Goal: Task Accomplishment & Management: Complete application form

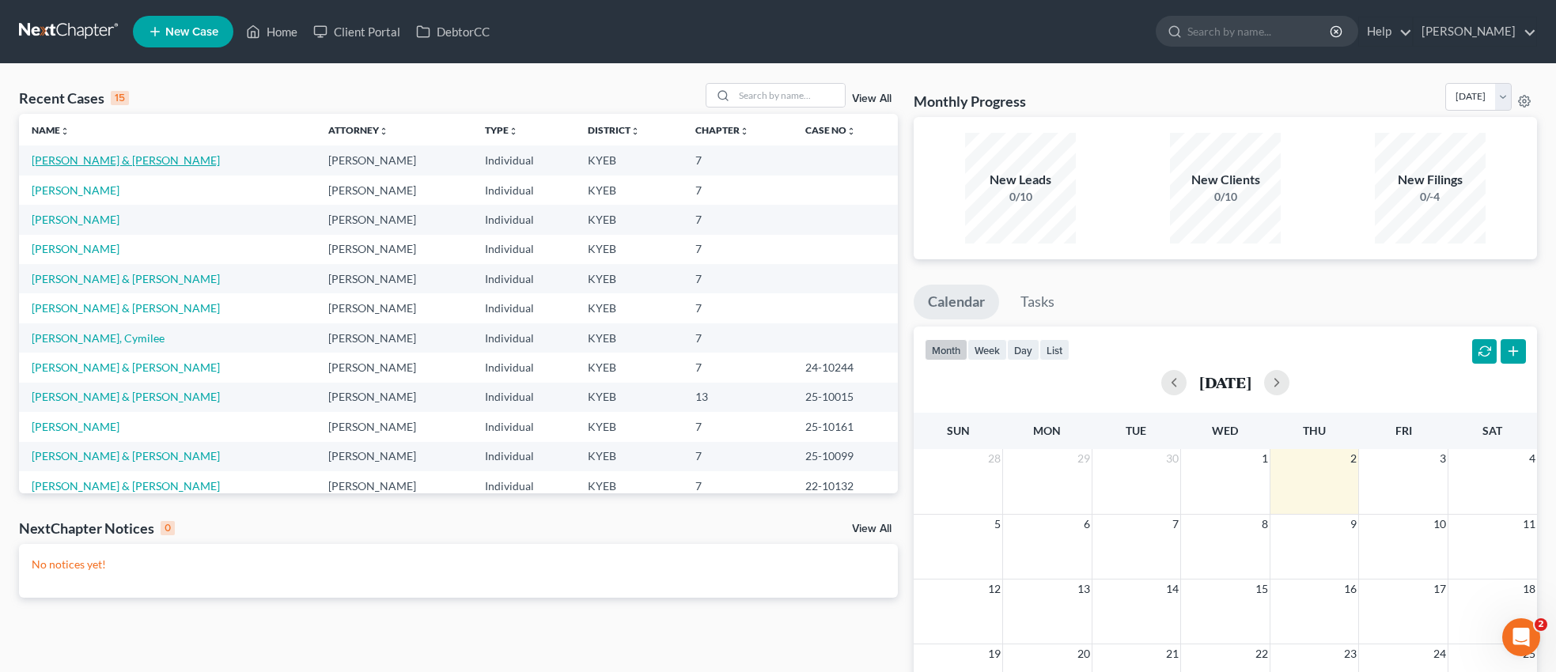
click at [141, 161] on link "[PERSON_NAME] & [PERSON_NAME]" at bounding box center [126, 159] width 188 height 13
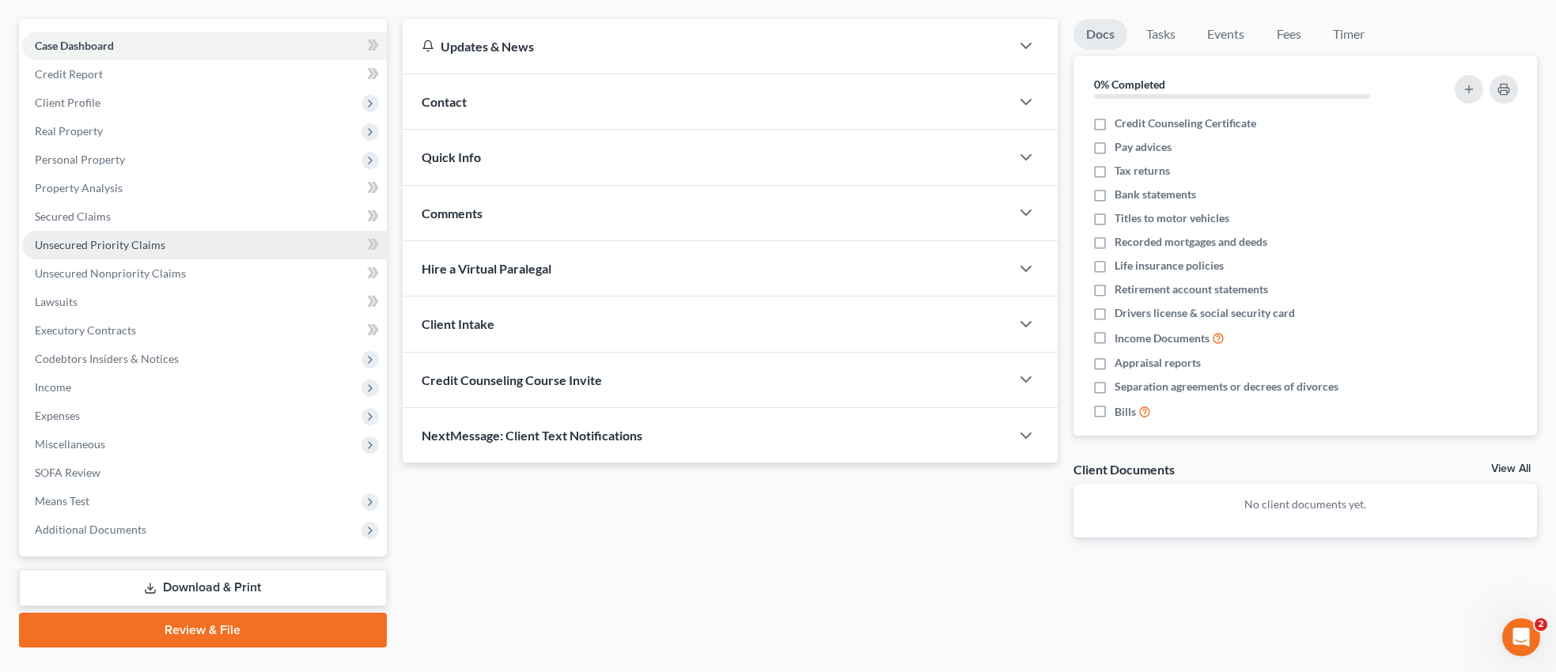
scroll to position [136, 0]
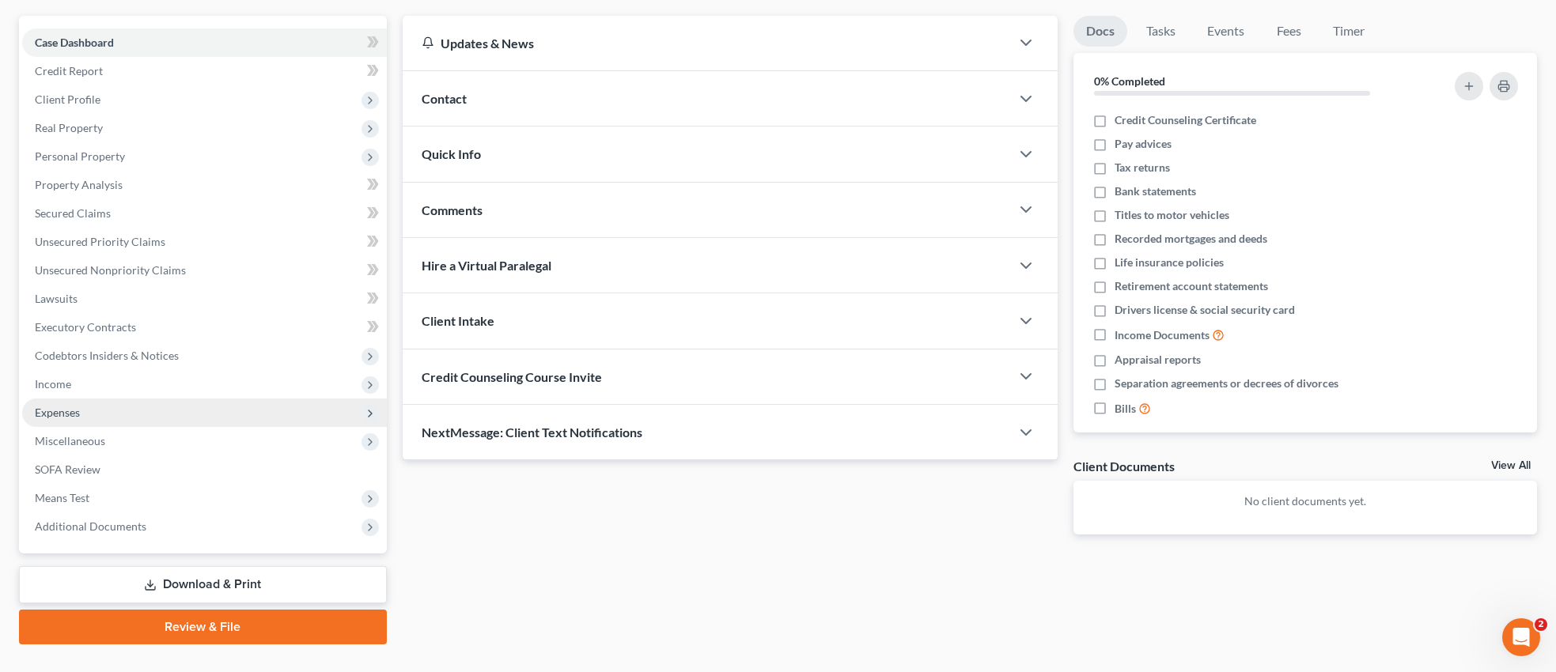
click at [66, 409] on span "Expenses" at bounding box center [57, 412] width 45 height 13
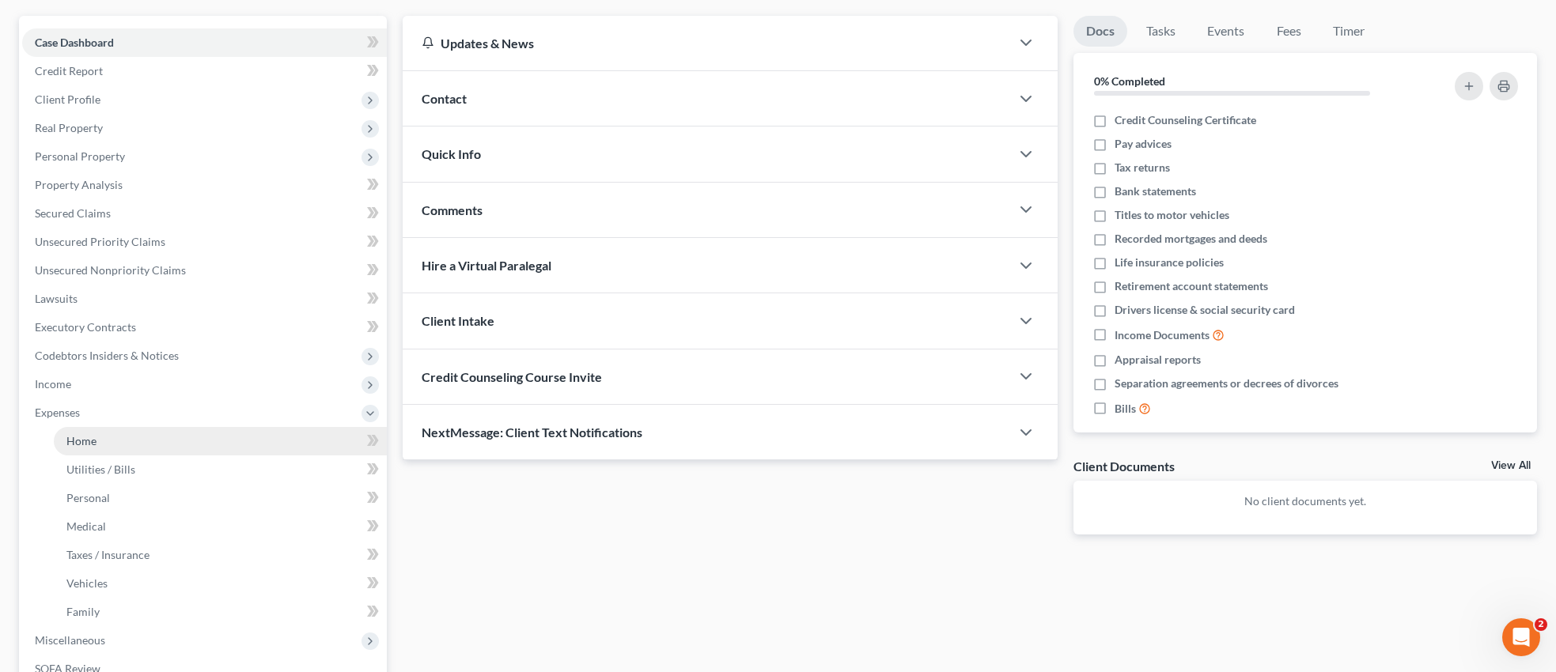
click at [85, 438] on span "Home" at bounding box center [81, 440] width 30 height 13
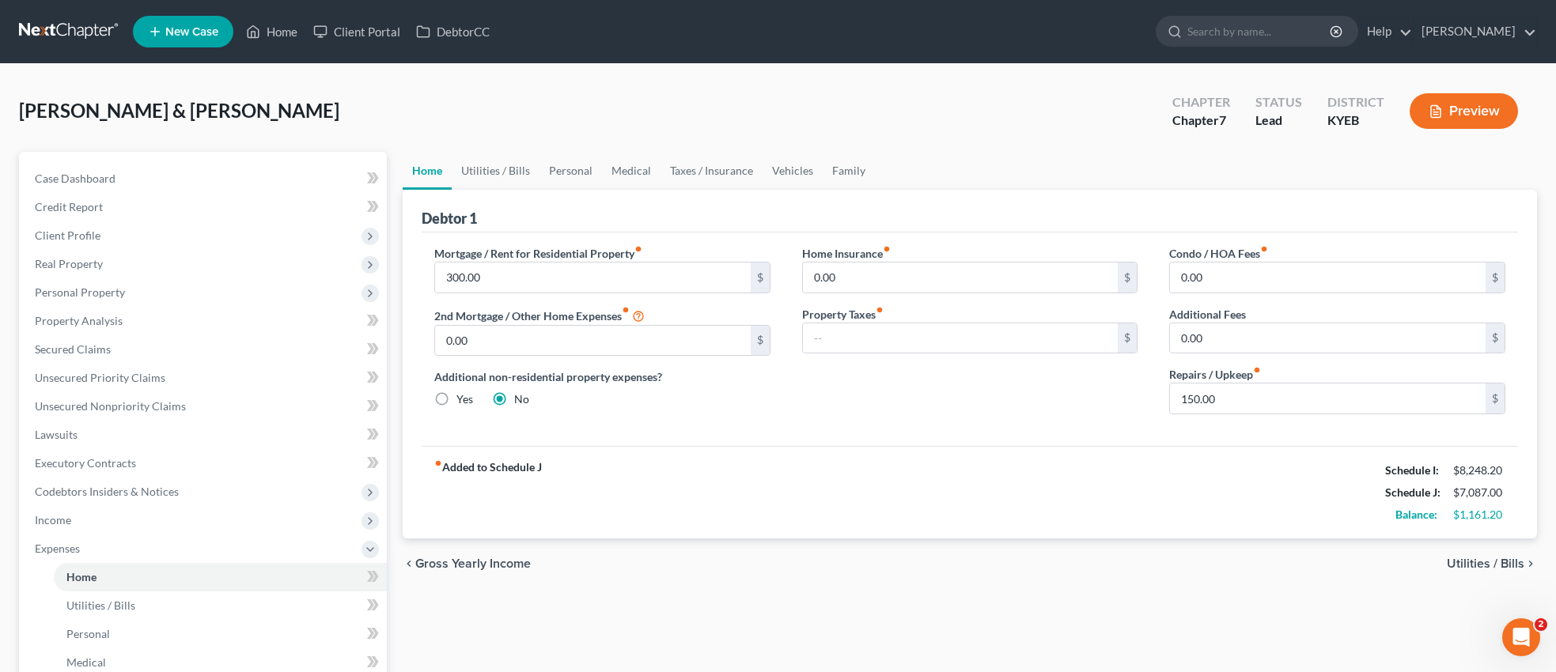
click at [1497, 561] on span "Utilities / Bills" at bounding box center [1486, 564] width 78 height 13
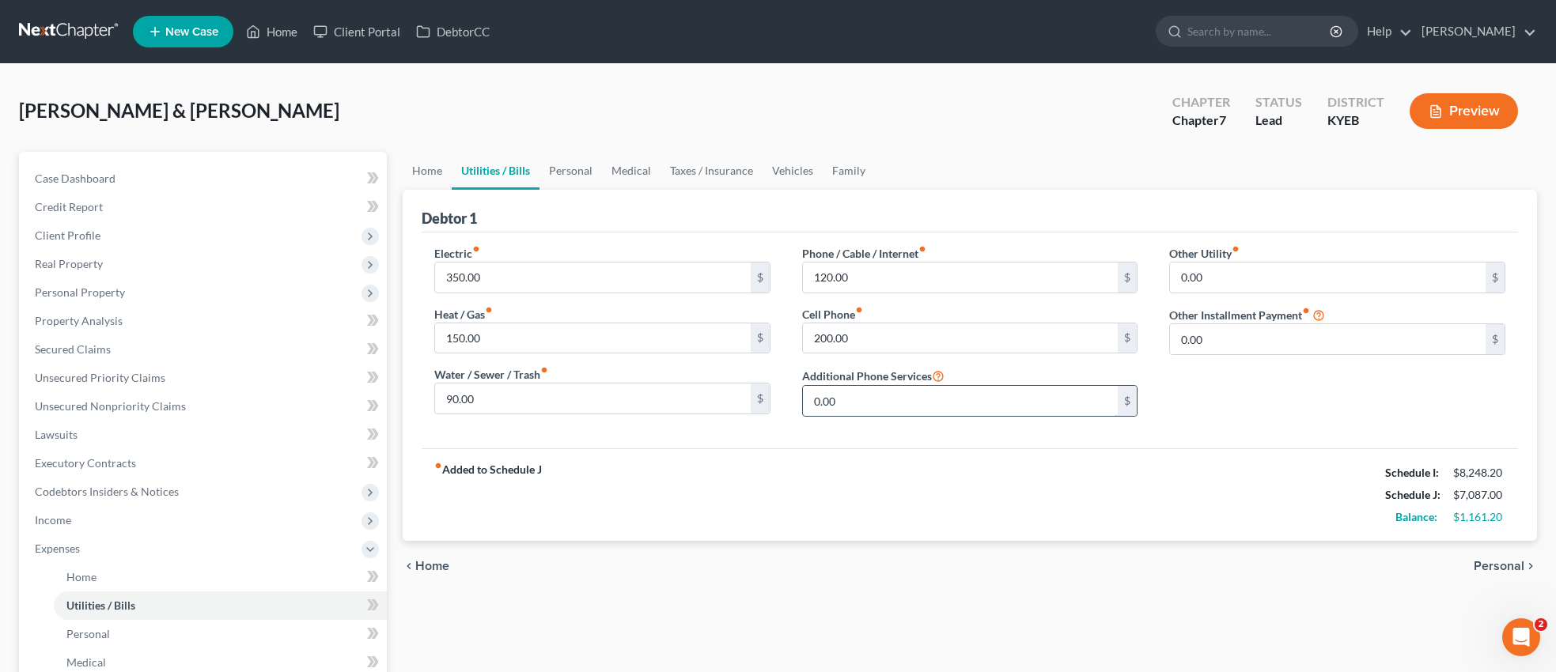
click at [856, 397] on input "0.00" at bounding box center [961, 401] width 316 height 30
click at [1024, 365] on div "Phone / Cable / Internet fiber_manual_record 120.00 $ Cell Phone fiber_manual_r…" at bounding box center [970, 337] width 368 height 184
click at [859, 404] on input "0.00" at bounding box center [961, 401] width 316 height 30
type input "60.00"
click at [1516, 569] on span "Personal" at bounding box center [1499, 566] width 51 height 13
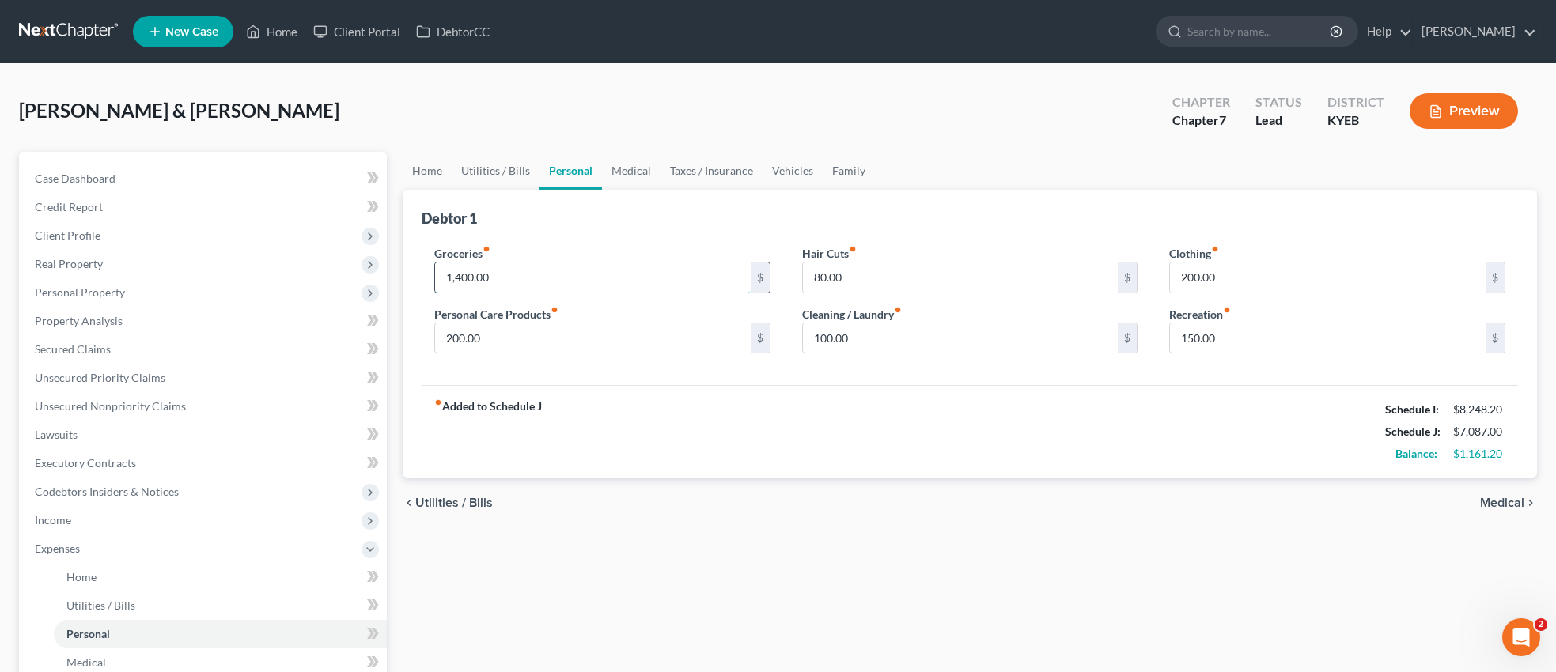
click at [462, 278] on input "1,400.00" at bounding box center [593, 278] width 316 height 30
type input "5"
type input "1,500.00"
click at [869, 276] on input "80.00" at bounding box center [961, 278] width 316 height 30
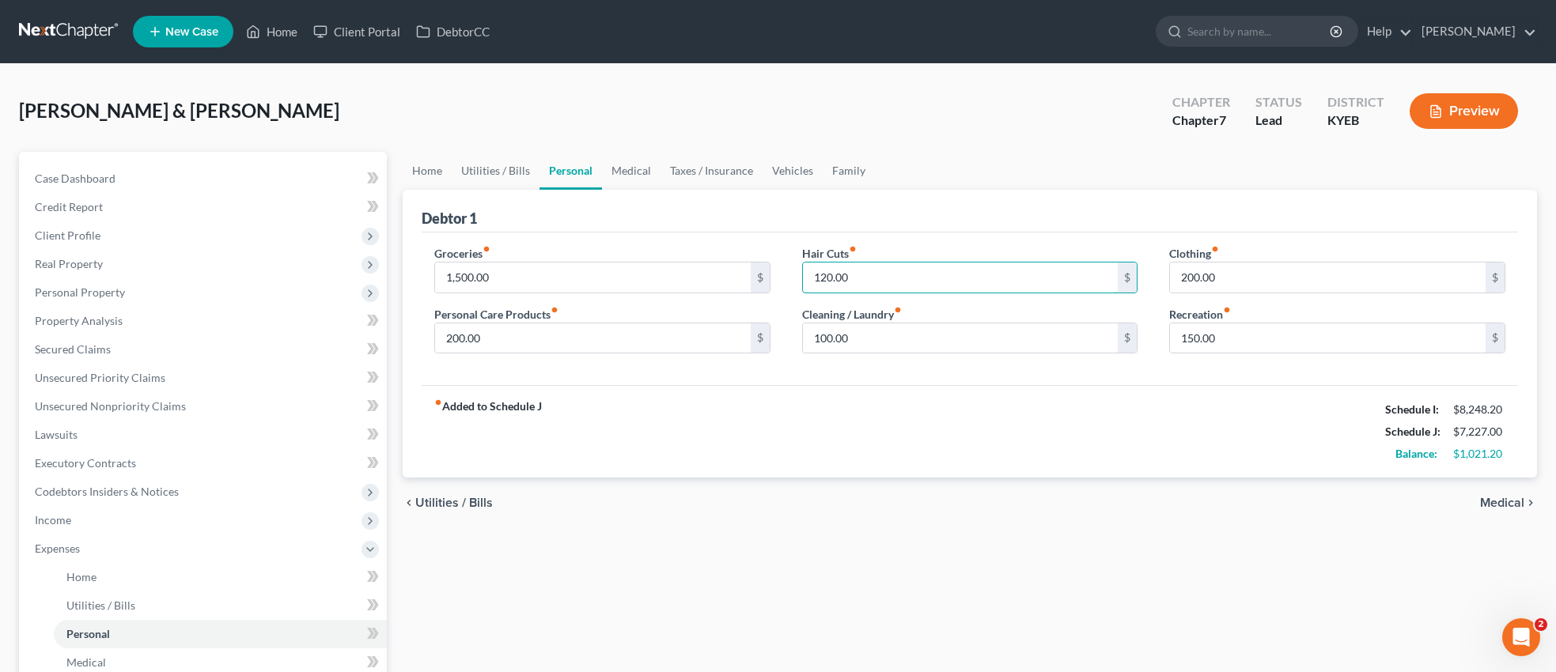
type input "120.00"
click at [1494, 505] on span "Medical" at bounding box center [1502, 503] width 44 height 13
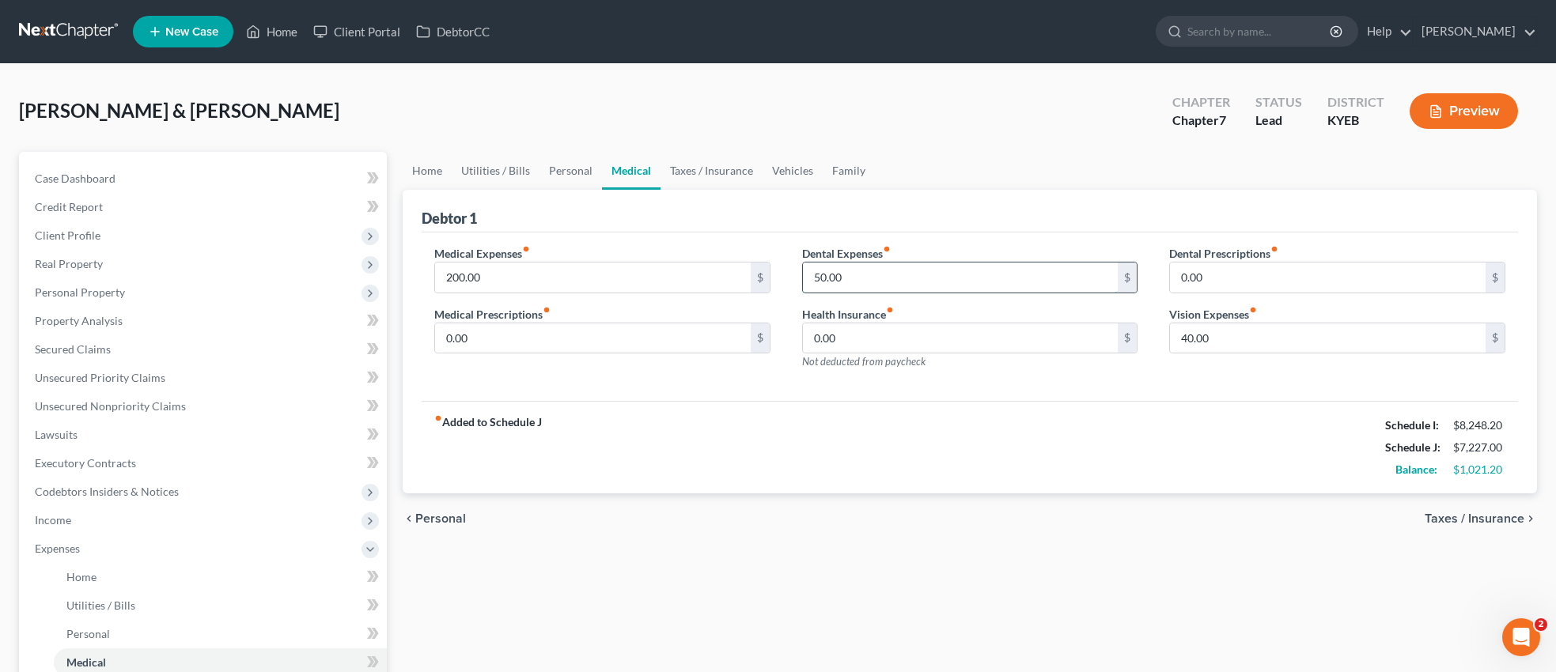
click at [859, 275] on input "50.00" at bounding box center [961, 278] width 316 height 30
type input "1"
type input "75.00"
click at [1489, 518] on span "Taxes / Insurance" at bounding box center [1475, 519] width 100 height 13
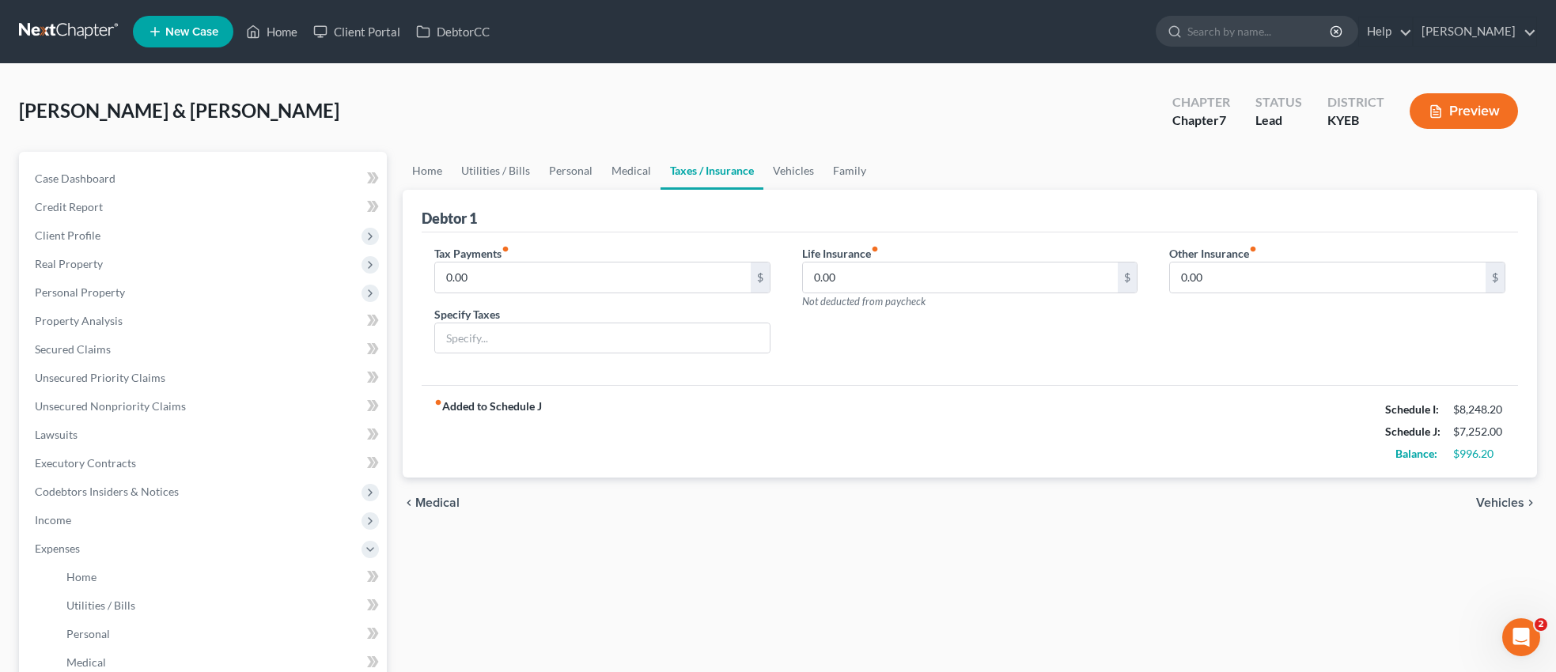
click at [1502, 502] on span "Vehicles" at bounding box center [1500, 503] width 48 height 13
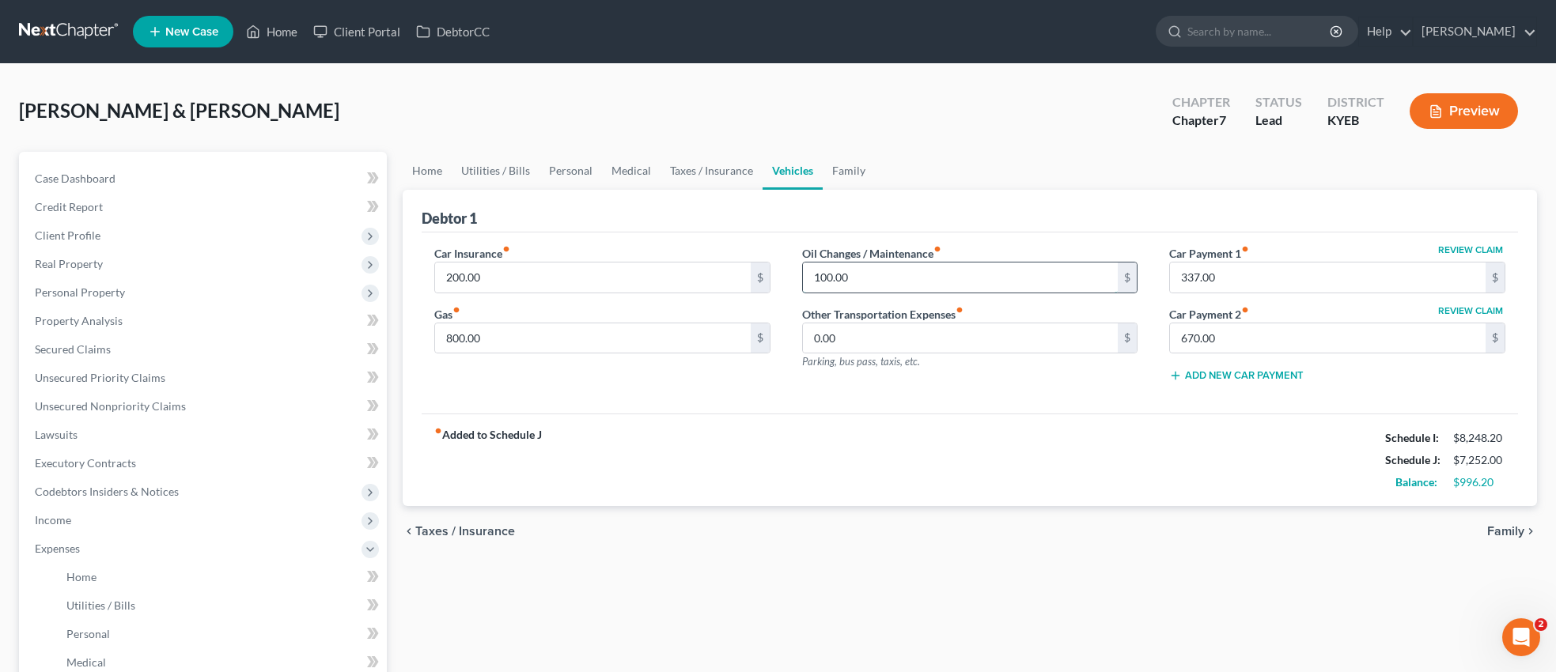
click at [863, 278] on input "100.00" at bounding box center [961, 278] width 316 height 30
type input "200.00"
click at [1501, 533] on span "Family" at bounding box center [1505, 531] width 37 height 13
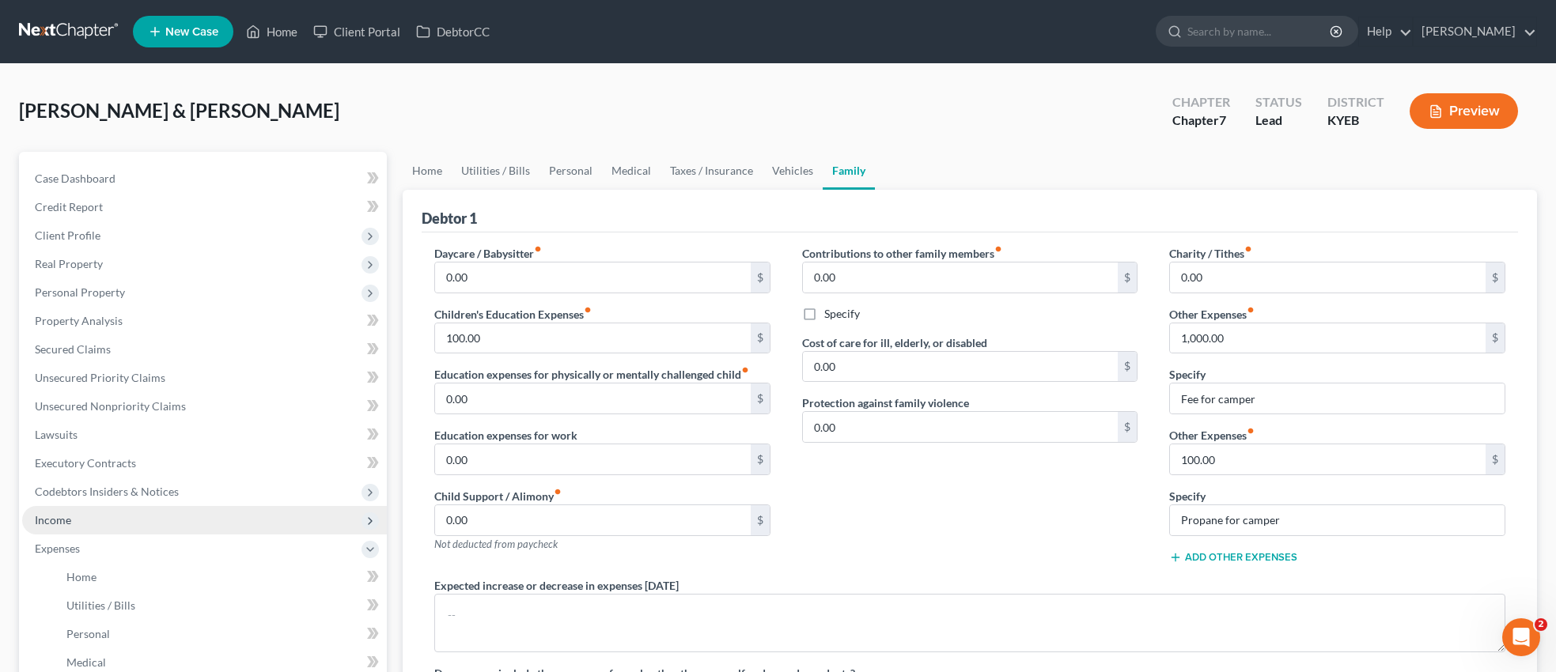
click at [65, 519] on span "Income" at bounding box center [53, 519] width 36 height 13
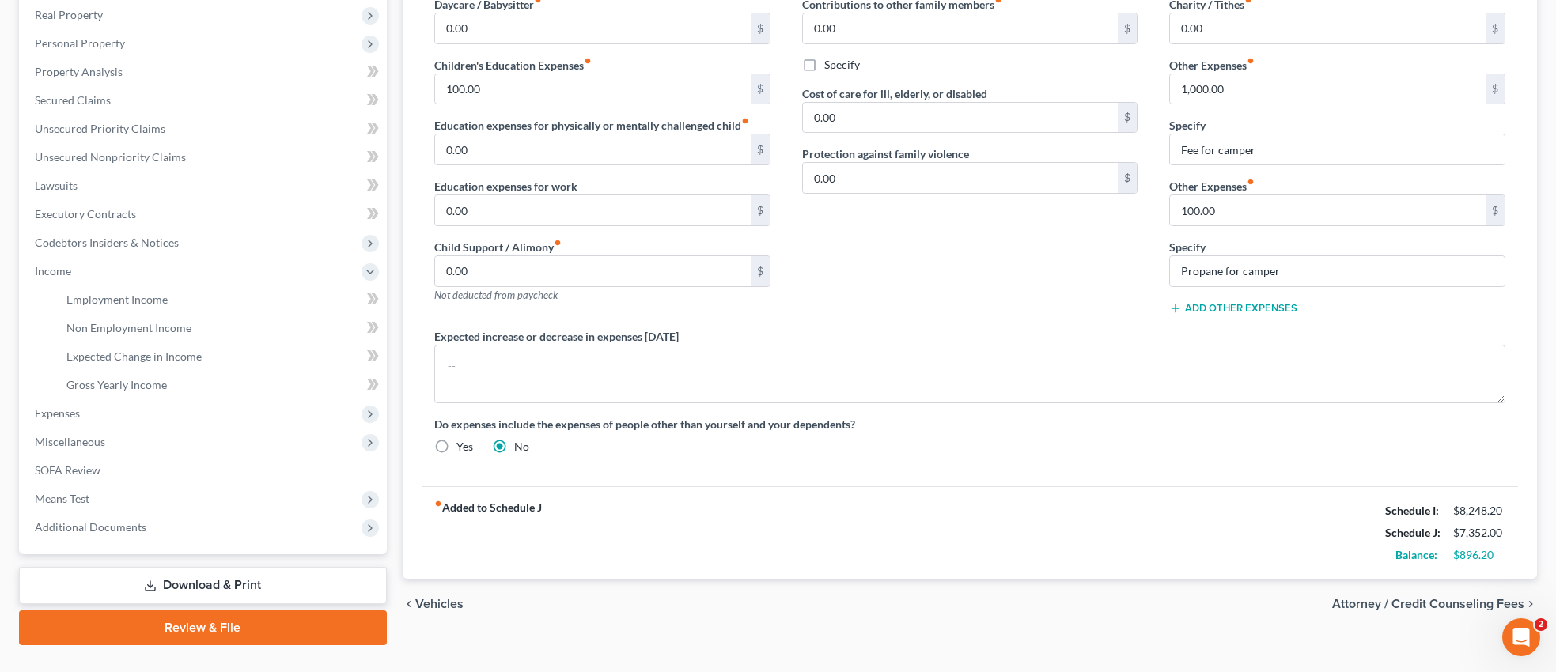
scroll to position [281, 0]
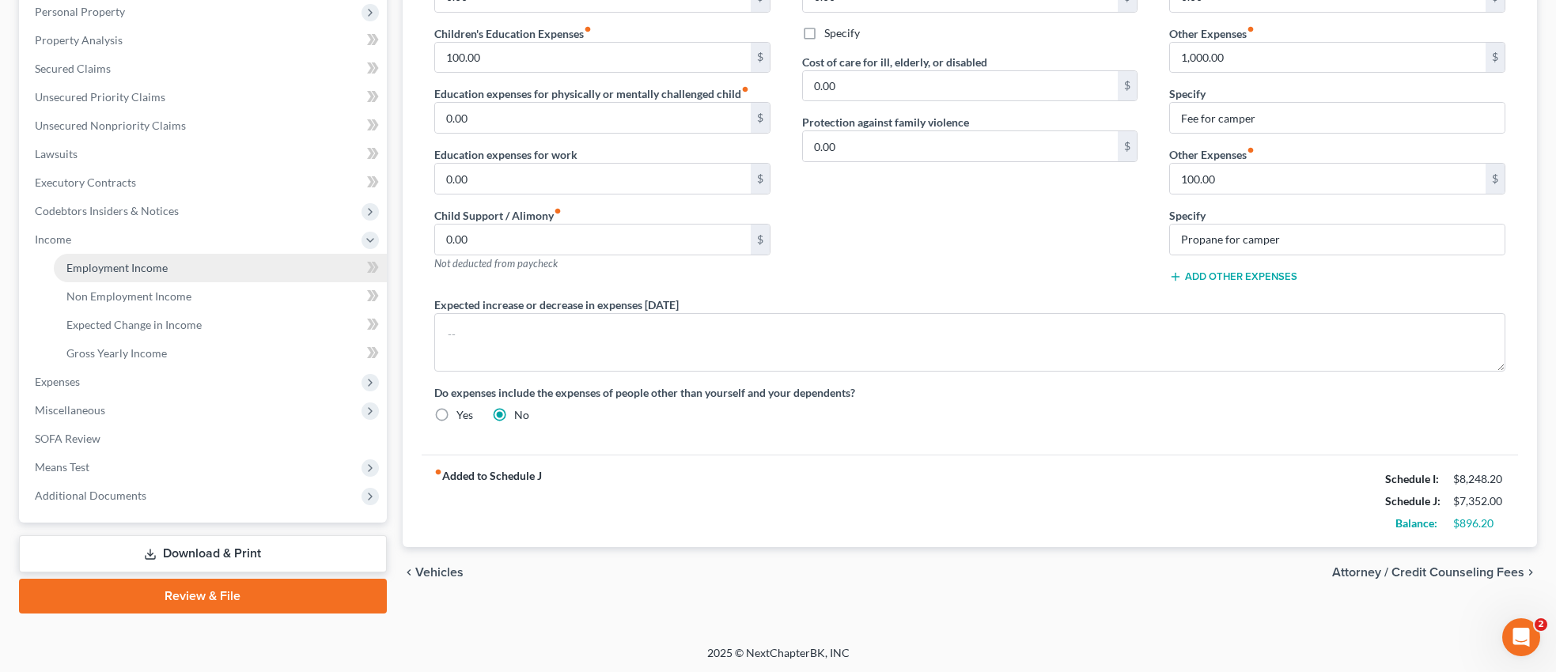
click at [116, 267] on span "Employment Income" at bounding box center [116, 267] width 101 height 13
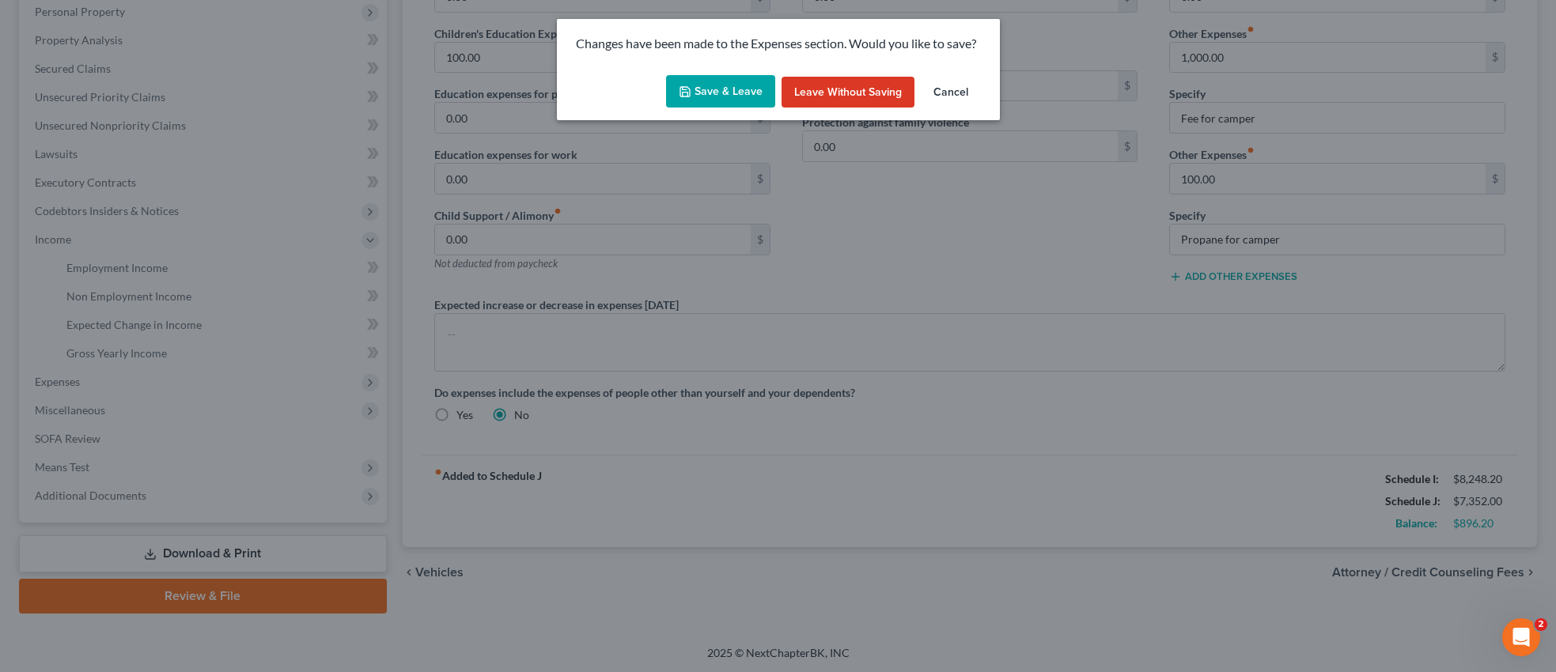
click at [744, 86] on button "Save & Leave" at bounding box center [720, 91] width 109 height 33
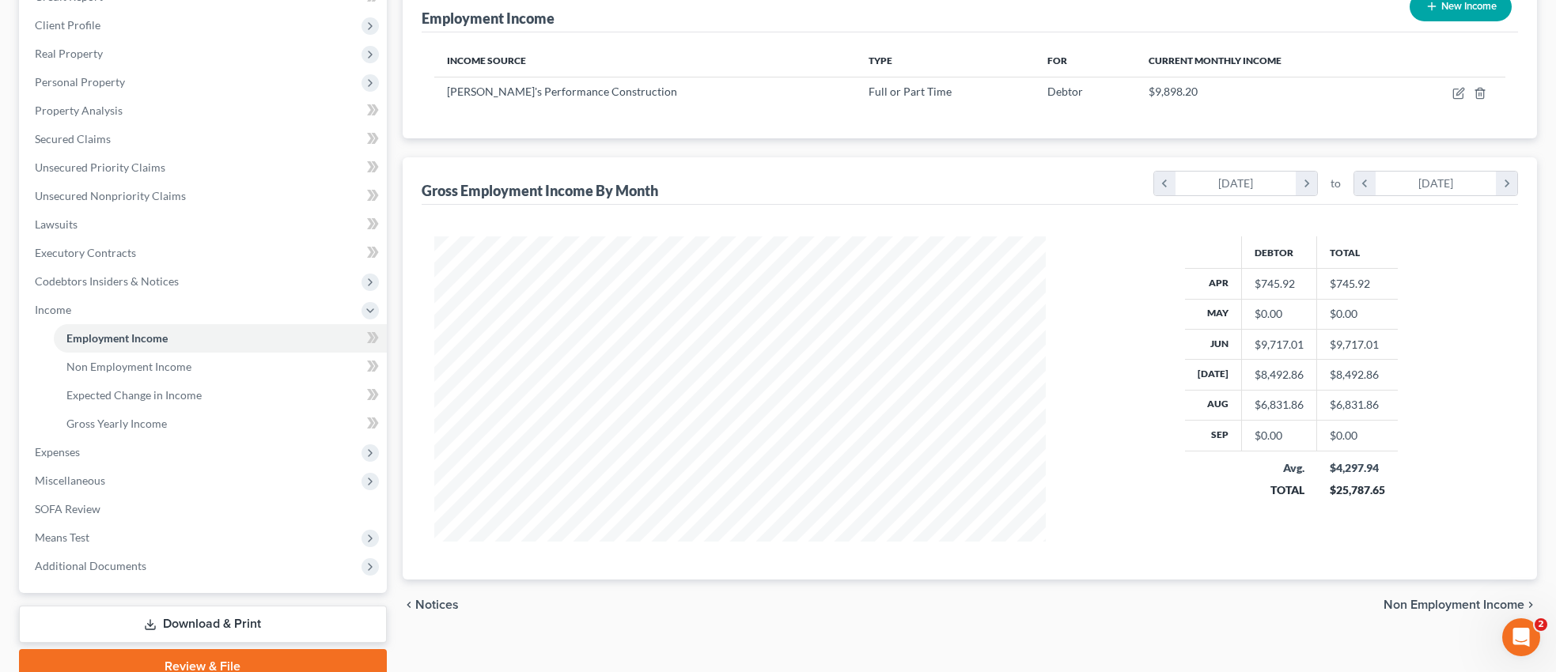
scroll to position [206, 0]
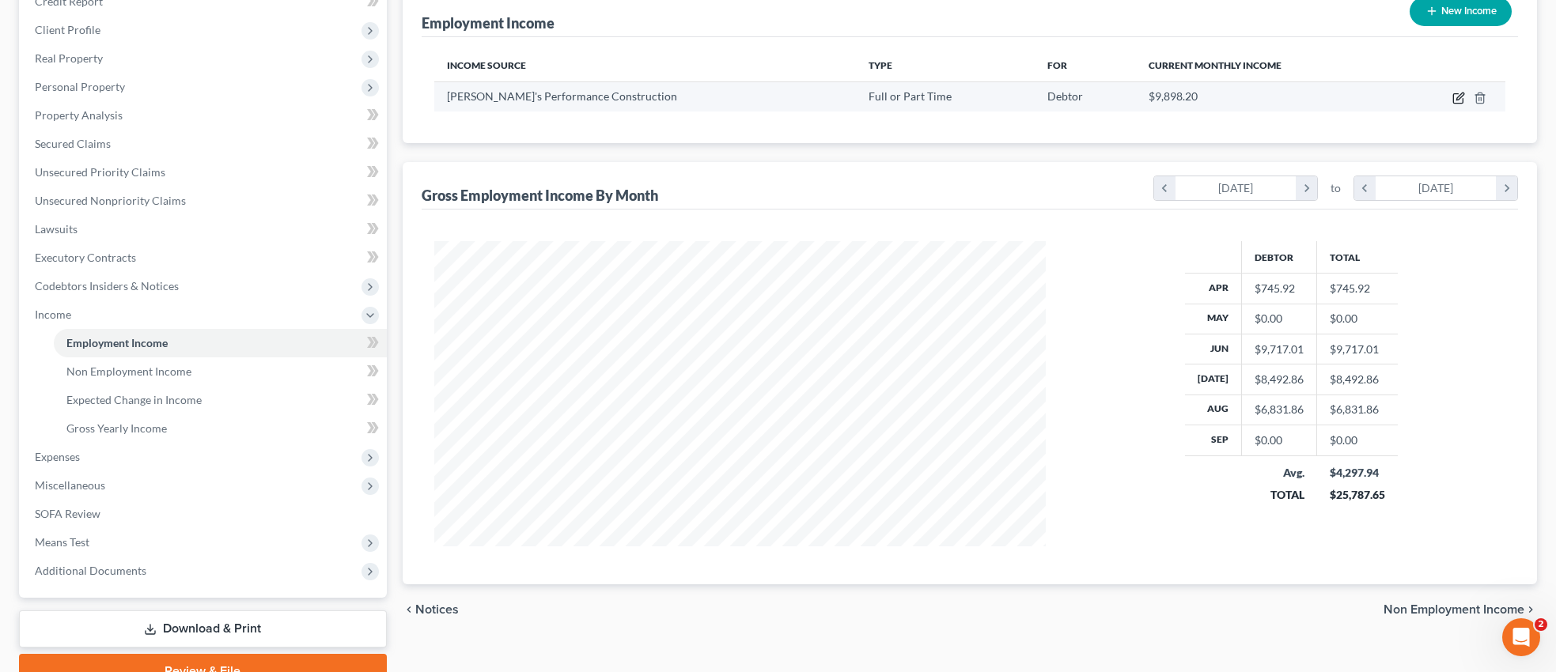
click at [1460, 97] on icon "button" at bounding box center [1459, 96] width 7 height 7
select select "0"
select select "51"
select select "3"
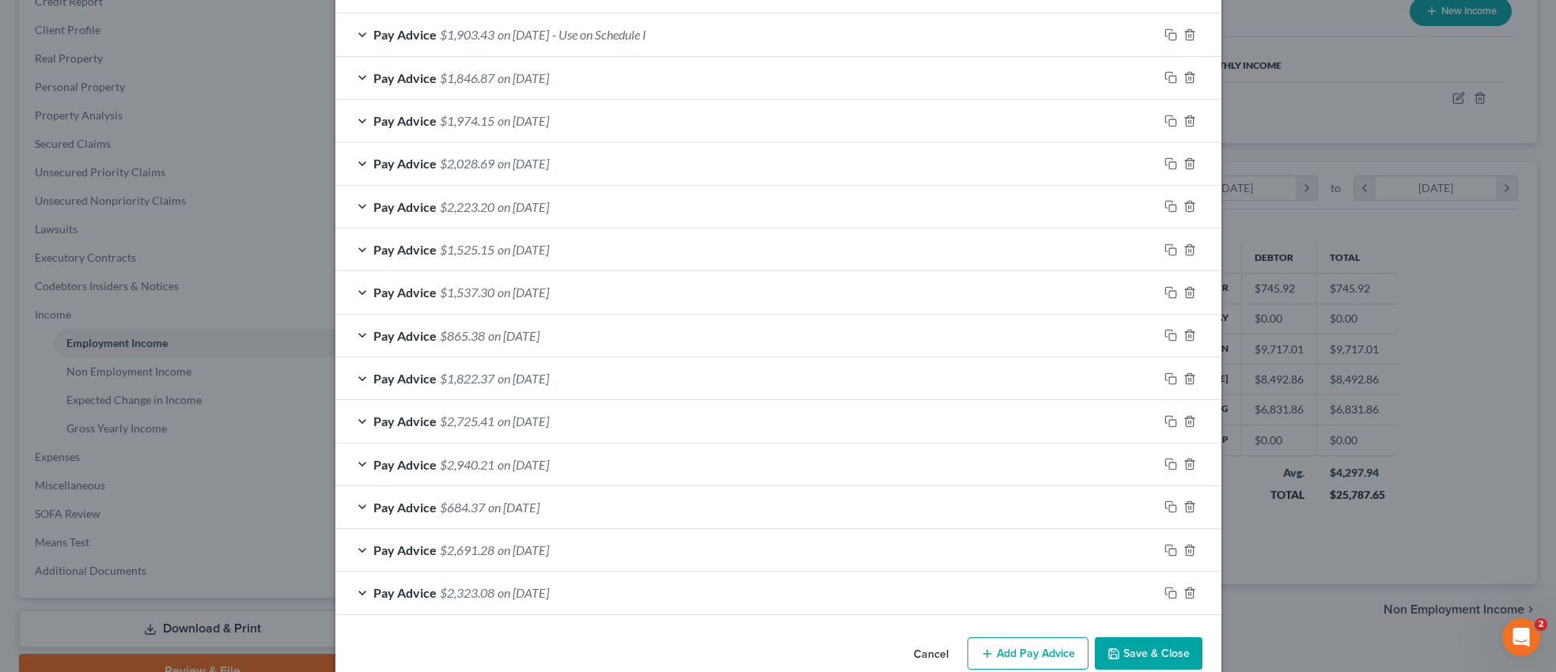
scroll to position [551, 0]
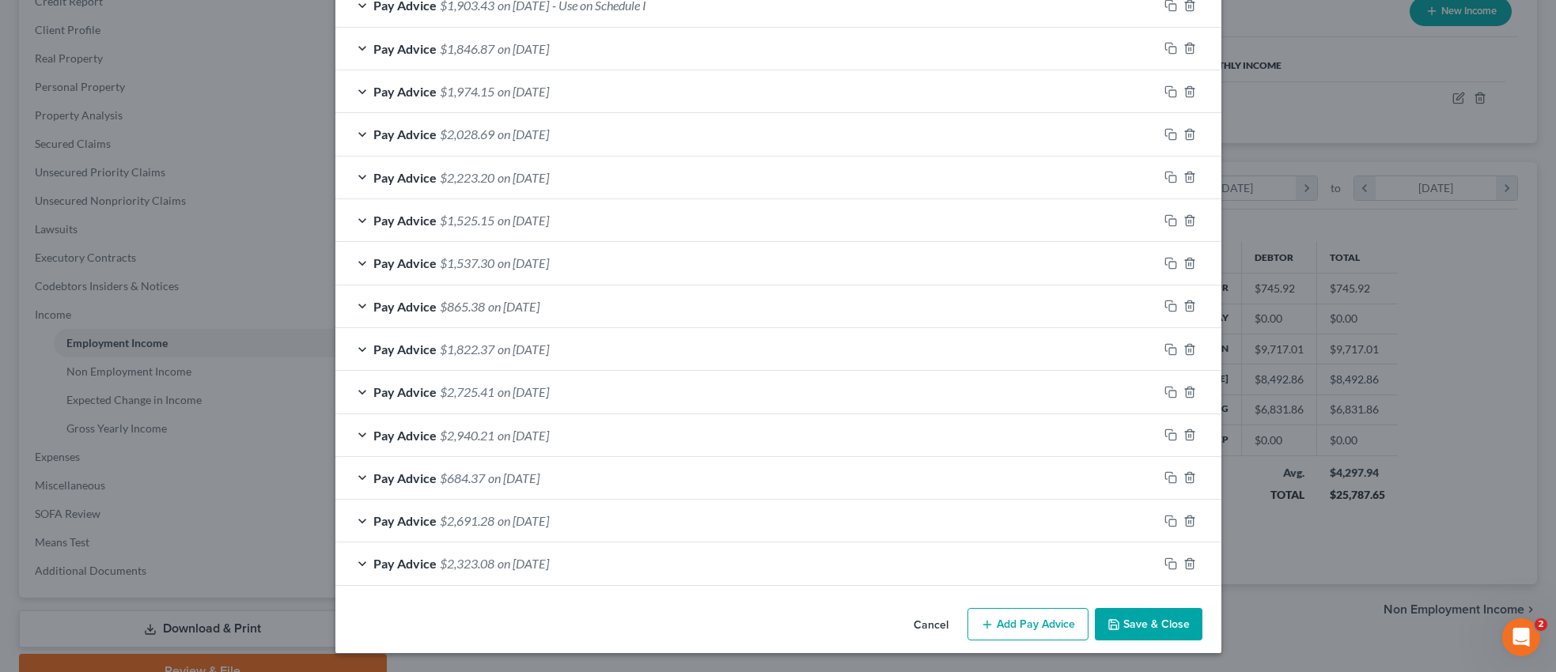
click at [1033, 627] on button "Add Pay Advice" at bounding box center [1027, 624] width 121 height 33
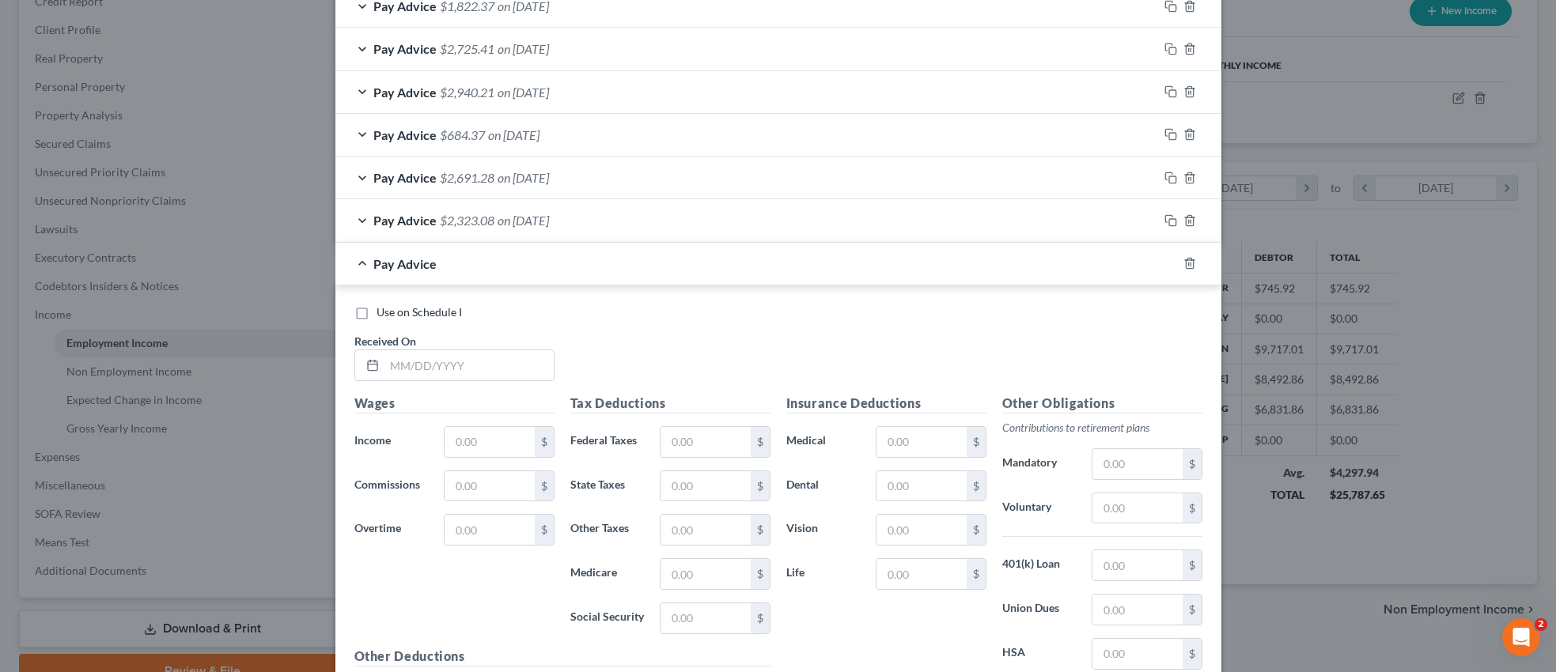
scroll to position [904, 0]
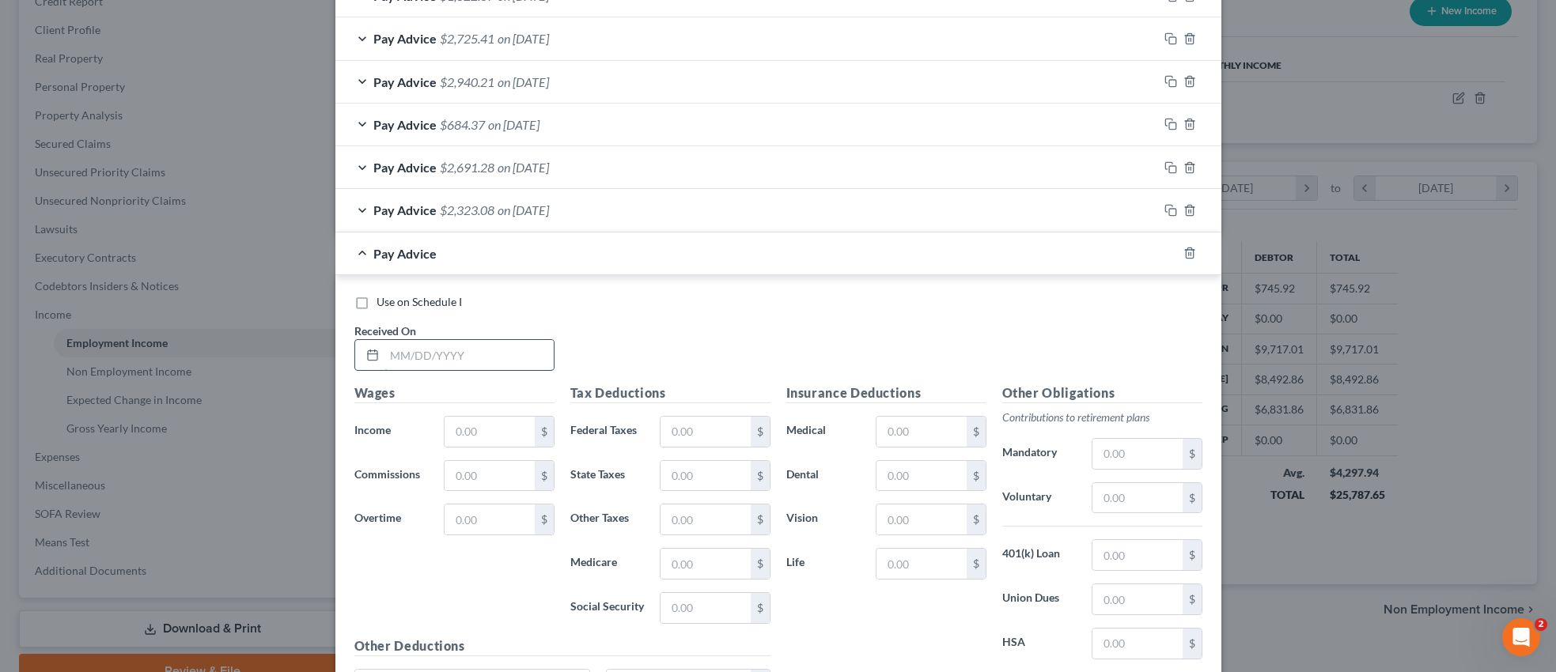
click at [519, 348] on input "text" at bounding box center [468, 355] width 169 height 30
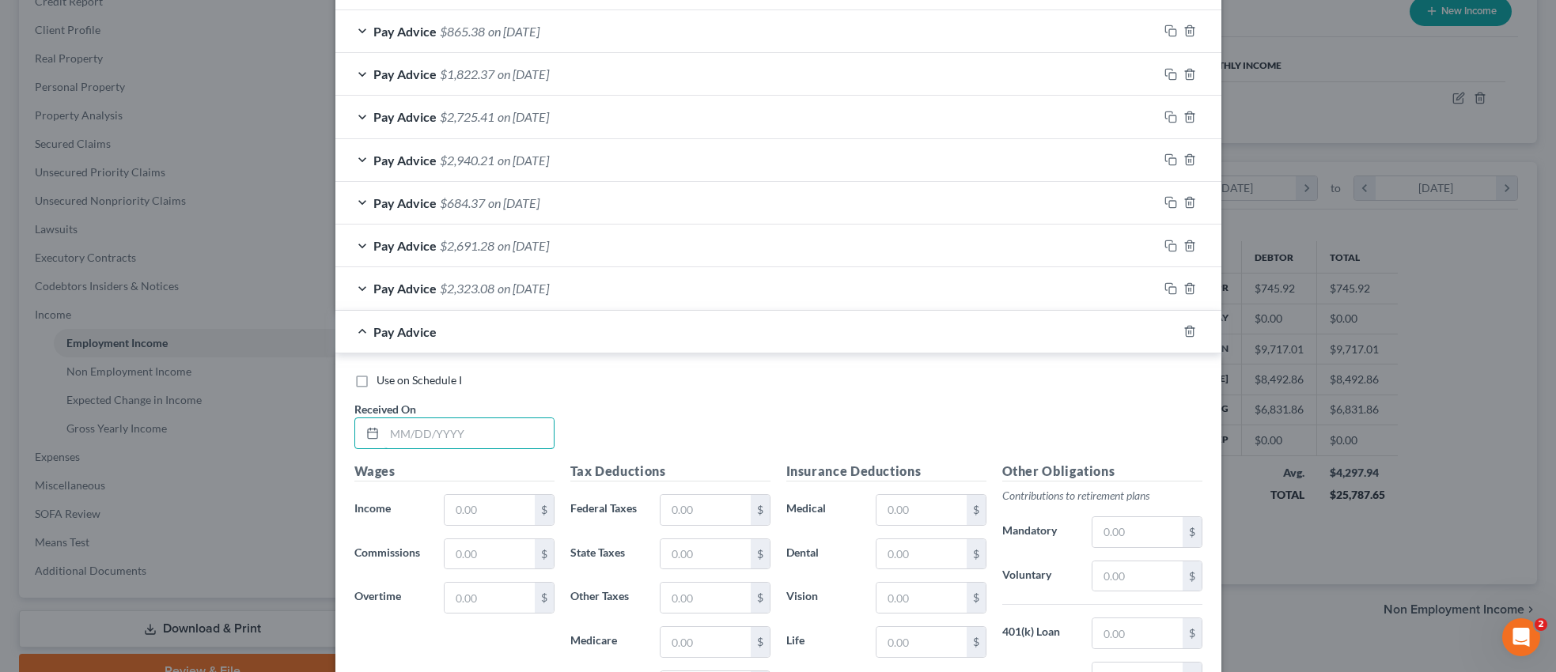
scroll to position [829, 0]
click at [248, 375] on div "Edit Income Source × Employment Type * Select Full or [DEMOGRAPHIC_DATA] Employ…" at bounding box center [778, 336] width 1556 height 672
click at [492, 436] on input "text" at bounding box center [468, 430] width 169 height 30
type input "[DATE]"
click at [471, 498] on input "text" at bounding box center [489, 507] width 89 height 30
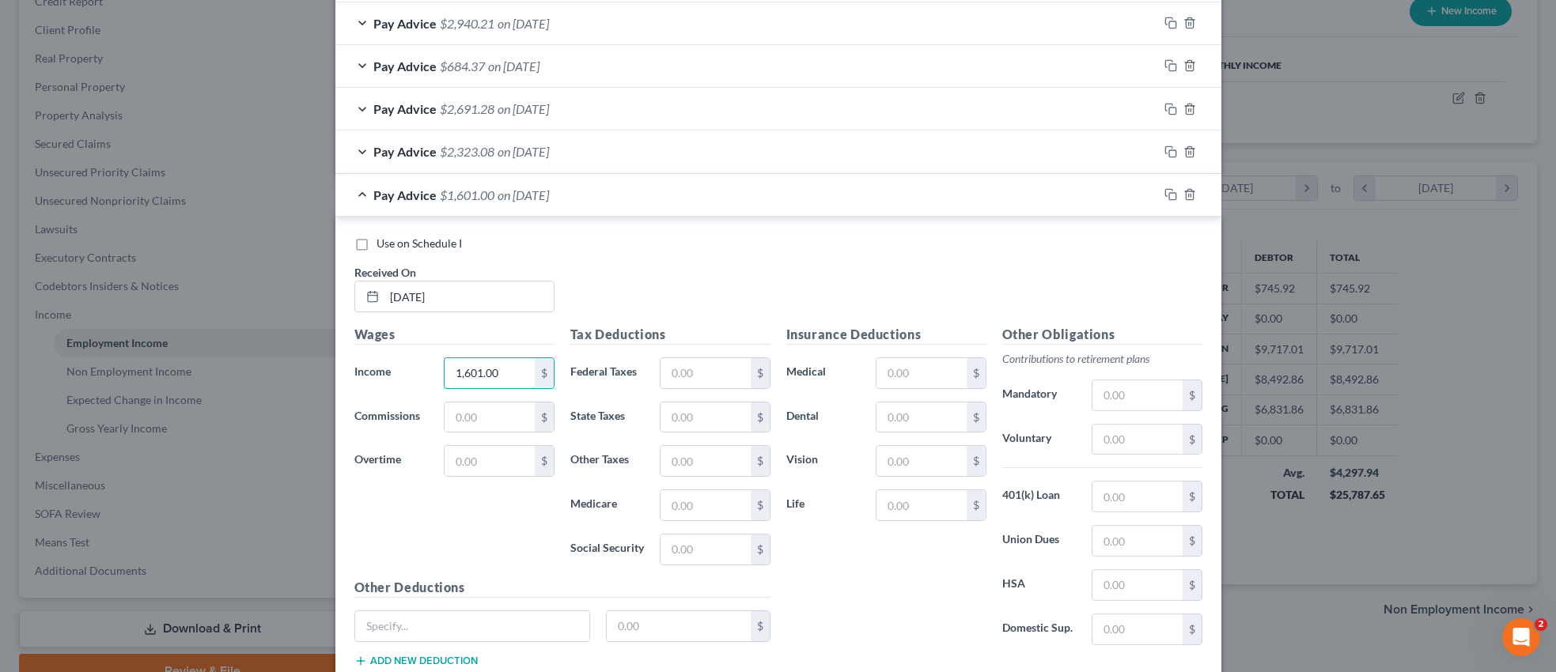
scroll to position [988, 0]
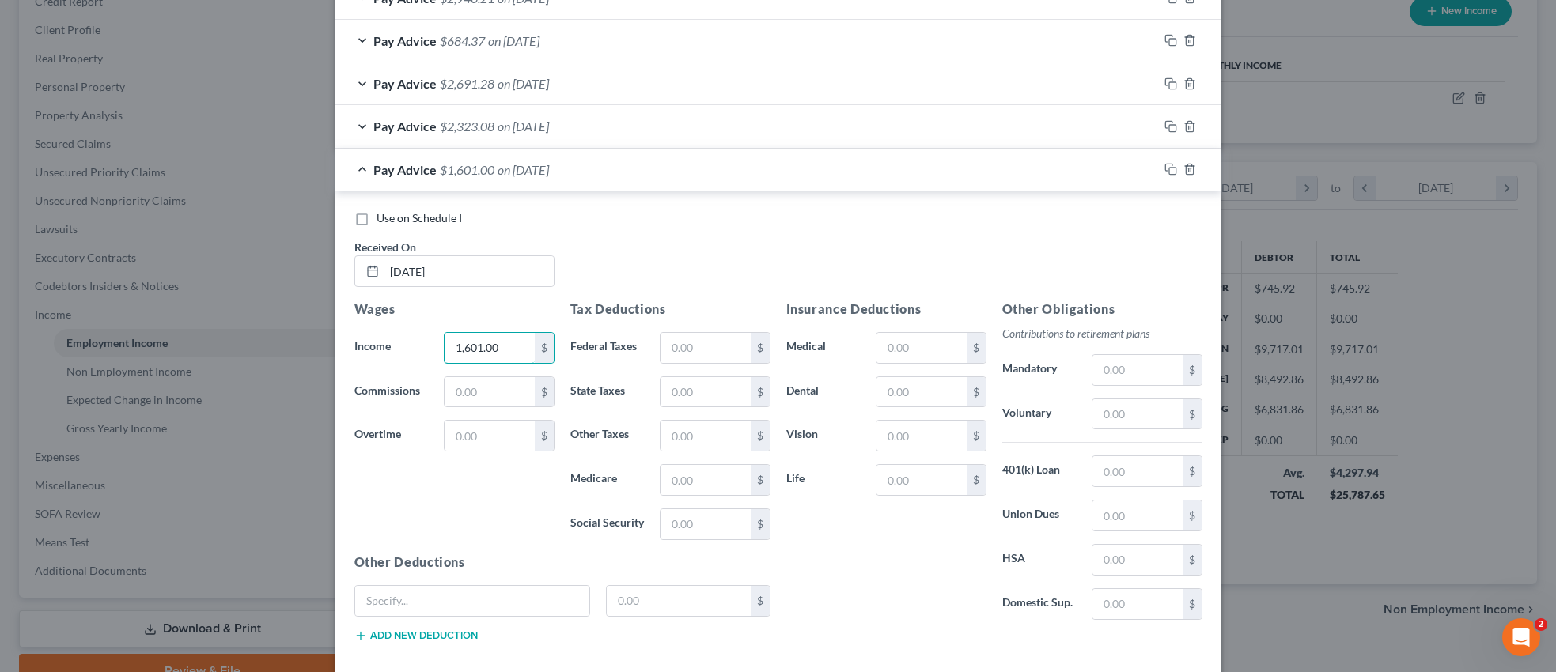
type input "1,601.00"
click at [485, 432] on input "text" at bounding box center [489, 436] width 89 height 30
click at [515, 433] on input "1,776" at bounding box center [489, 436] width 89 height 30
type input "1,776.06"
click at [721, 339] on input "text" at bounding box center [705, 348] width 89 height 30
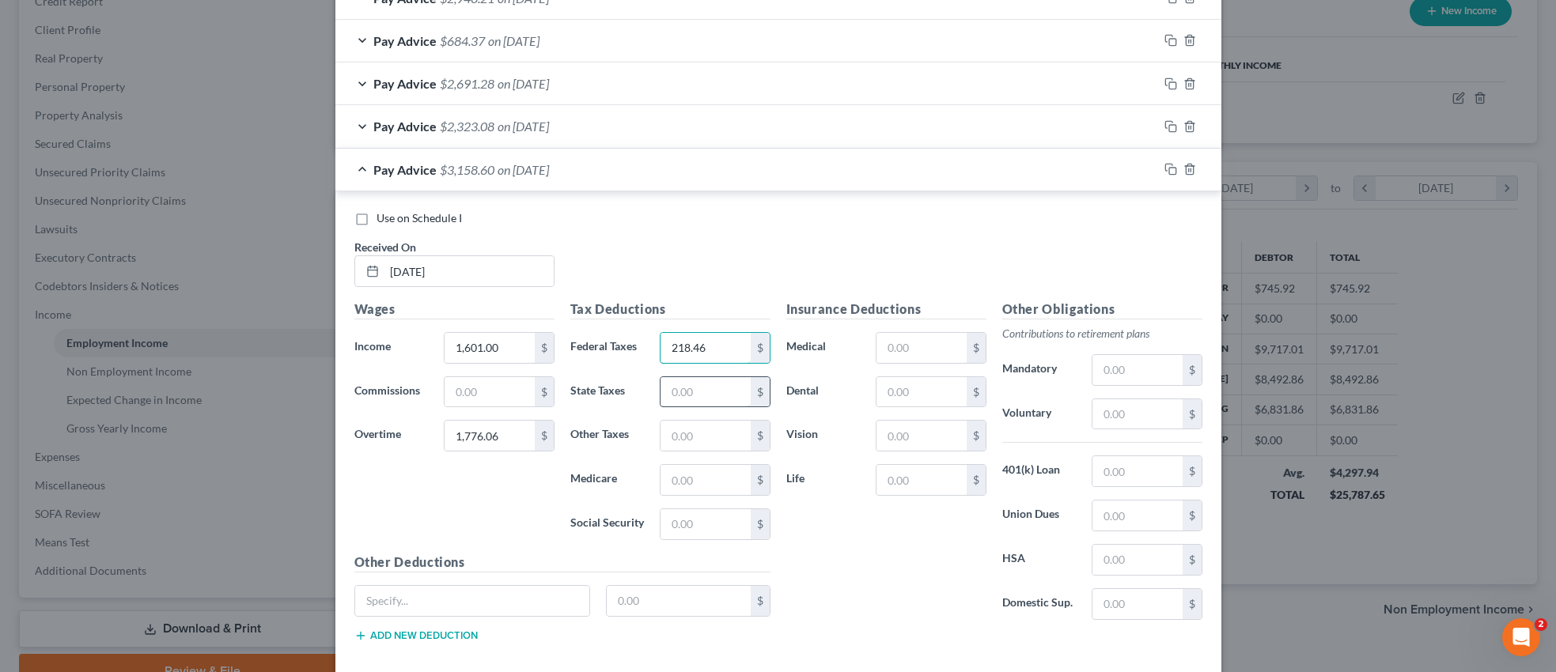
type input "218.46"
click at [705, 399] on input "text" at bounding box center [705, 392] width 89 height 30
click at [640, 498] on div "Tax Deductions Federal Taxes 218.46 $ State Taxes $ Other Taxes $ Medicare $ So…" at bounding box center [670, 426] width 216 height 253
click at [690, 482] on input "text" at bounding box center [705, 480] width 89 height 30
type input "41.36"
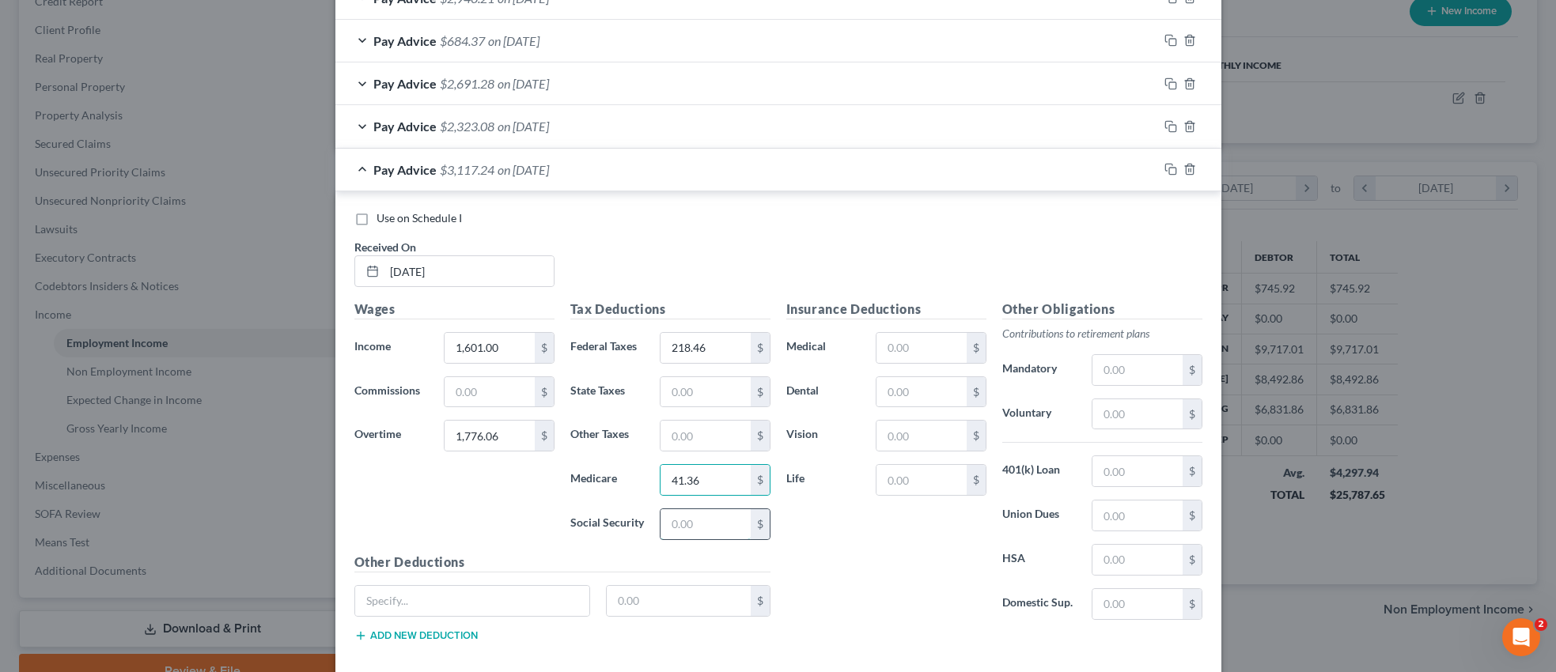
click at [687, 527] on input "text" at bounding box center [705, 524] width 89 height 30
type input "176.85"
click at [702, 392] on input "text" at bounding box center [705, 392] width 89 height 30
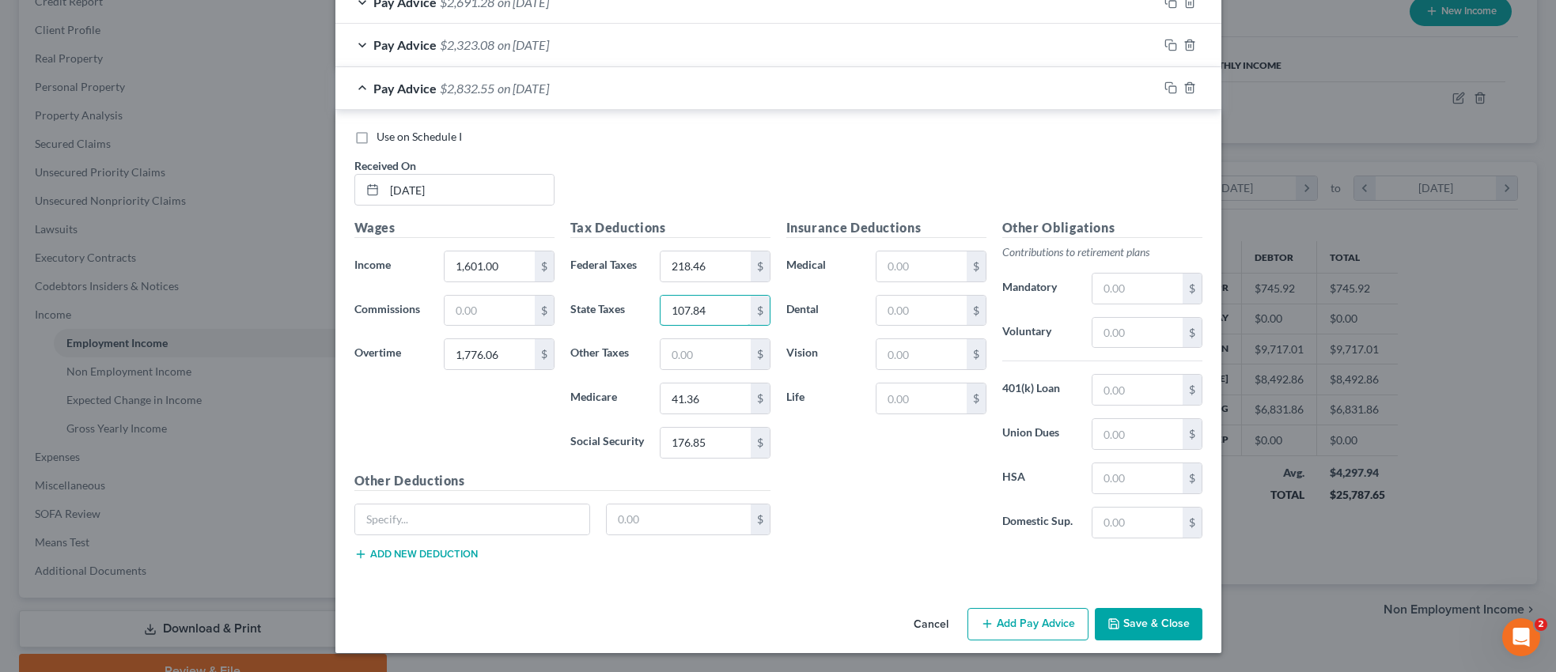
type input "107.84"
click at [1140, 625] on button "Save & Close" at bounding box center [1149, 624] width 108 height 33
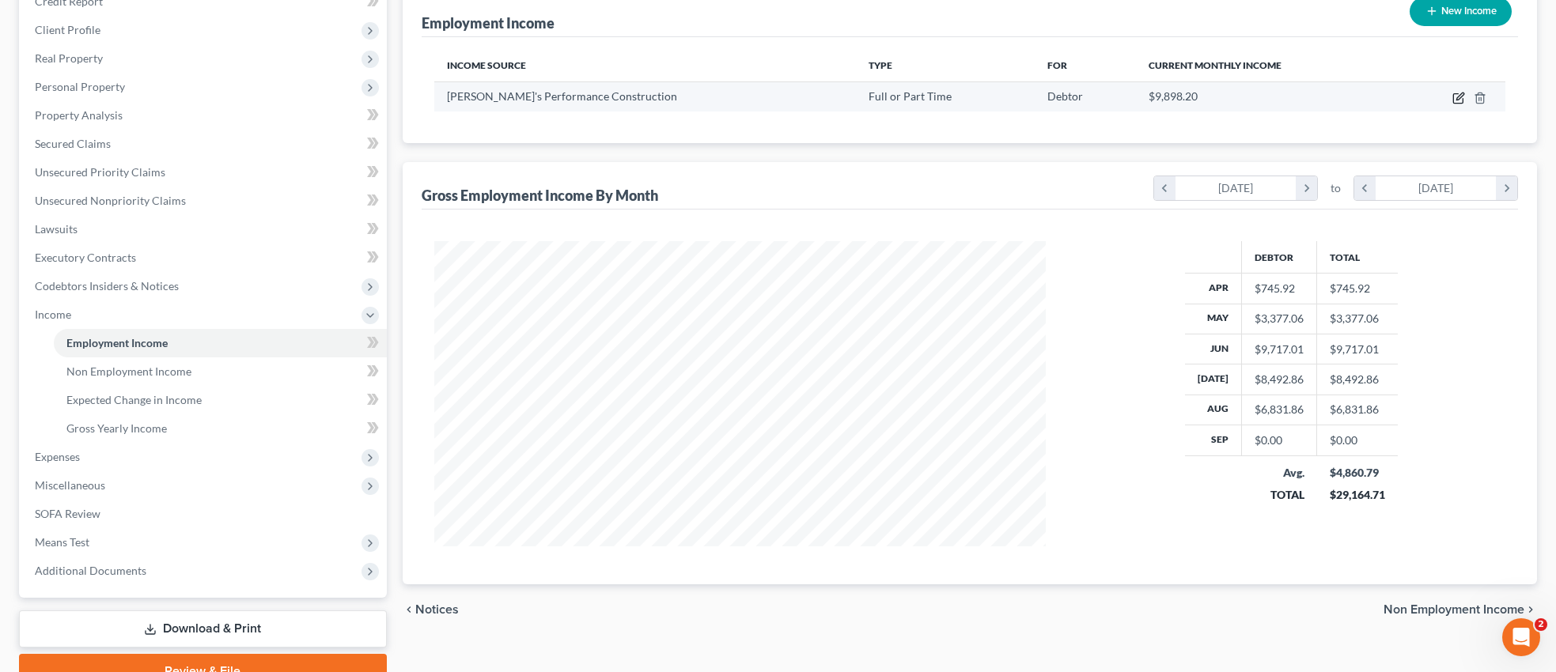
click at [1456, 94] on icon "button" at bounding box center [1458, 98] width 13 height 13
select select "0"
select select "51"
select select "3"
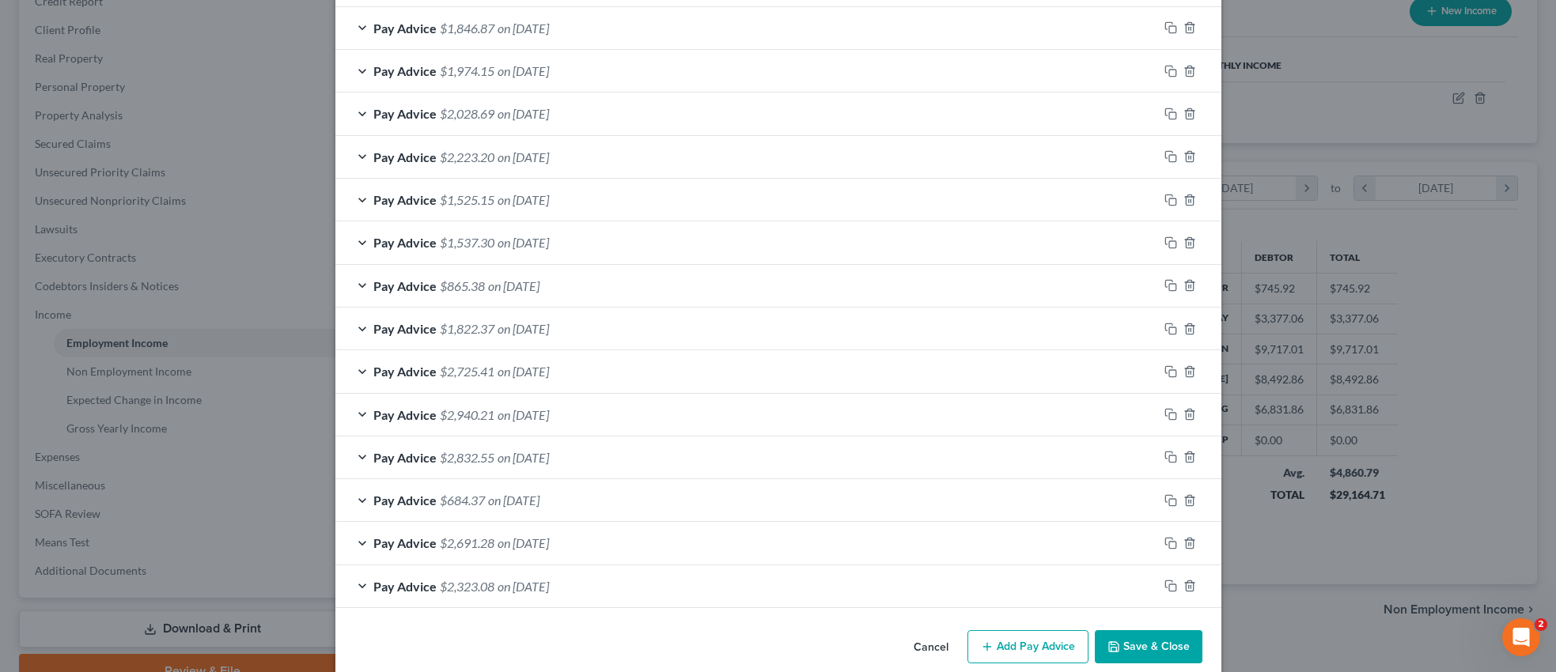
scroll to position [594, 0]
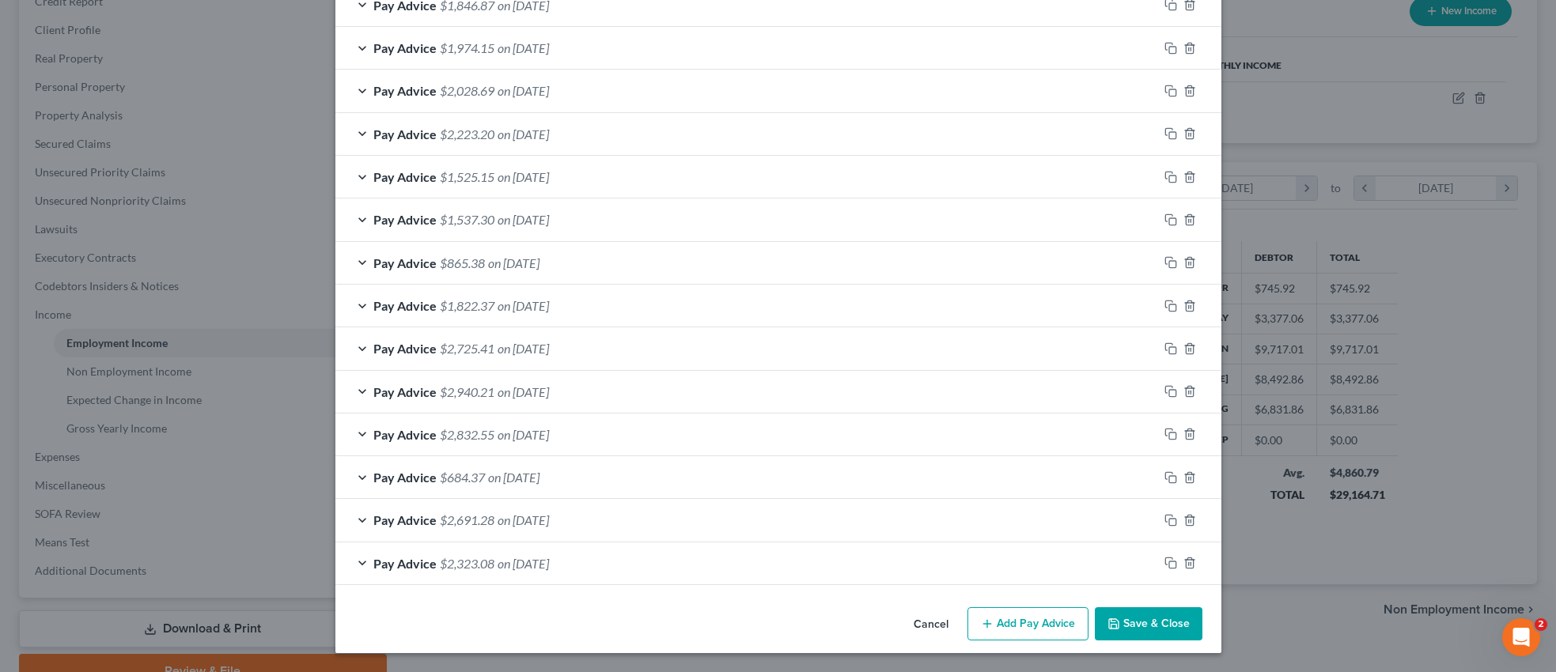
click at [1022, 625] on button "Add Pay Advice" at bounding box center [1027, 624] width 121 height 33
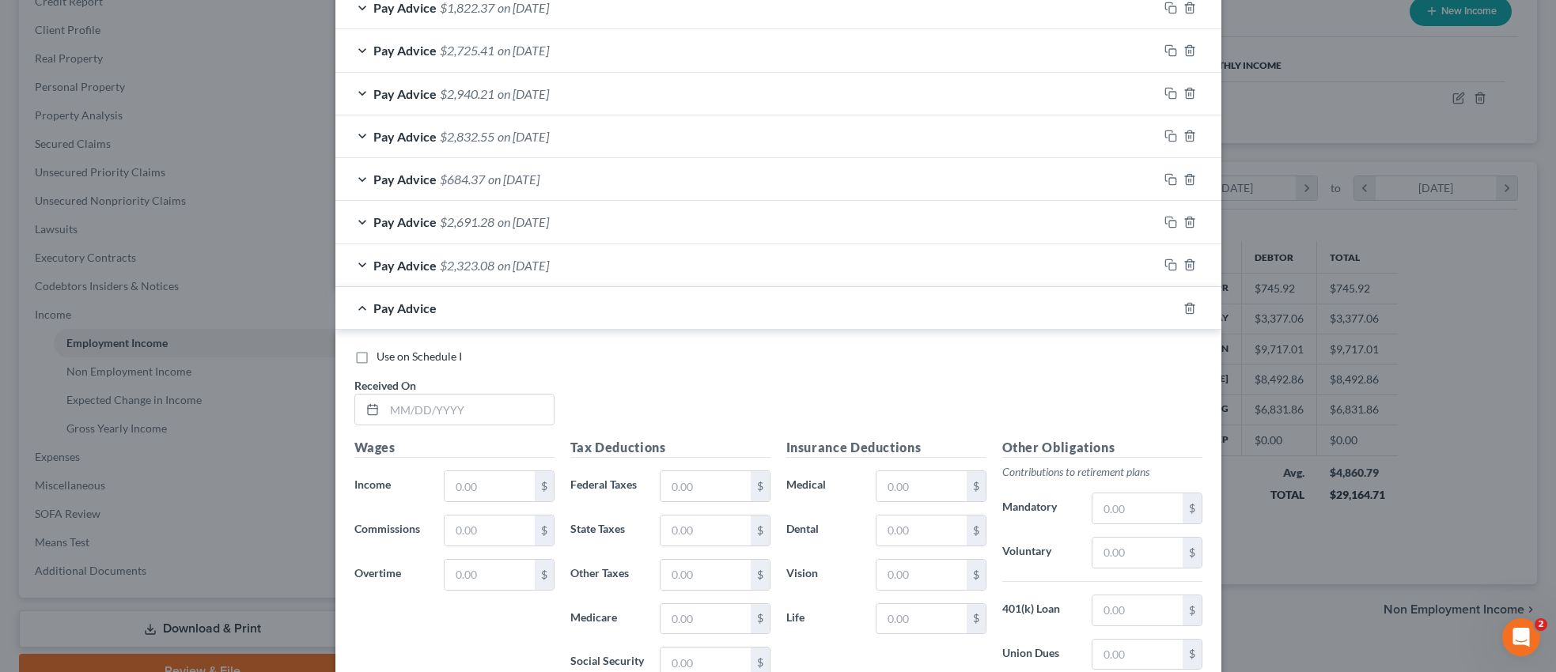
scroll to position [914, 0]
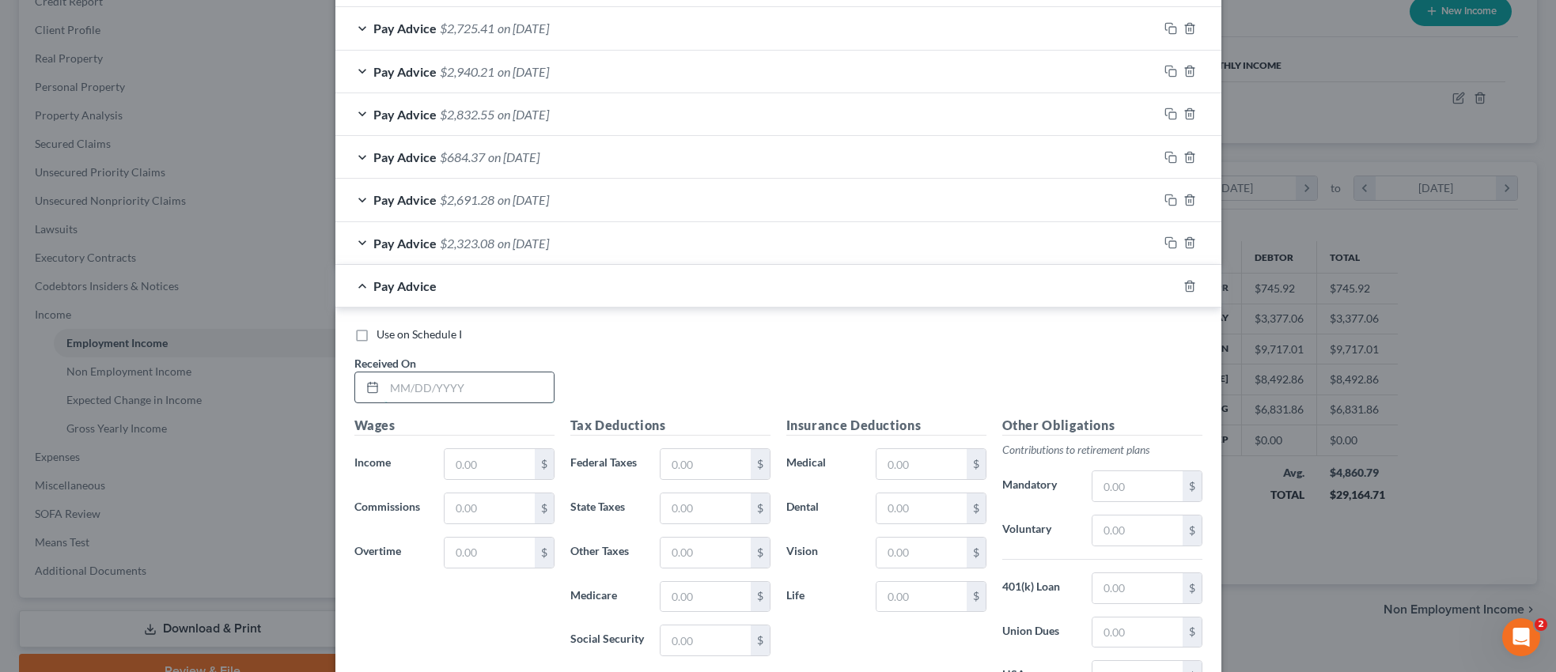
click at [483, 399] on input "text" at bounding box center [468, 388] width 169 height 30
type input "[DATE]"
click at [483, 464] on input "text" at bounding box center [489, 464] width 89 height 30
type input "1,170.84"
click at [502, 550] on input "text" at bounding box center [489, 553] width 89 height 30
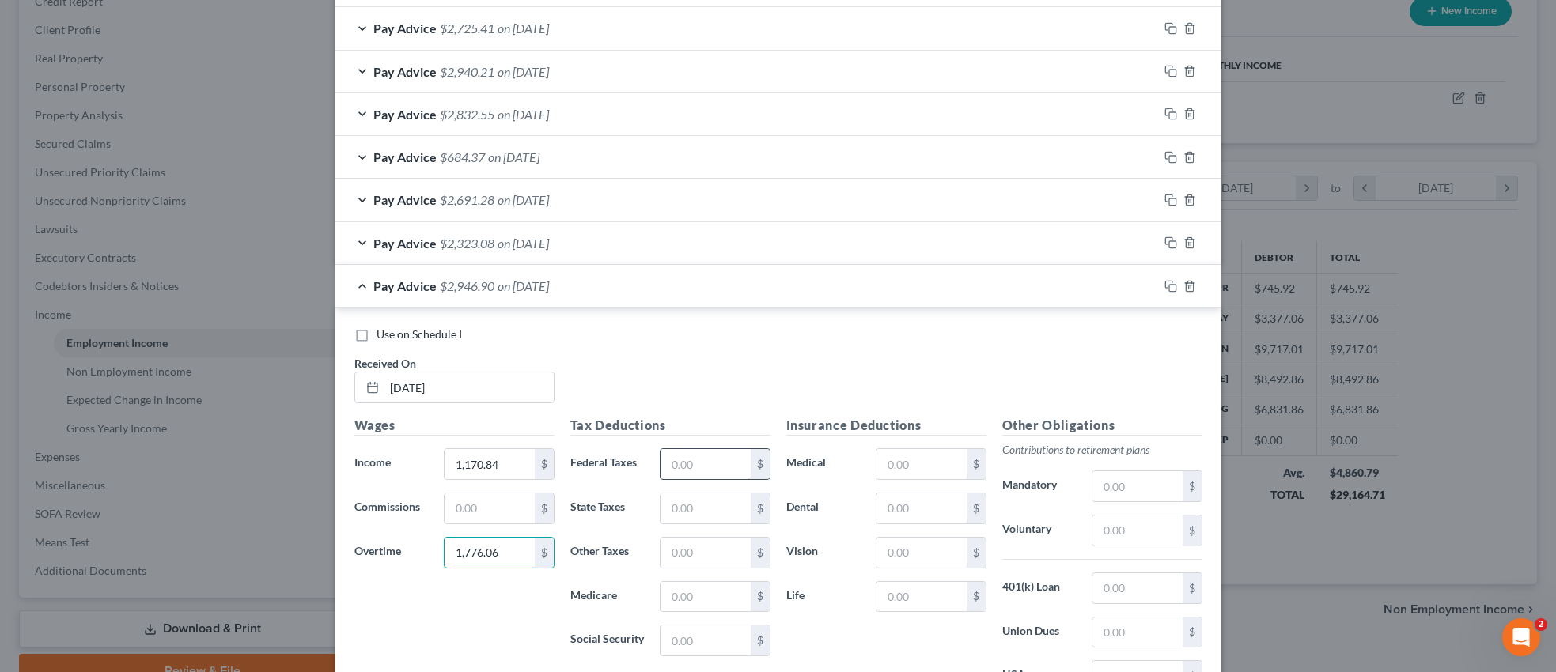
type input "1,776.06"
click at [723, 464] on input "text" at bounding box center [705, 464] width 89 height 30
type input "218.46"
click at [696, 600] on input "text" at bounding box center [705, 597] width 89 height 30
type input "41.36"
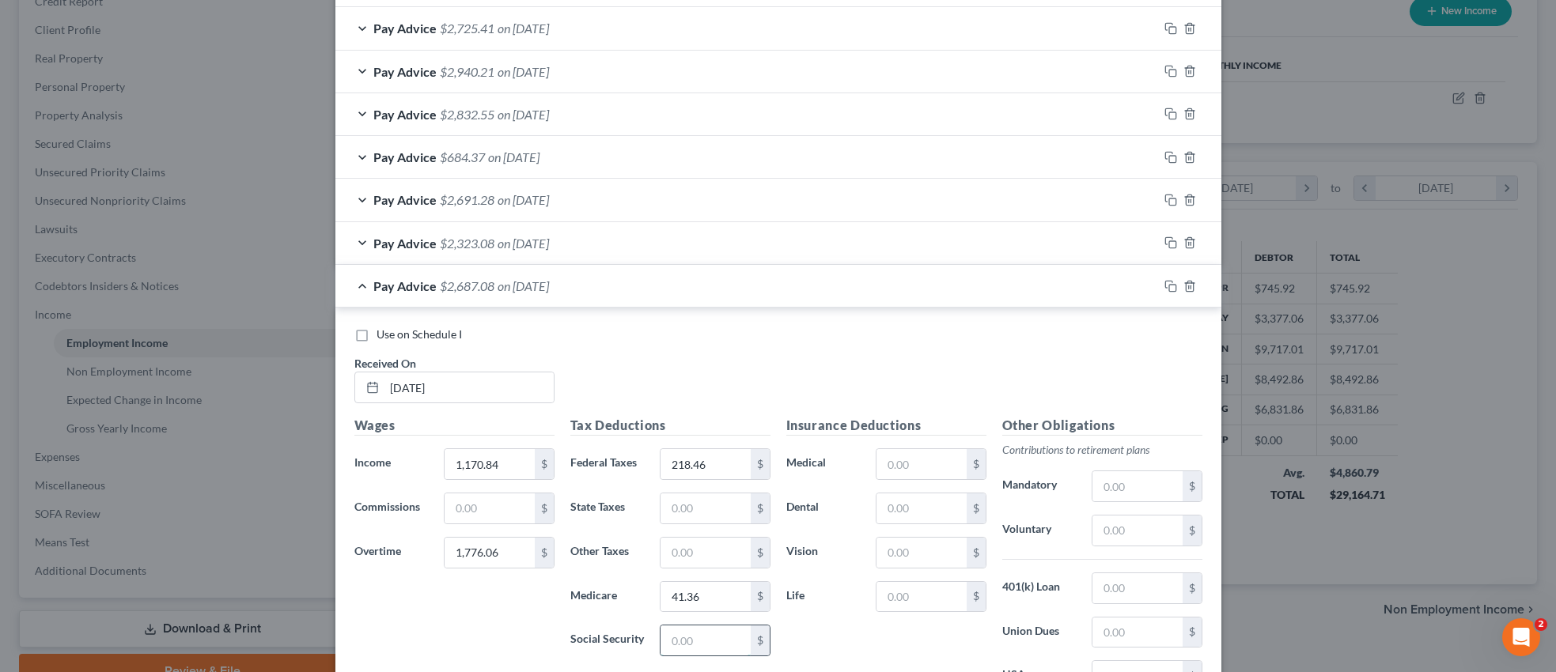
click at [694, 645] on input "text" at bounding box center [705, 641] width 89 height 30
type input "176.85"
click at [714, 551] on input "text" at bounding box center [705, 553] width 89 height 30
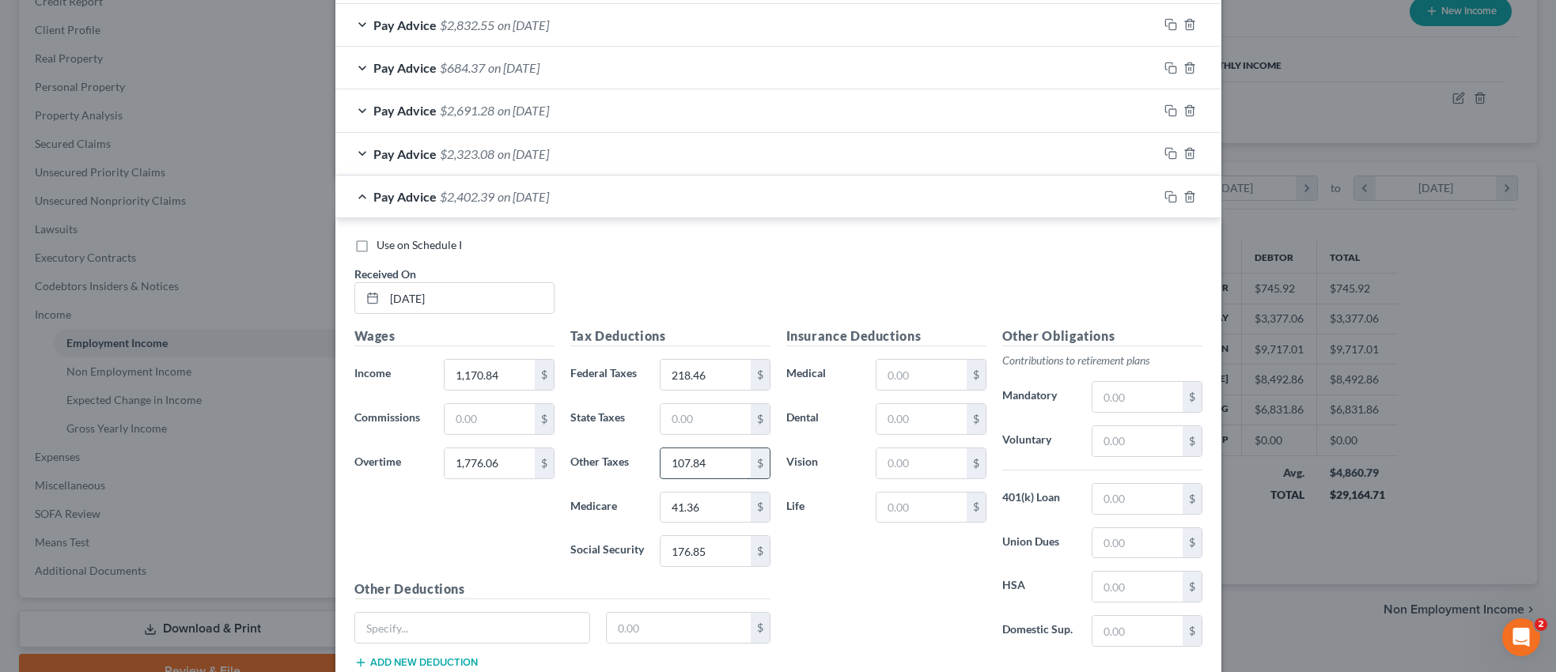
scroll to position [1112, 0]
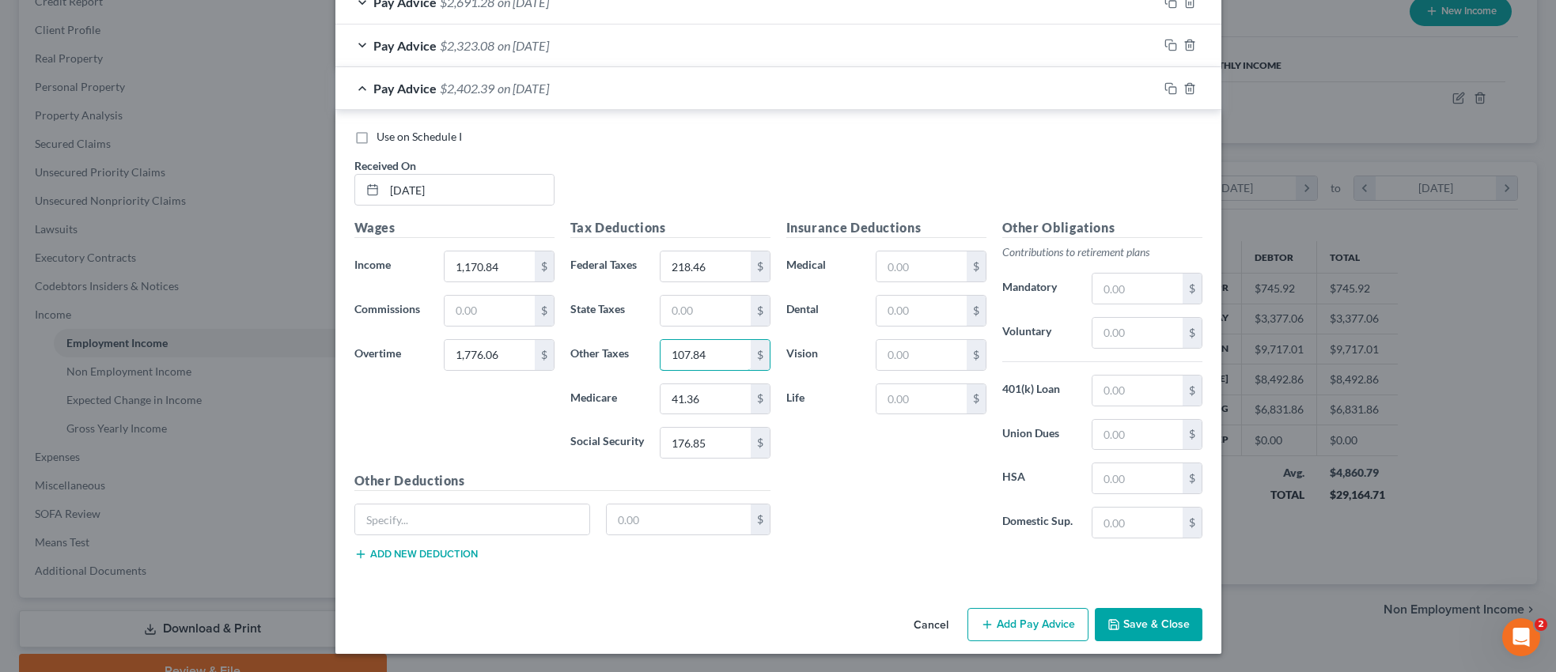
type input "107.84"
click at [1010, 631] on button "Add Pay Advice" at bounding box center [1027, 624] width 121 height 33
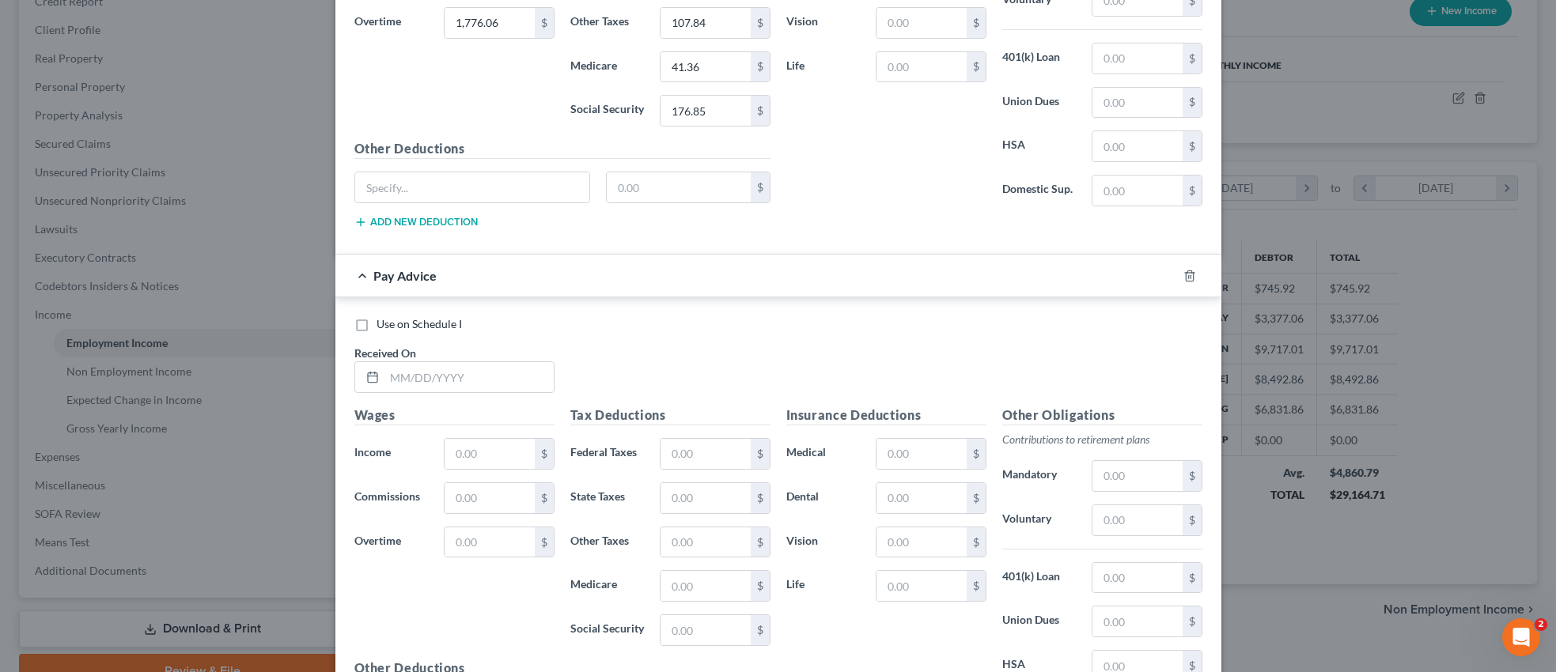
scroll to position [1342, 0]
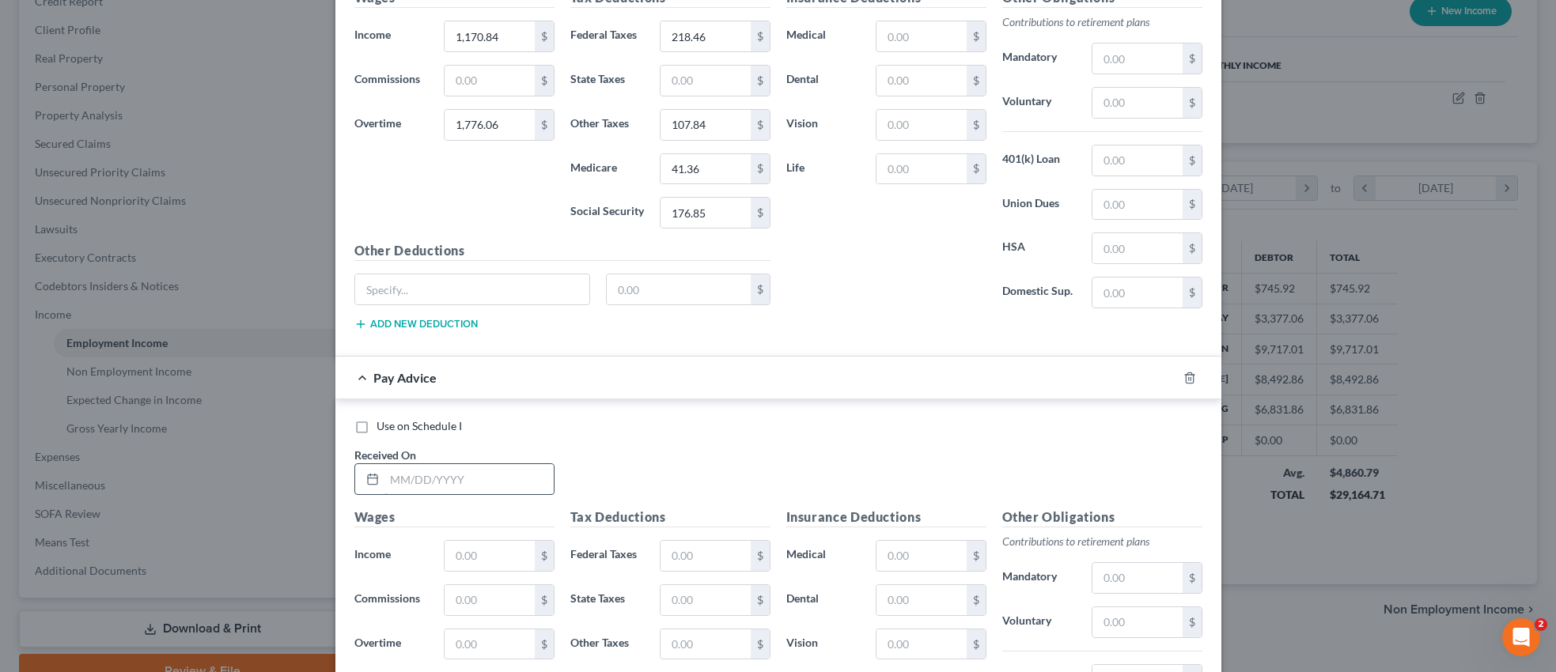
click at [476, 473] on input "text" at bounding box center [468, 479] width 169 height 30
type input "[DATE]"
click at [483, 549] on input "text" at bounding box center [489, 555] width 89 height 30
type input "1,601.40"
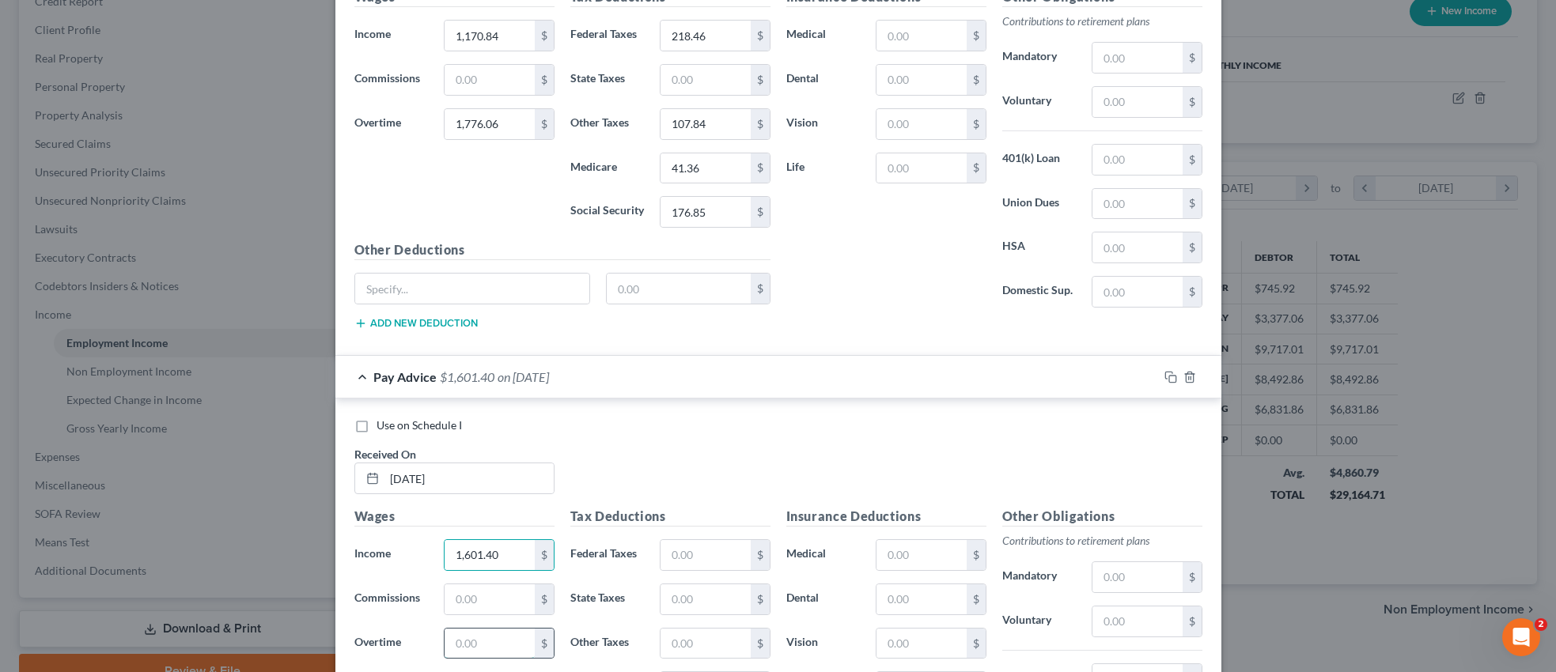
click at [486, 651] on input "text" at bounding box center [489, 644] width 89 height 30
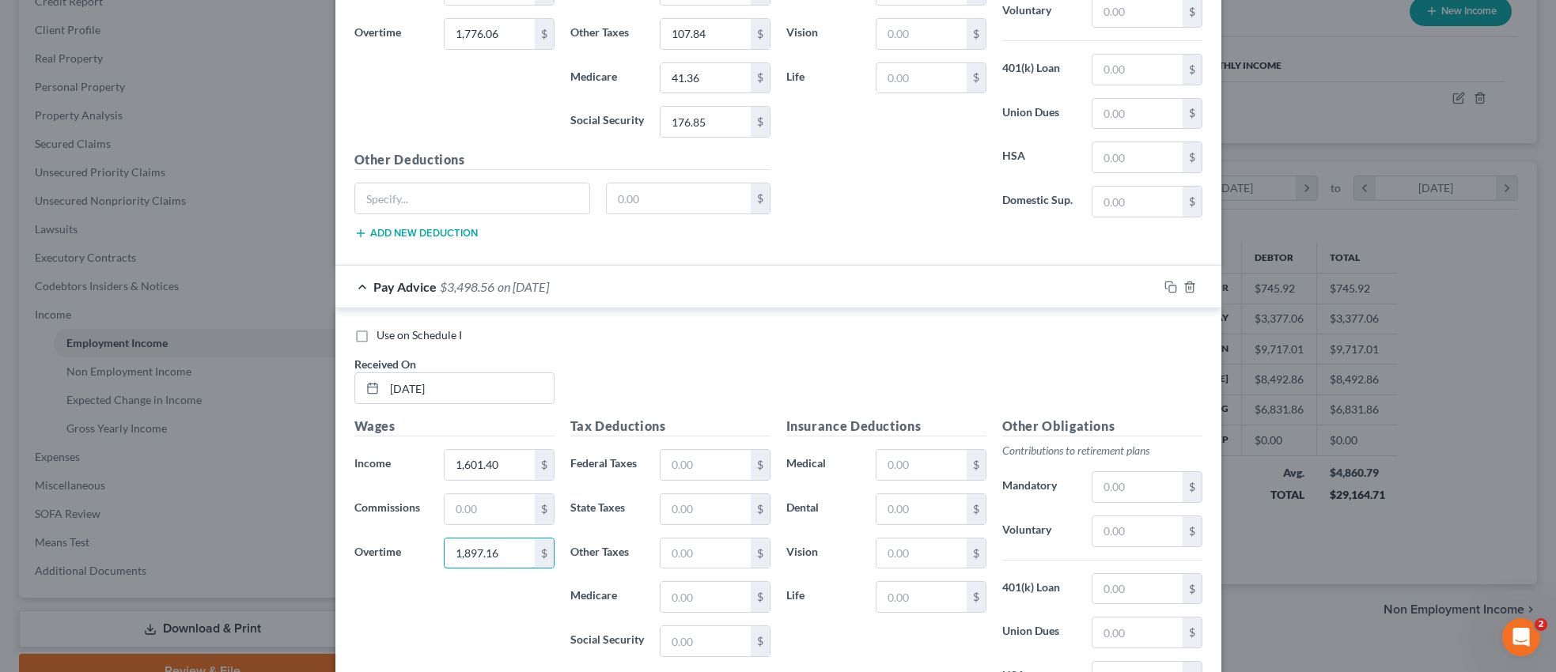
scroll to position [1570, 0]
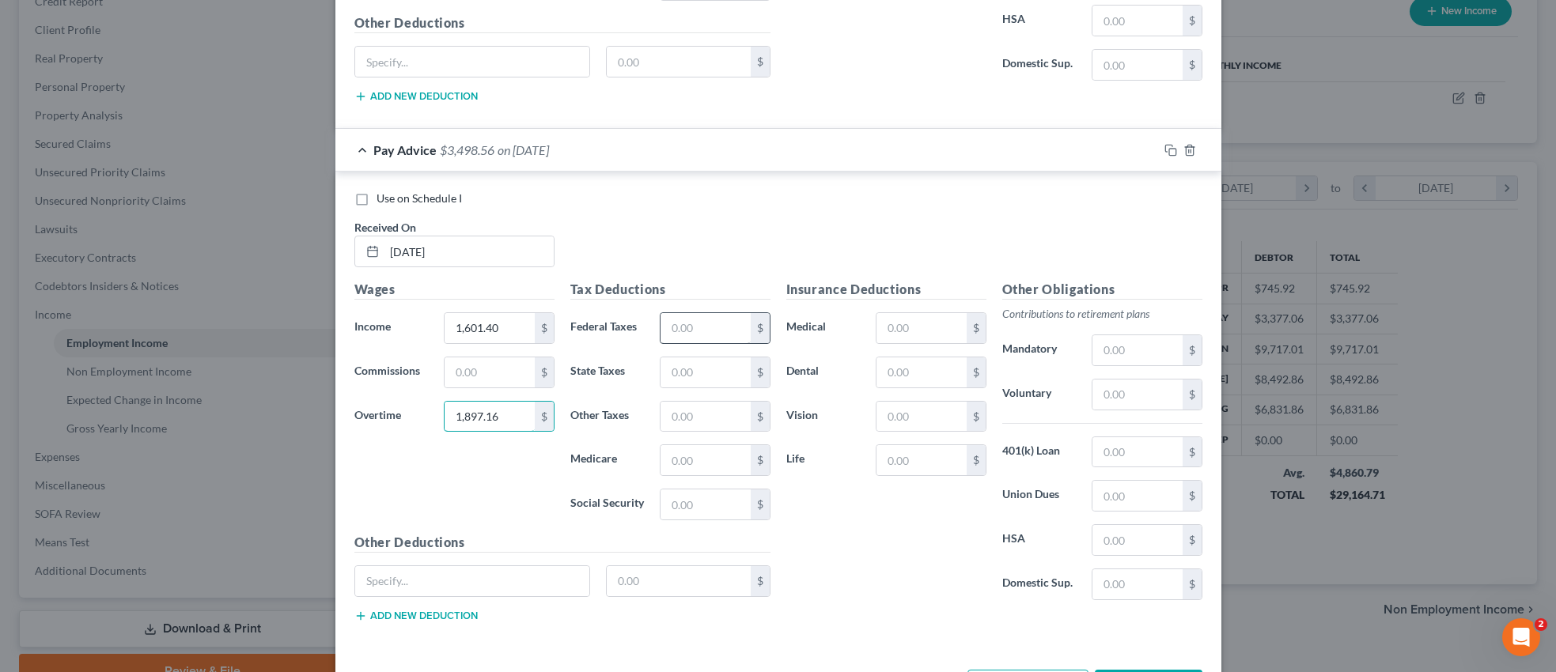
type input "1,897.16"
click at [708, 332] on input "text" at bounding box center [705, 328] width 89 height 30
type input "245.11"
click at [698, 461] on input "text" at bounding box center [705, 460] width 89 height 30
type input "43.11"
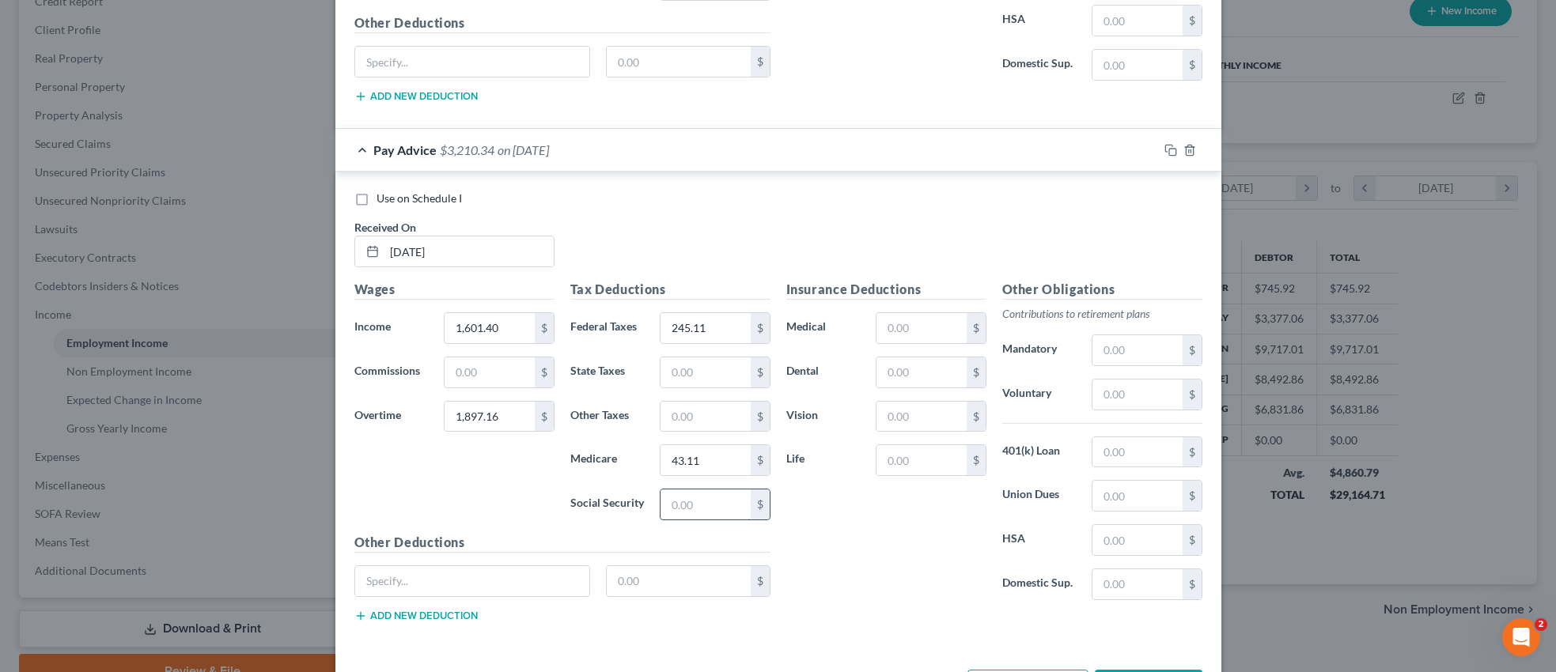
click at [701, 505] on input "text" at bounding box center [705, 505] width 89 height 30
type input "184.36"
click at [706, 415] on input "text" at bounding box center [705, 417] width 89 height 30
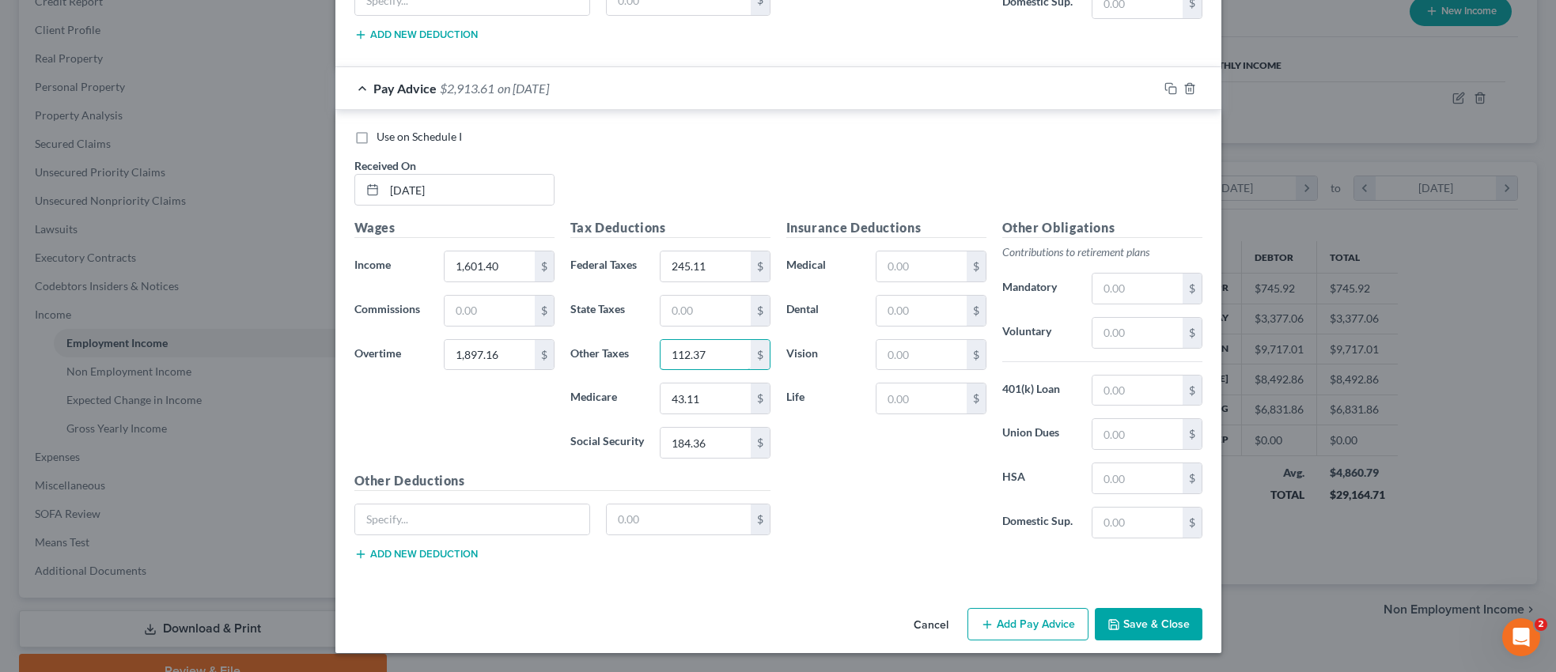
type input "112.37"
click at [1001, 630] on button "Add Pay Advice" at bounding box center [1027, 624] width 121 height 33
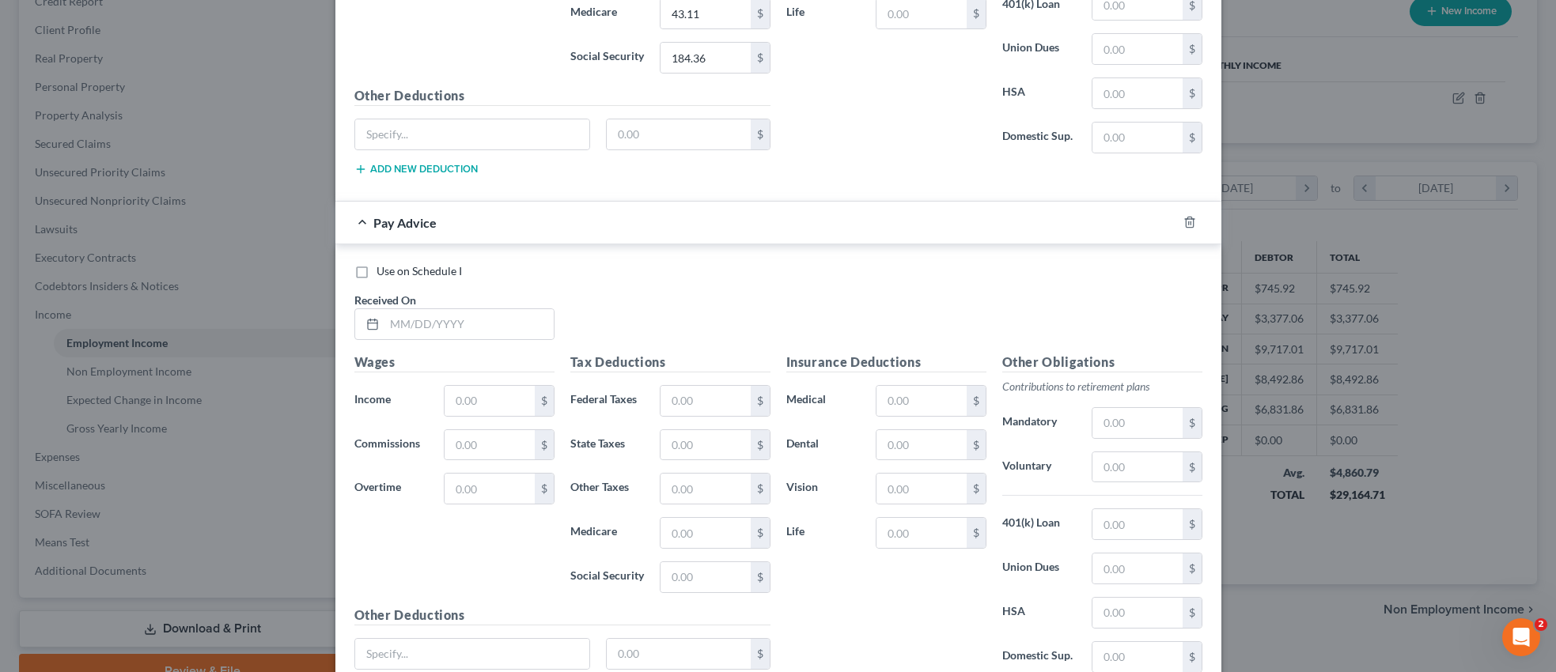
scroll to position [2011, 0]
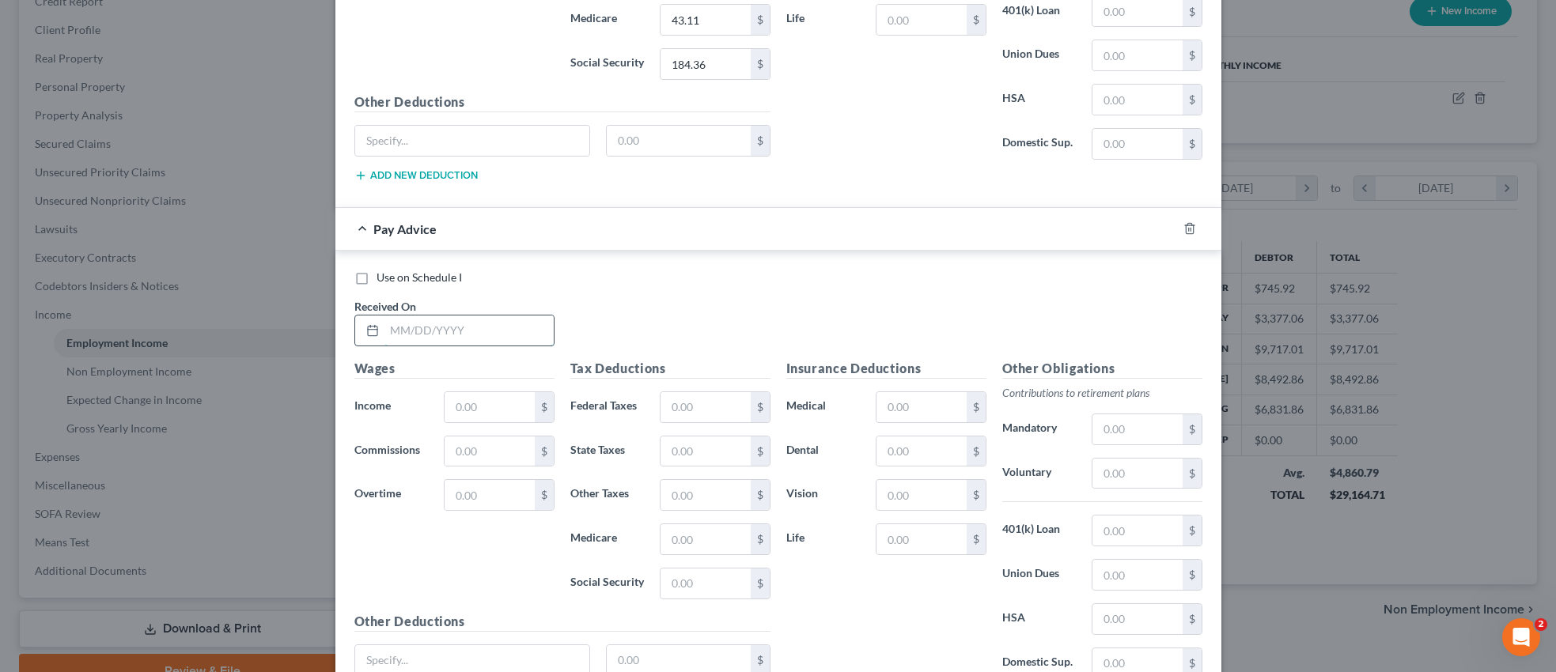
click at [477, 335] on input "text" at bounding box center [468, 331] width 169 height 30
type input "[DATE]"
click at [507, 402] on input "text" at bounding box center [489, 407] width 89 height 30
type input "1,601.40"
click at [516, 496] on input "text" at bounding box center [489, 495] width 89 height 30
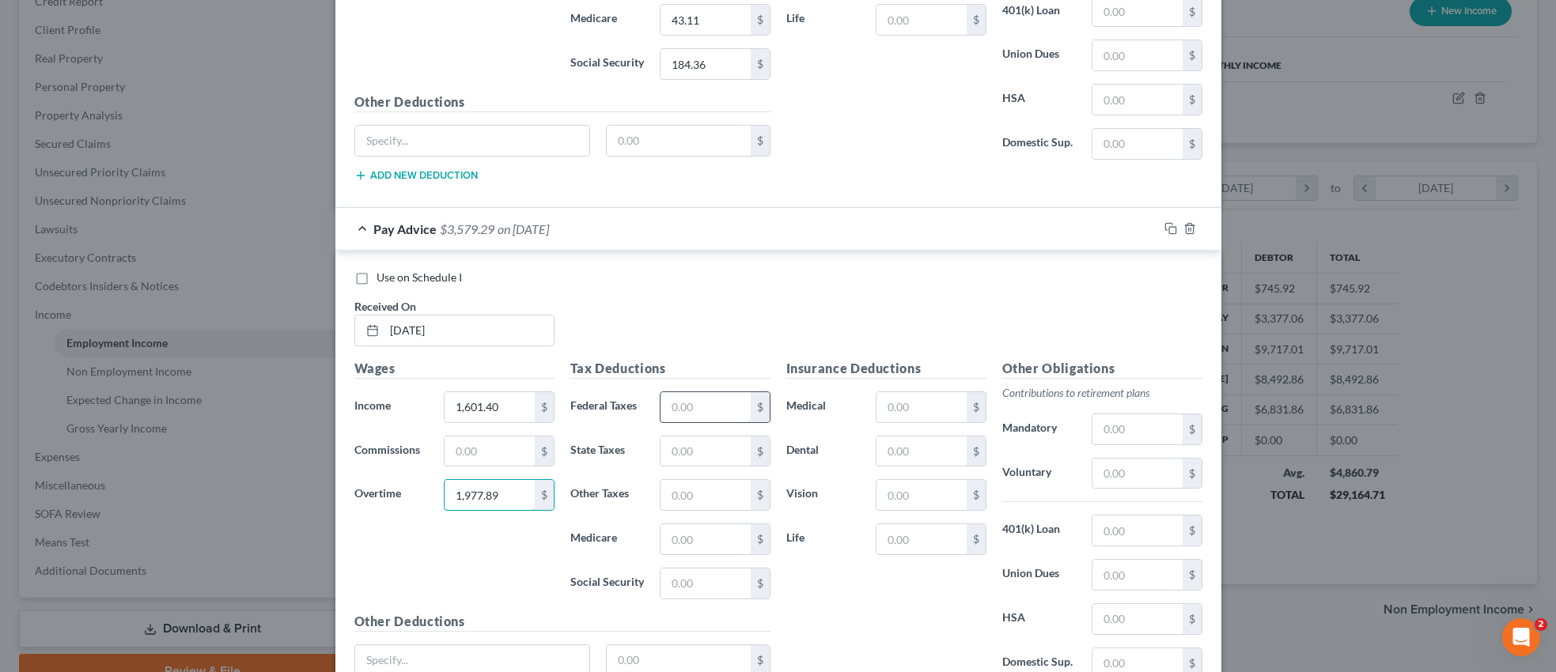
type input "1,977.89"
click at [730, 411] on input "text" at bounding box center [705, 407] width 89 height 30
type input "262.87"
click at [703, 551] on input "text" at bounding box center [705, 539] width 89 height 30
type input "44.29"
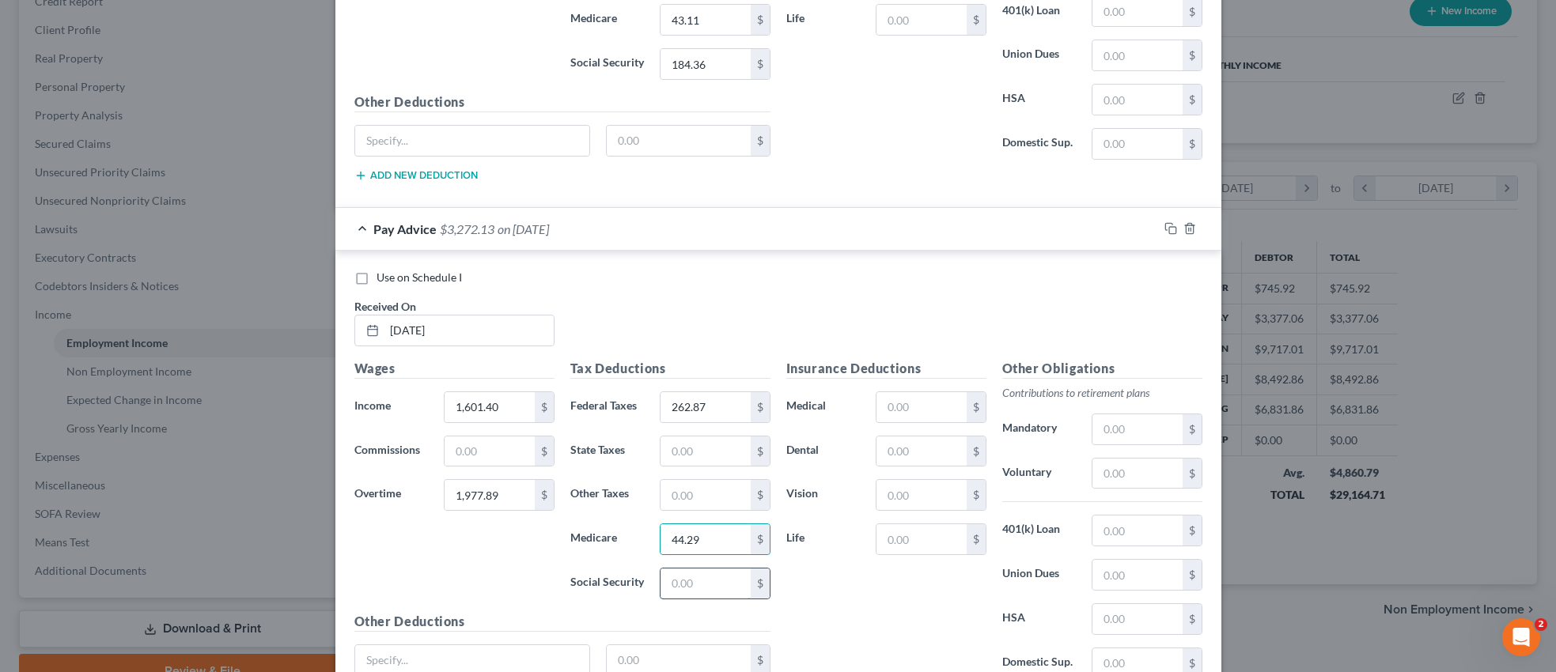
click at [702, 586] on input "text" at bounding box center [705, 584] width 89 height 30
type input "189.37"
click at [699, 494] on input "text" at bounding box center [705, 495] width 89 height 30
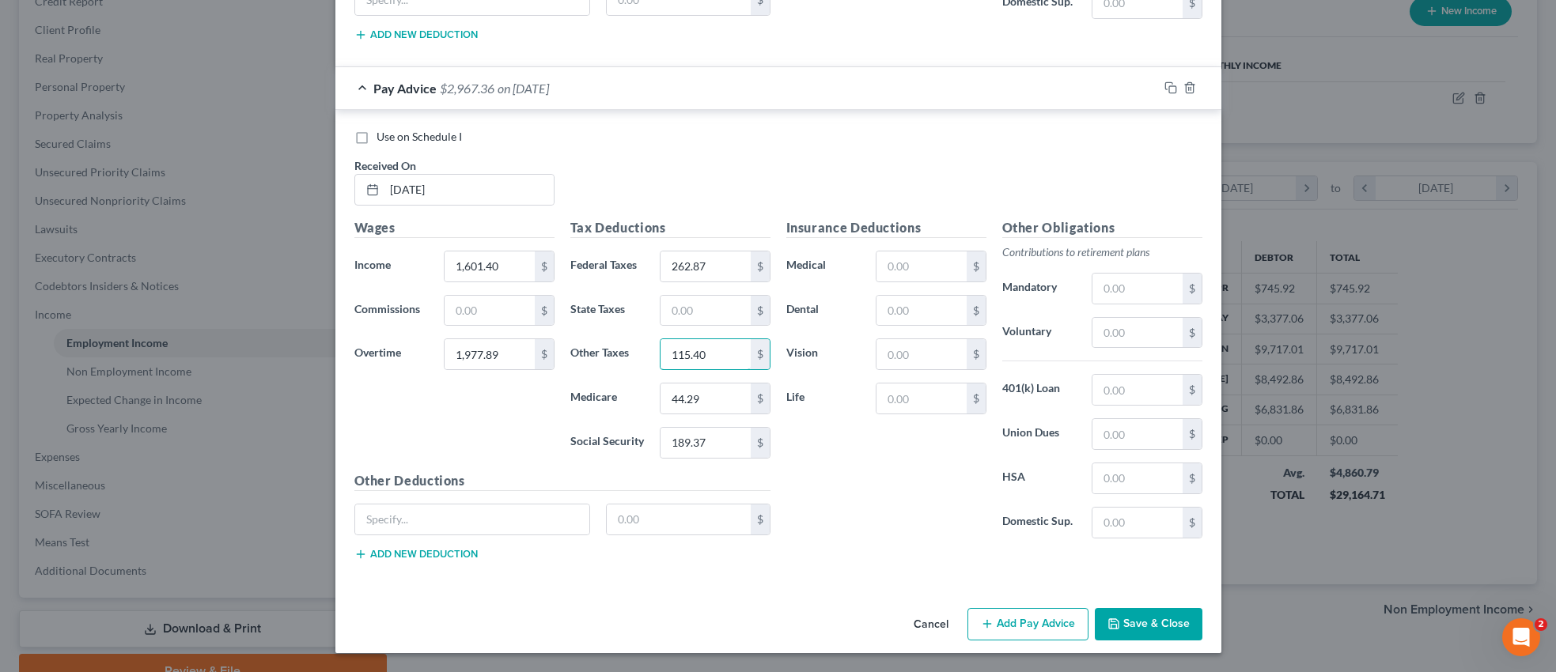
type input "115.40"
click at [1154, 625] on button "Save & Close" at bounding box center [1149, 624] width 108 height 33
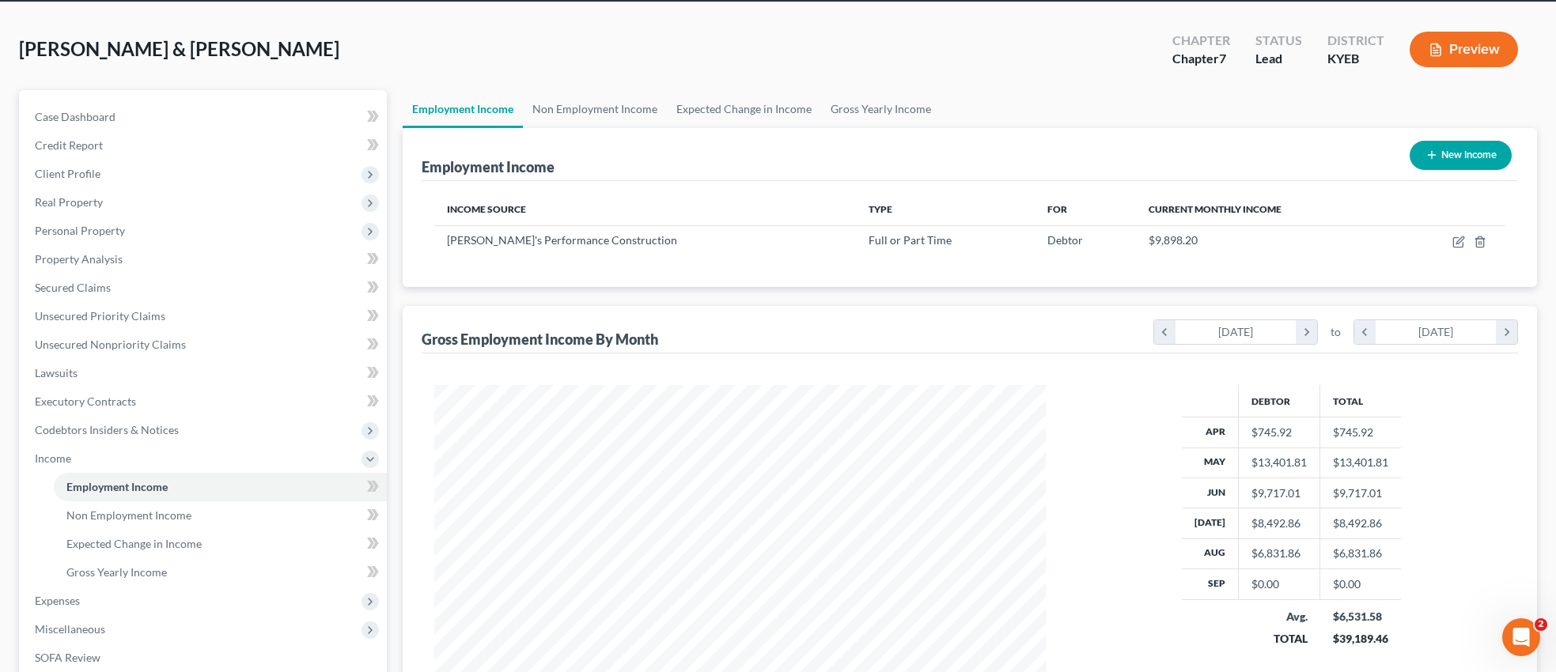
scroll to position [0, 0]
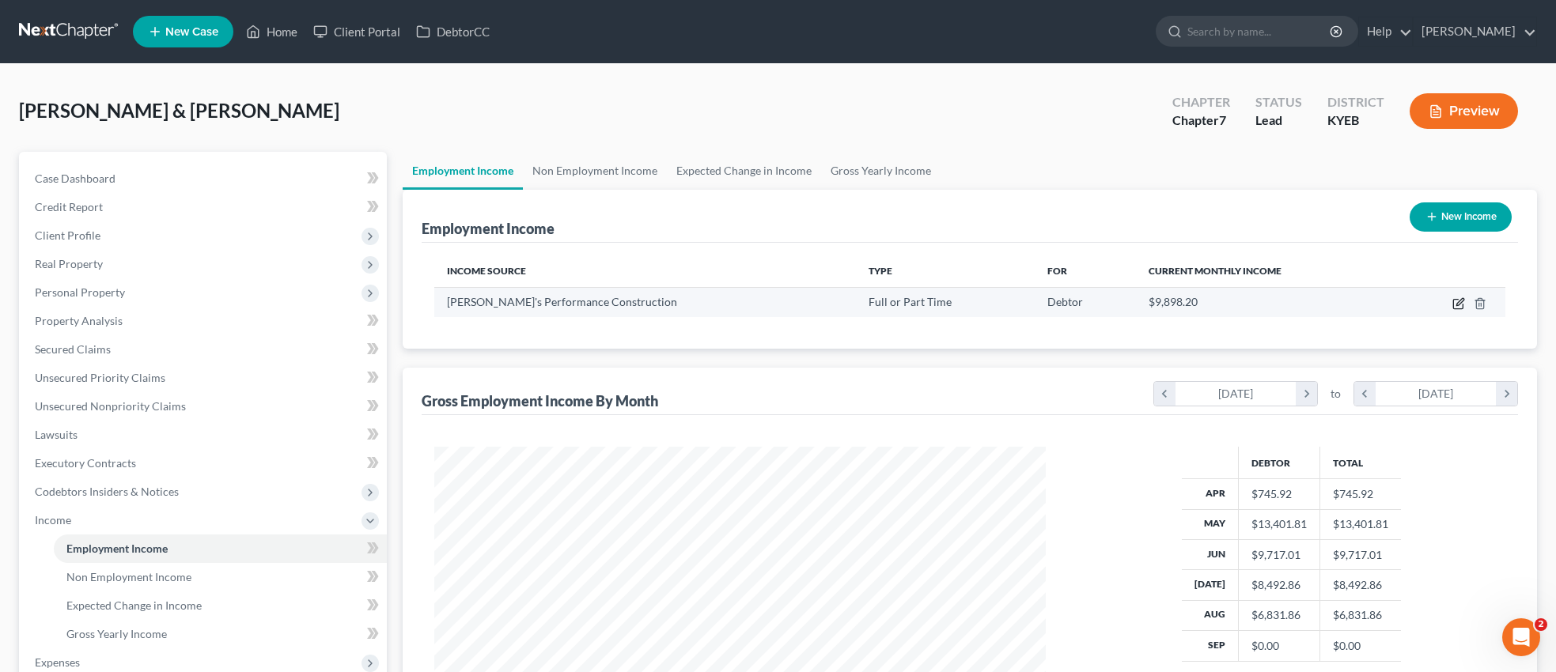
click at [1456, 303] on icon "button" at bounding box center [1458, 303] width 13 height 13
select select "0"
select select "51"
select select "3"
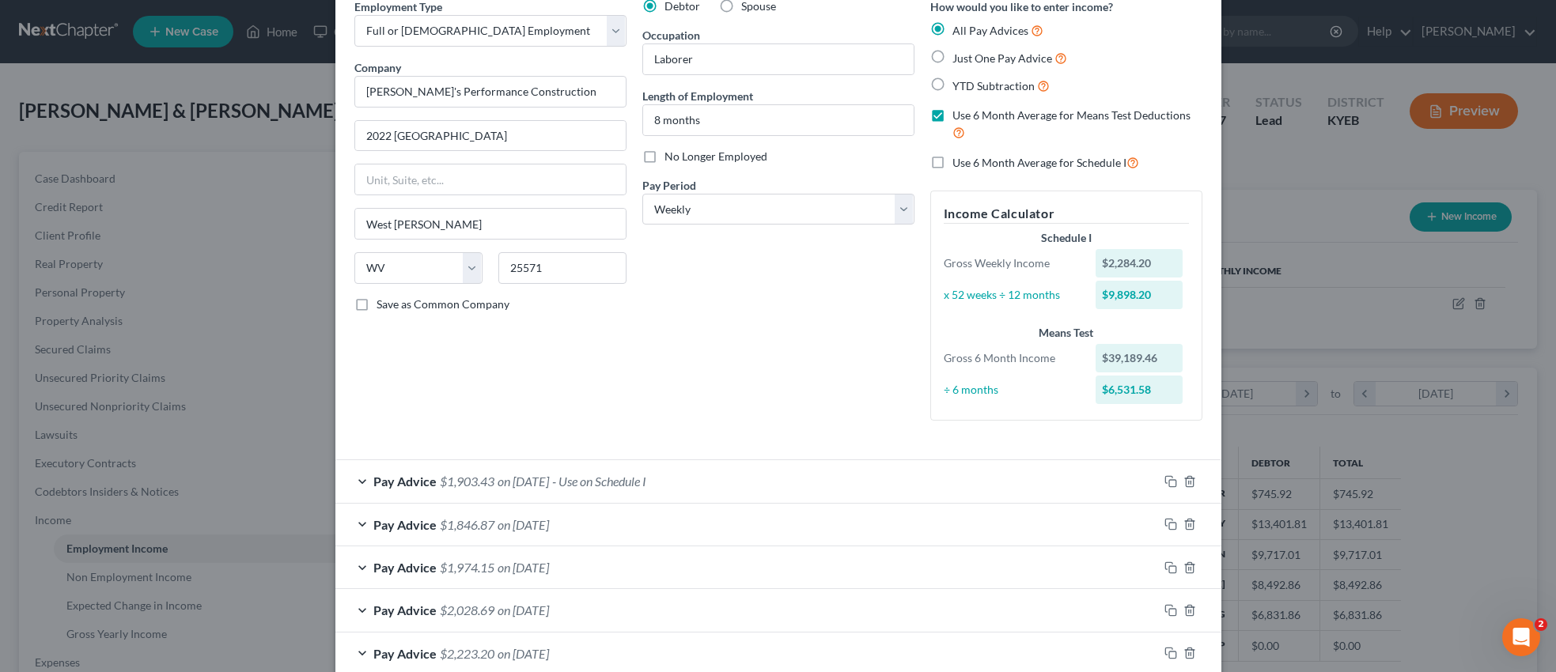
scroll to position [68, 0]
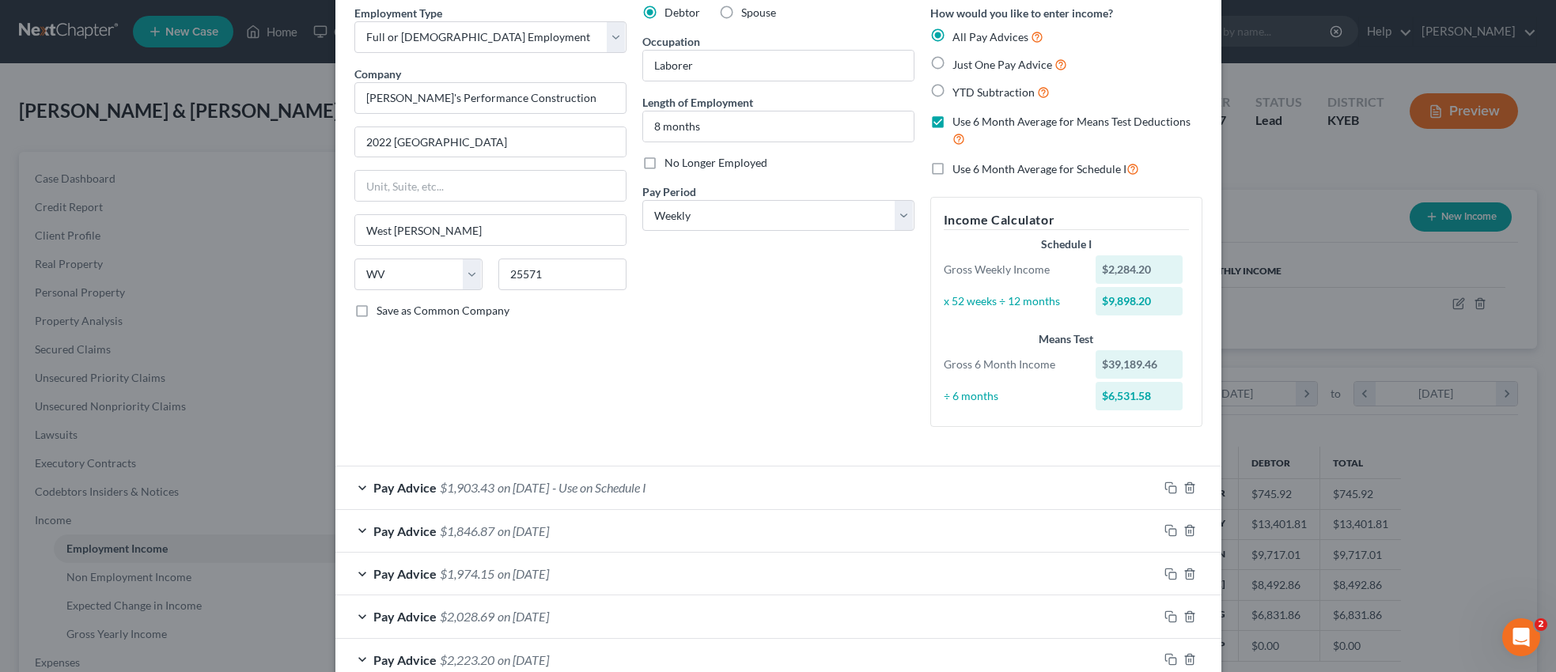
click at [952, 168] on label "Use 6 Month Average for Schedule I" at bounding box center [1045, 169] width 187 height 18
click at [959, 168] on input "Use 6 Month Average for Schedule I" at bounding box center [964, 165] width 10 height 10
checkbox input "true"
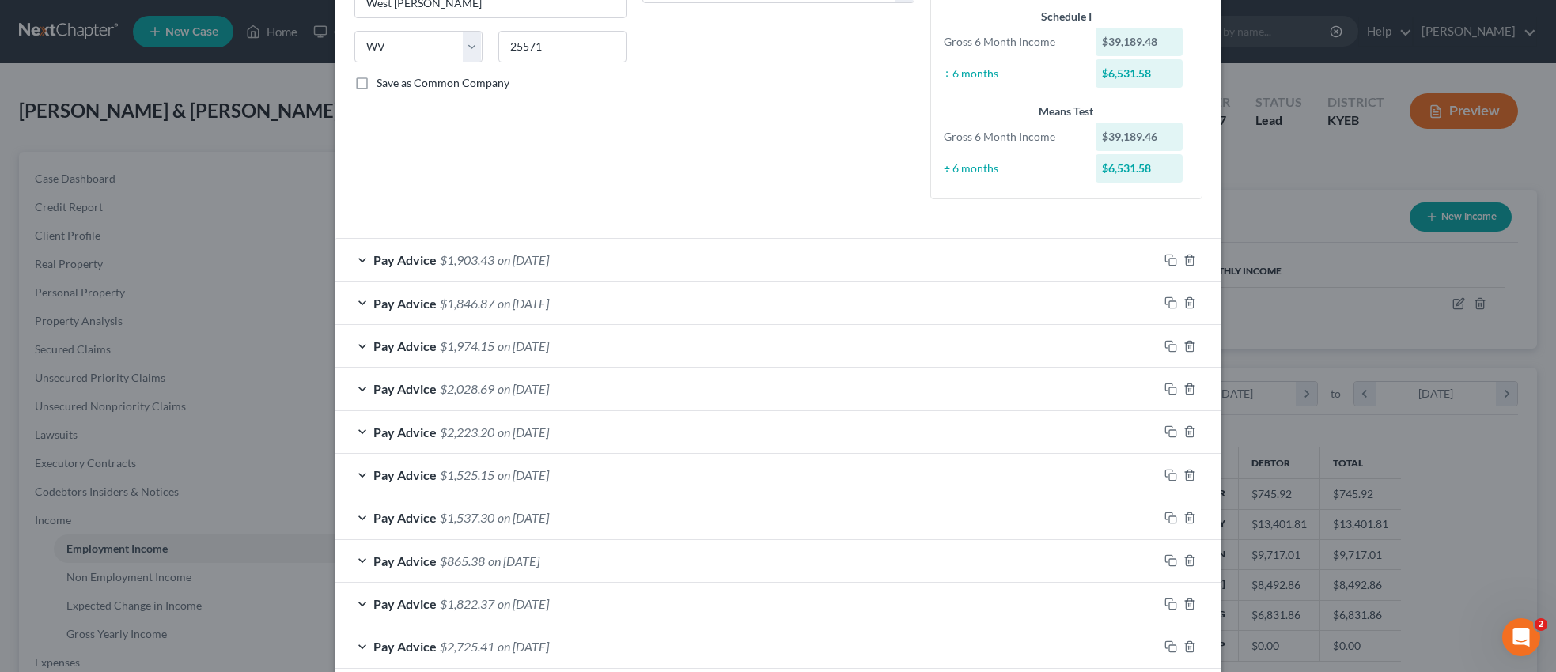
scroll to position [723, 0]
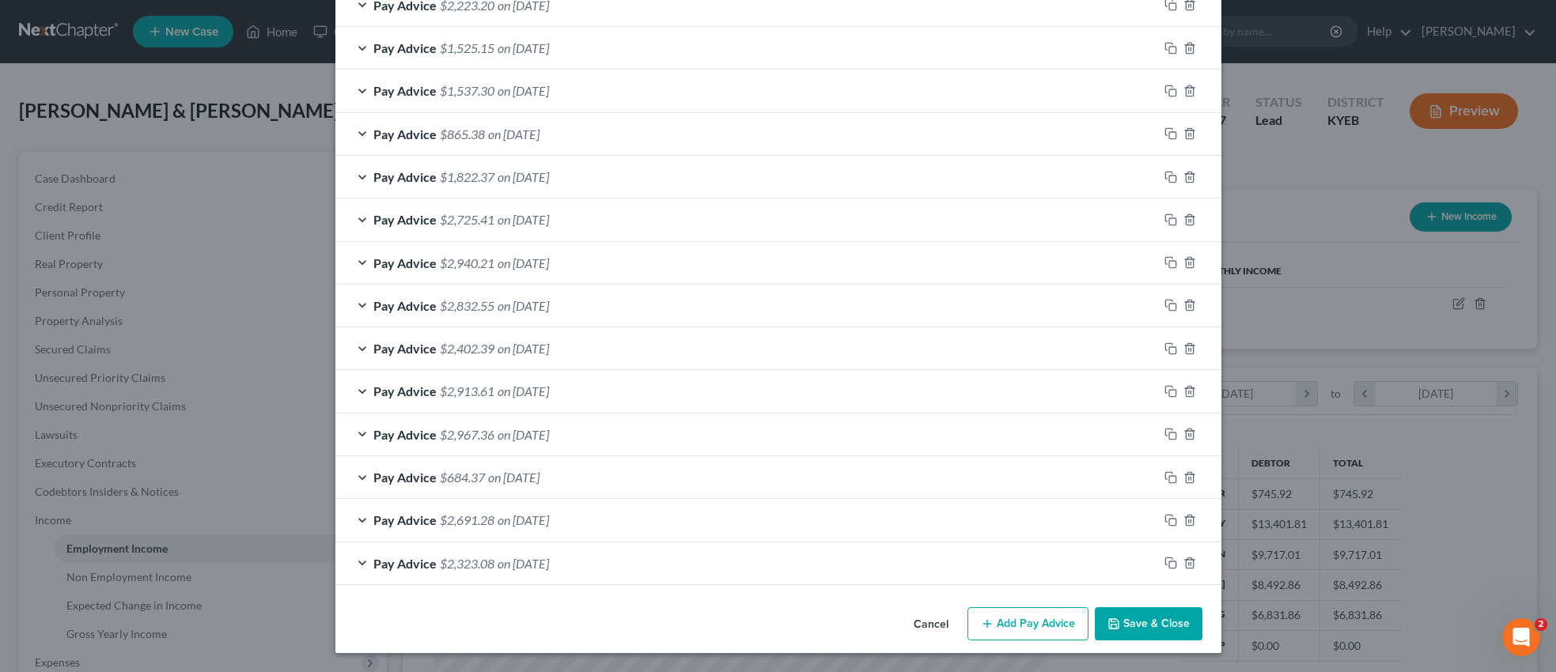
click at [1157, 626] on button "Save & Close" at bounding box center [1149, 624] width 108 height 33
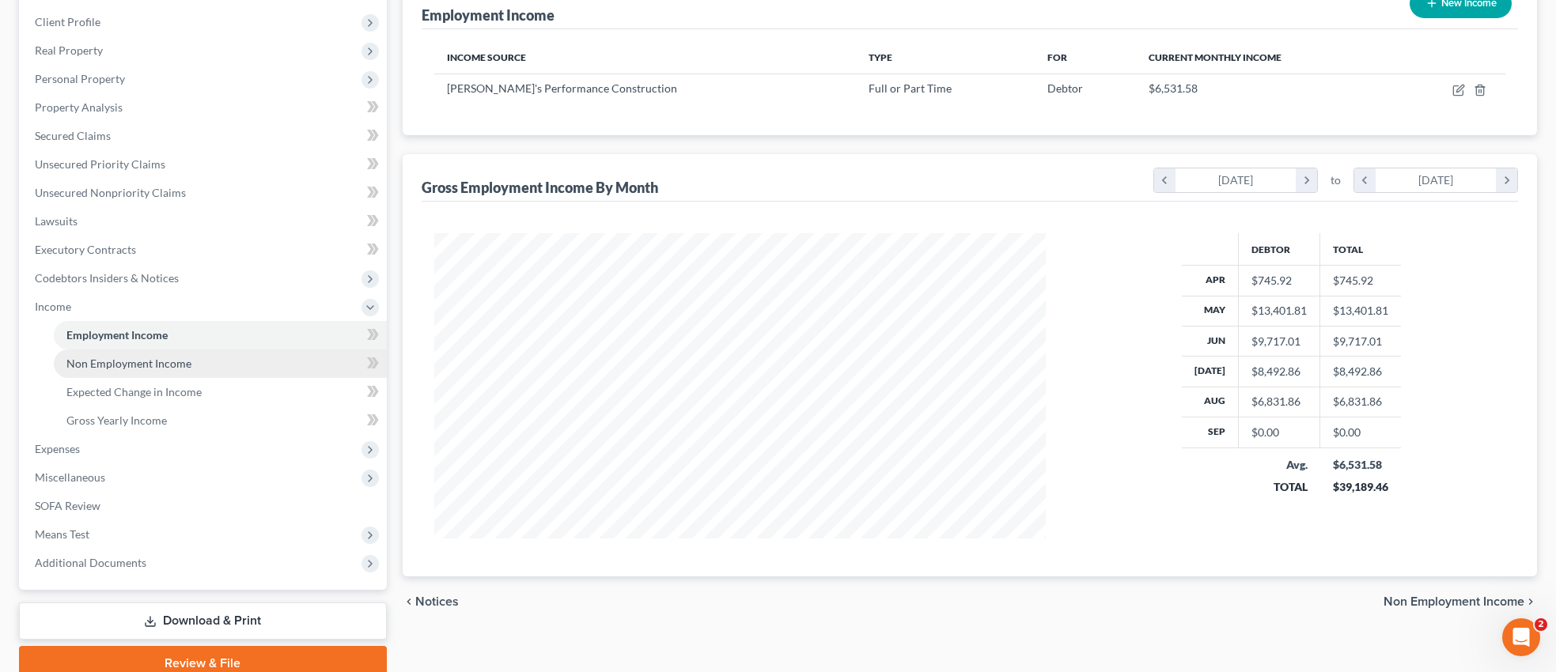
scroll to position [214, 0]
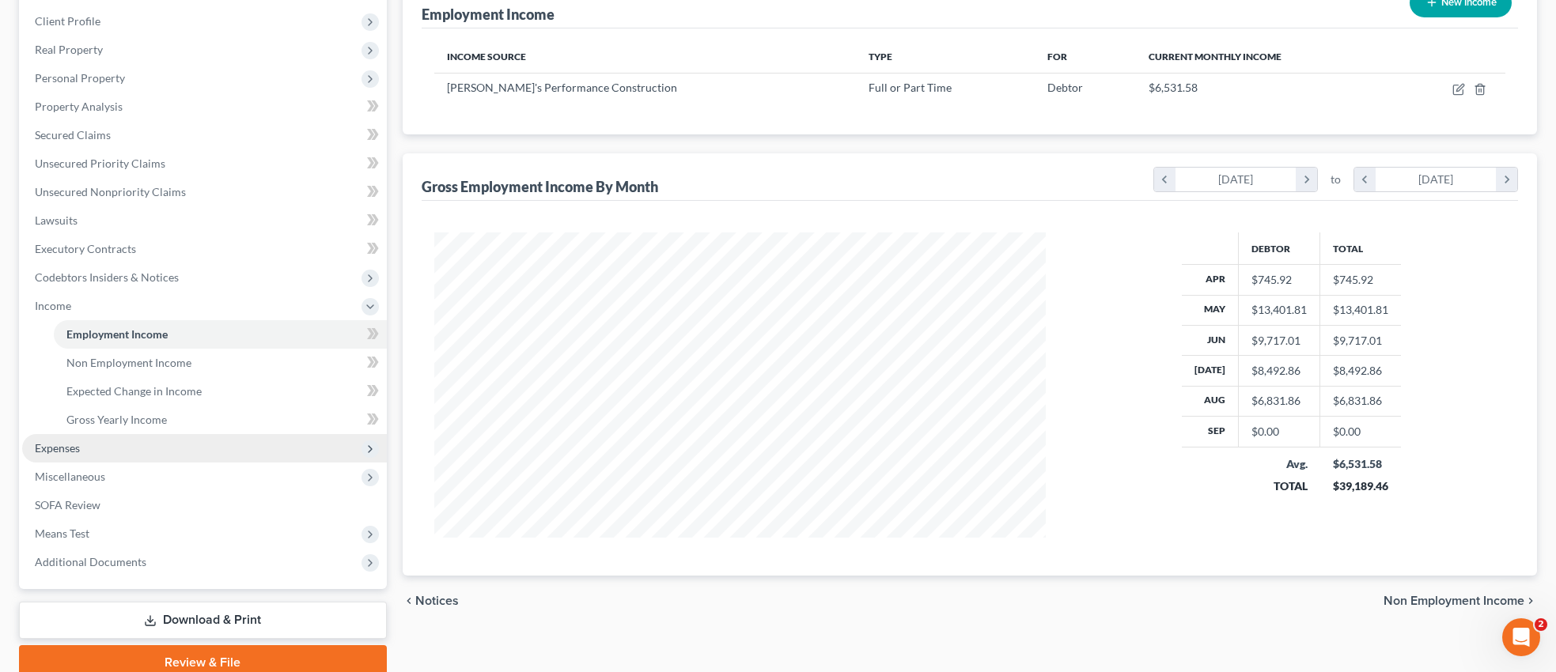
click at [116, 445] on span "Expenses" at bounding box center [204, 448] width 365 height 28
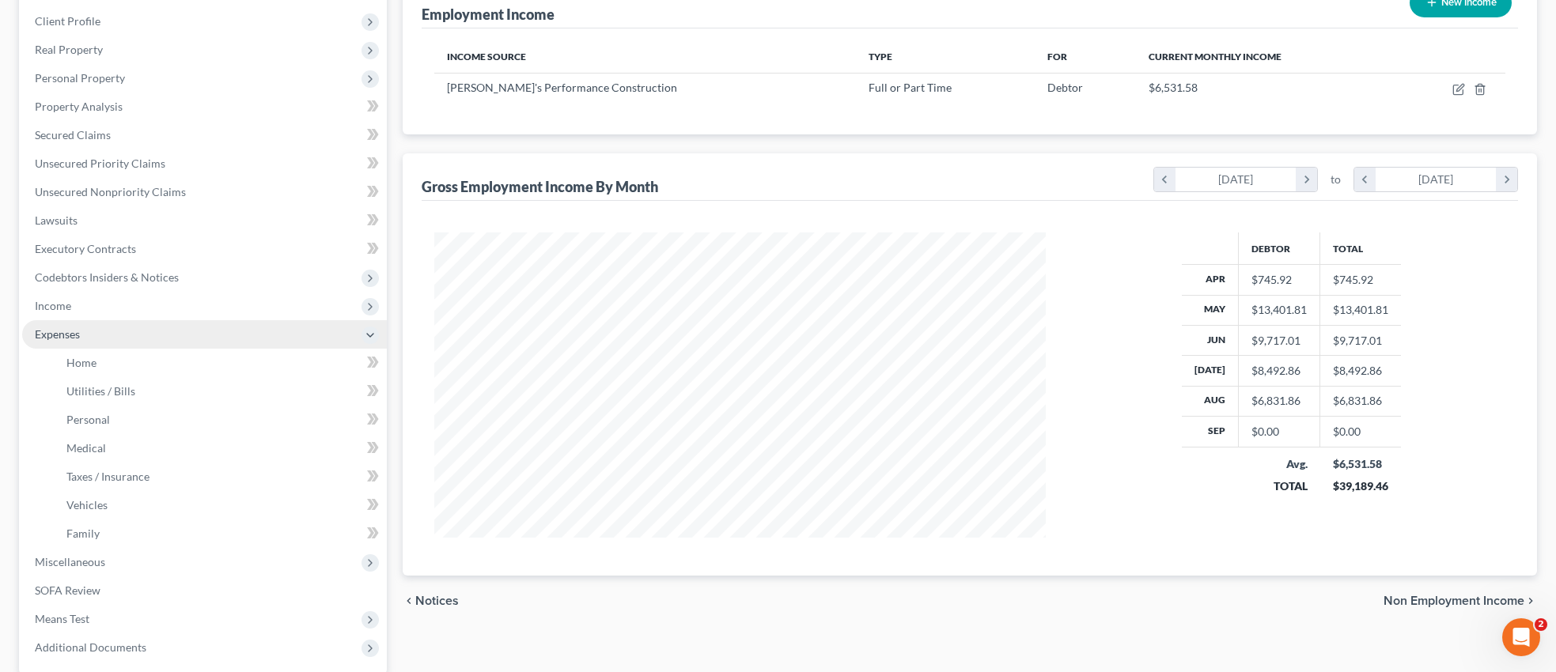
scroll to position [214, 0]
click at [89, 361] on span "Home" at bounding box center [81, 363] width 30 height 13
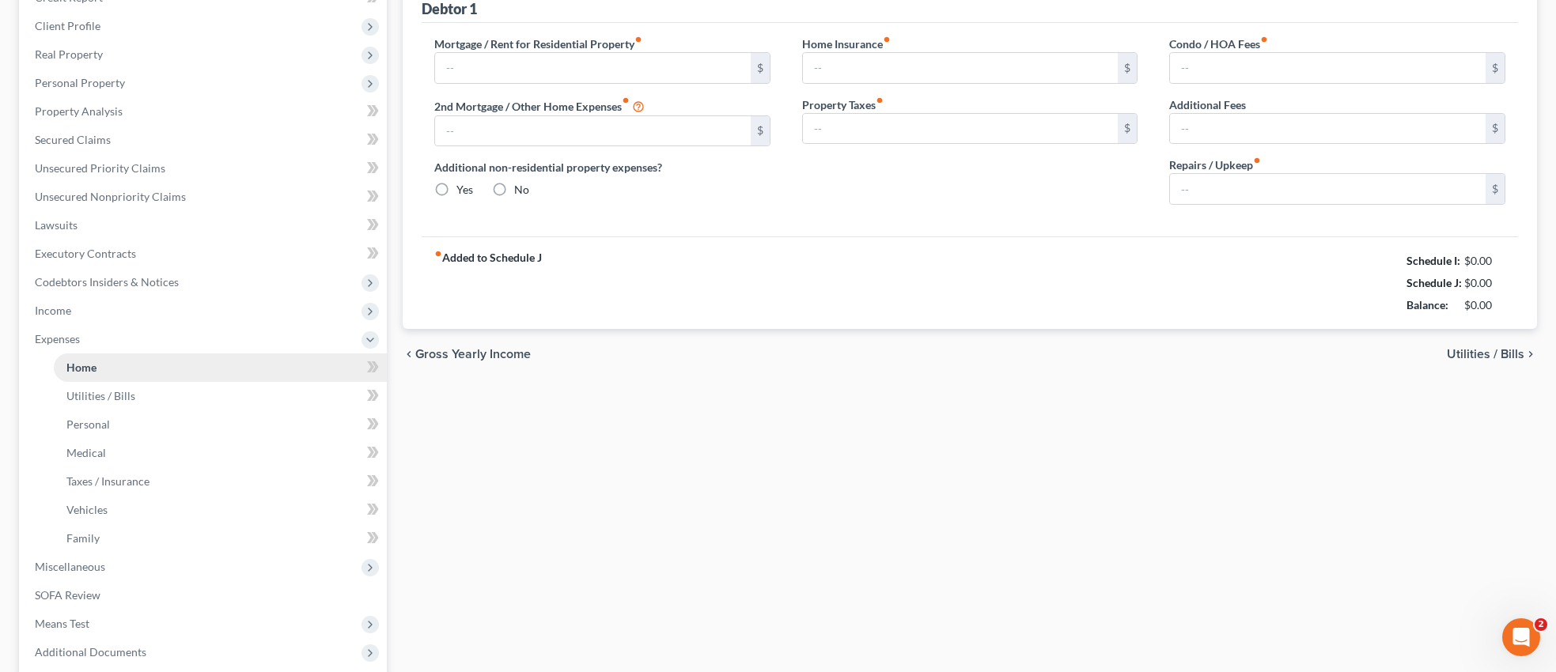
type input "300.00"
type input "0.00"
radio input "true"
type input "0.00"
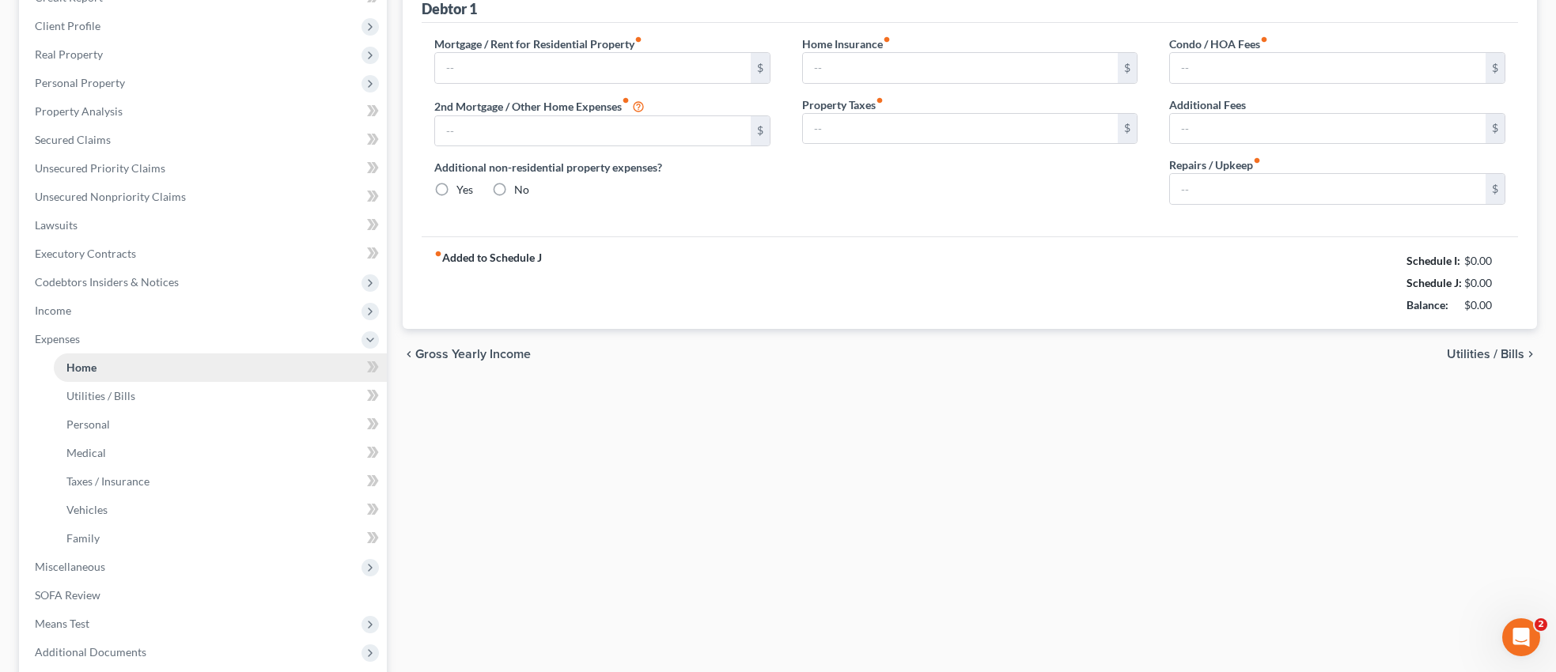
type input "0.00"
type input "150.00"
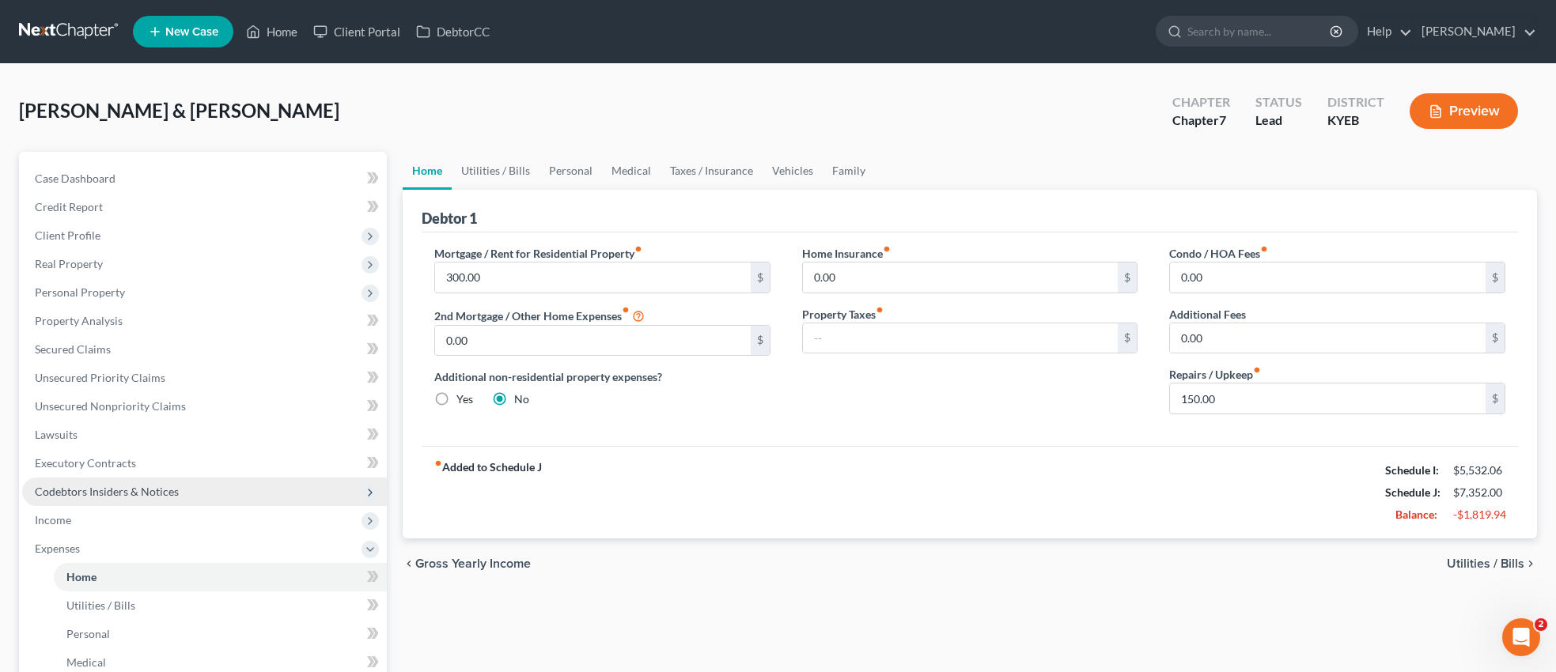
scroll to position [13, 0]
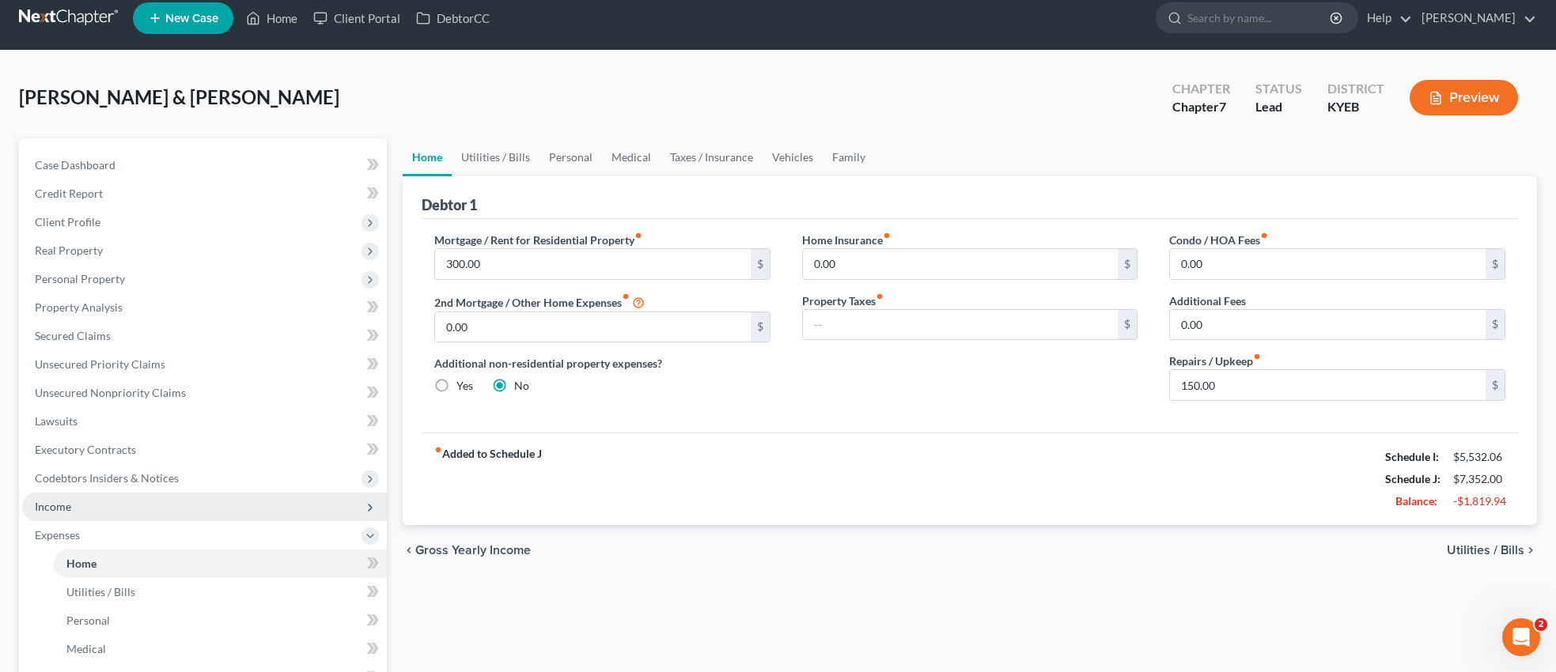
click at [146, 508] on span "Income" at bounding box center [204, 507] width 365 height 28
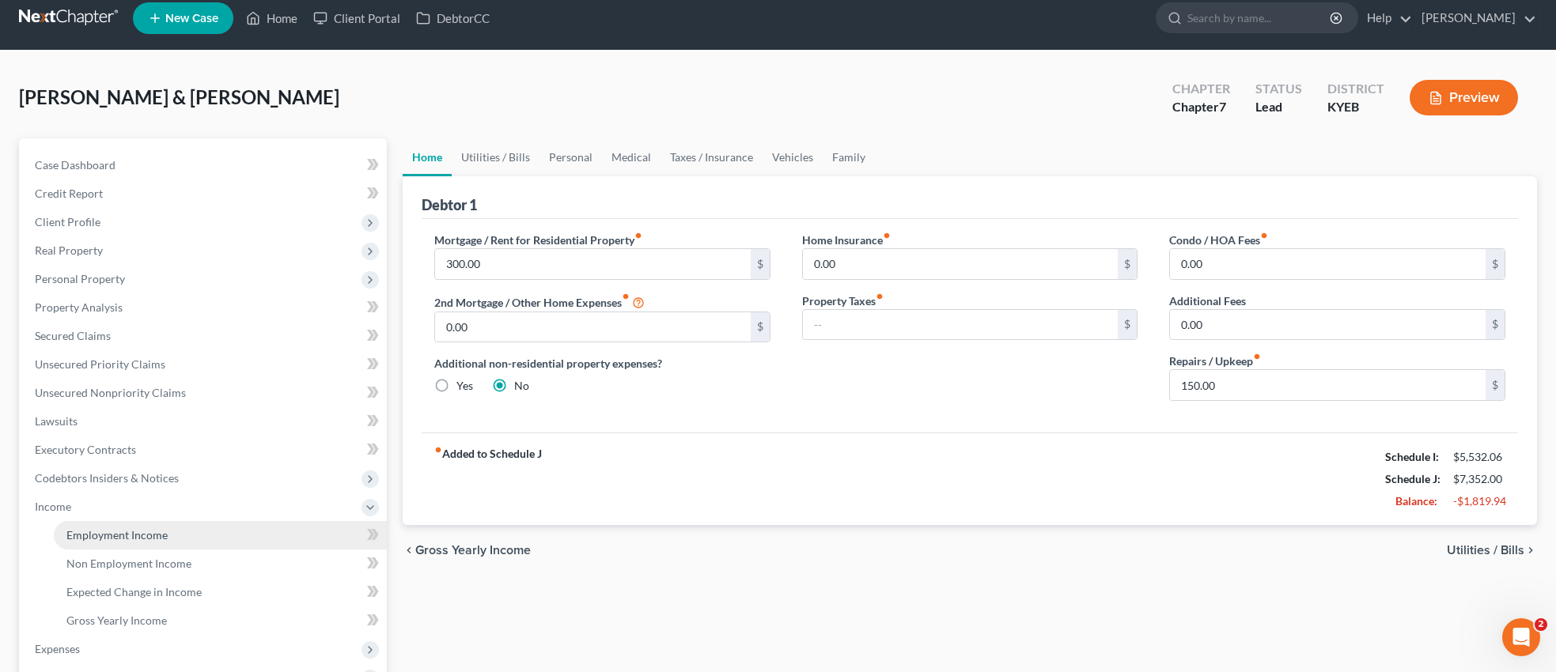
click at [160, 532] on span "Employment Income" at bounding box center [116, 534] width 101 height 13
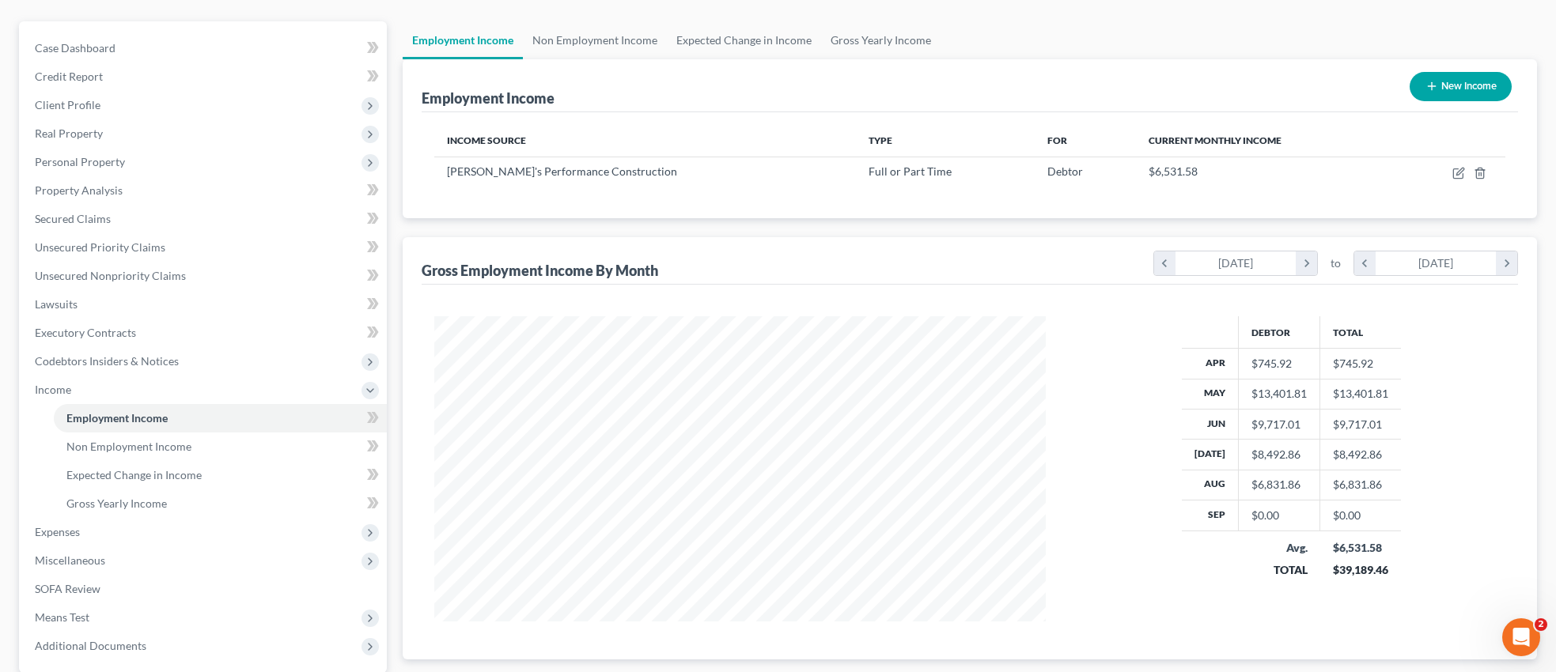
scroll to position [132, 0]
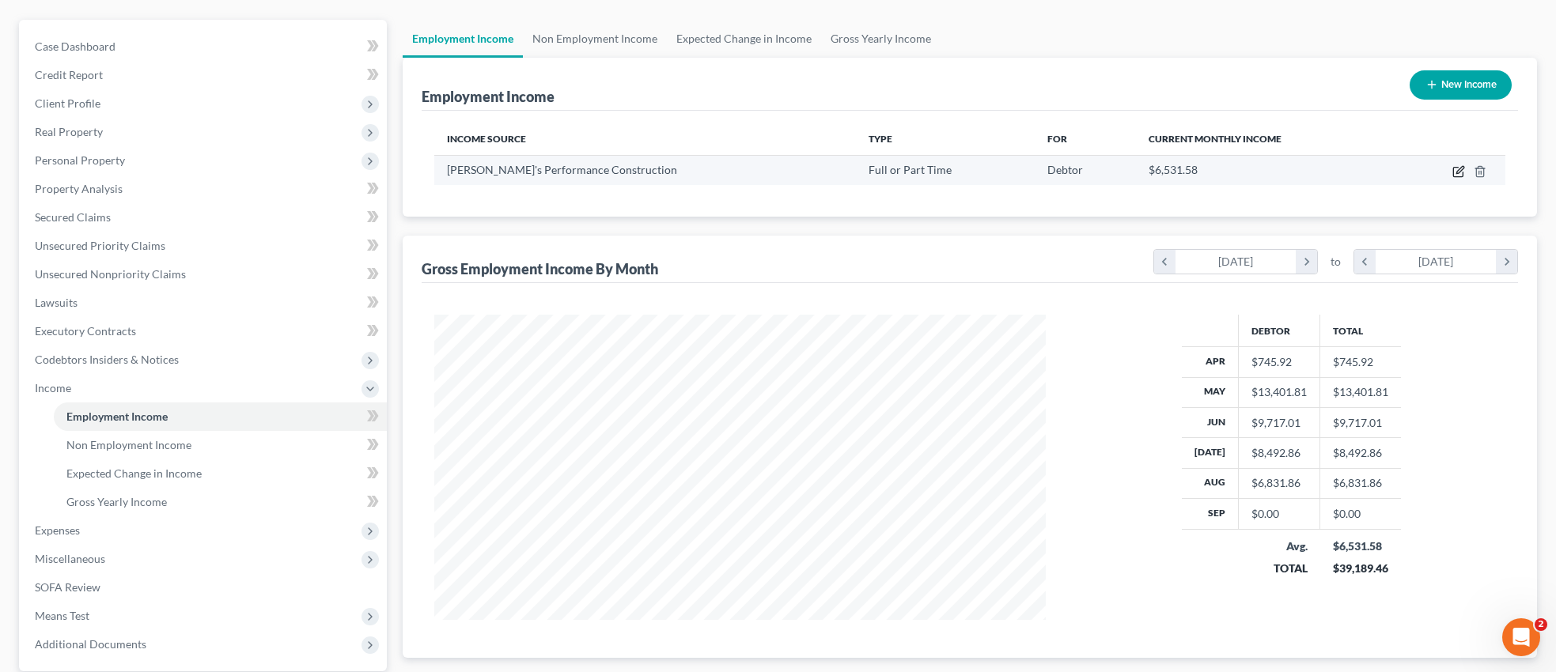
click at [1458, 171] on icon "button" at bounding box center [1458, 171] width 13 height 13
select select "0"
select select "51"
select select "3"
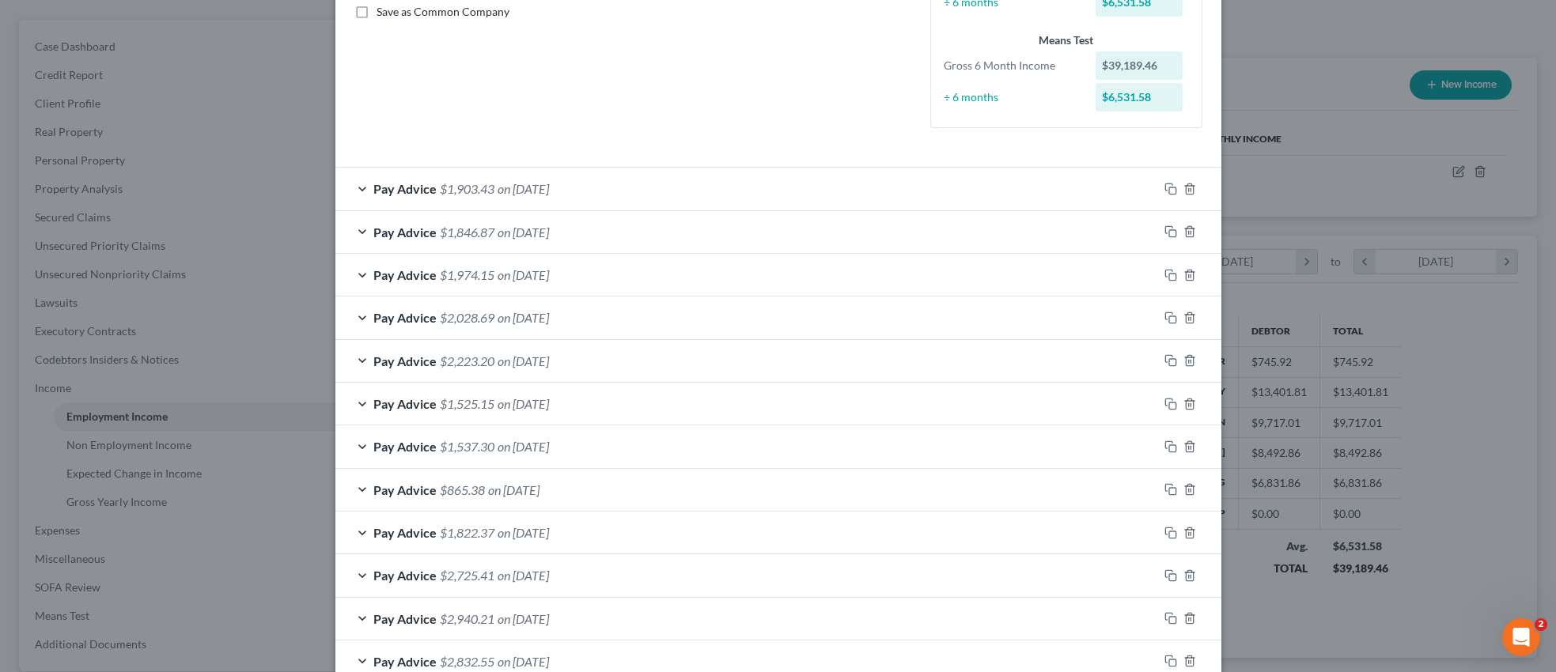
scroll to position [723, 0]
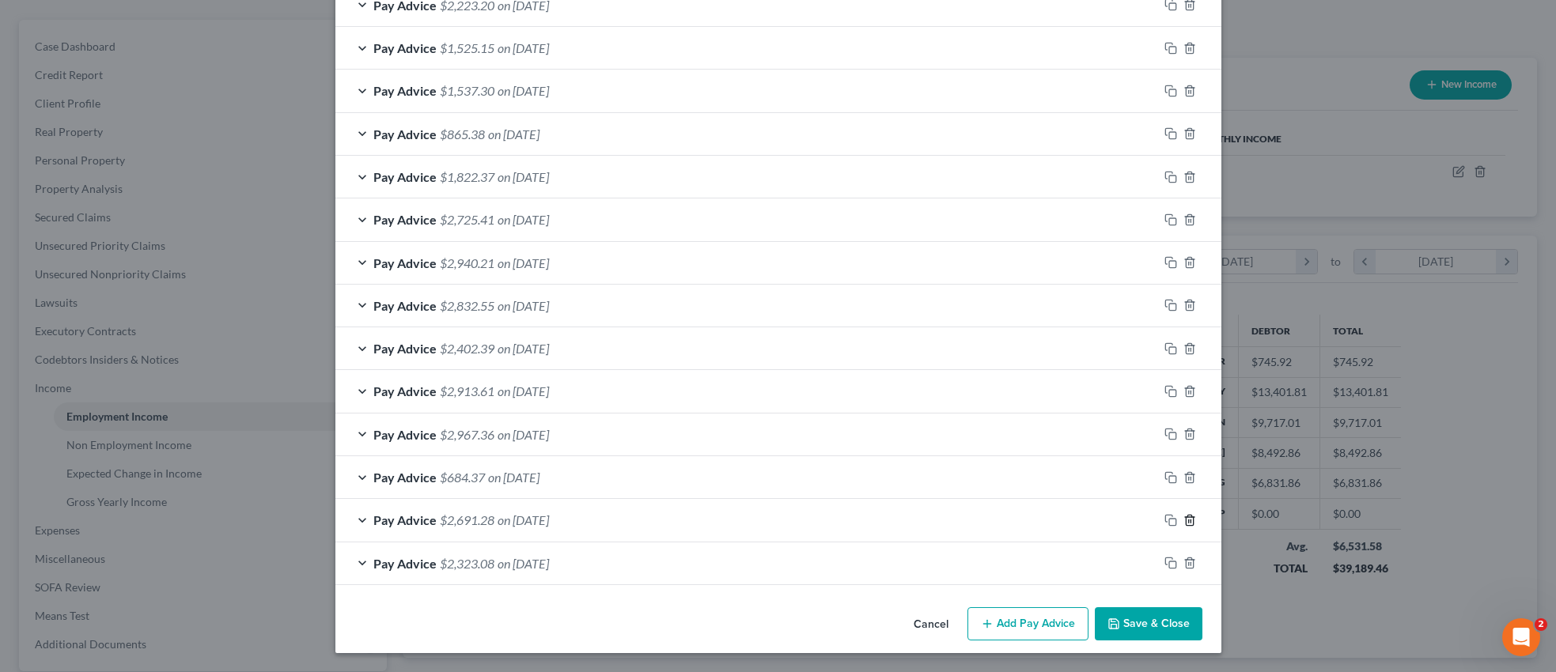
click at [1191, 518] on icon "button" at bounding box center [1189, 520] width 13 height 13
click at [1191, 563] on icon "button" at bounding box center [1189, 564] width 13 height 13
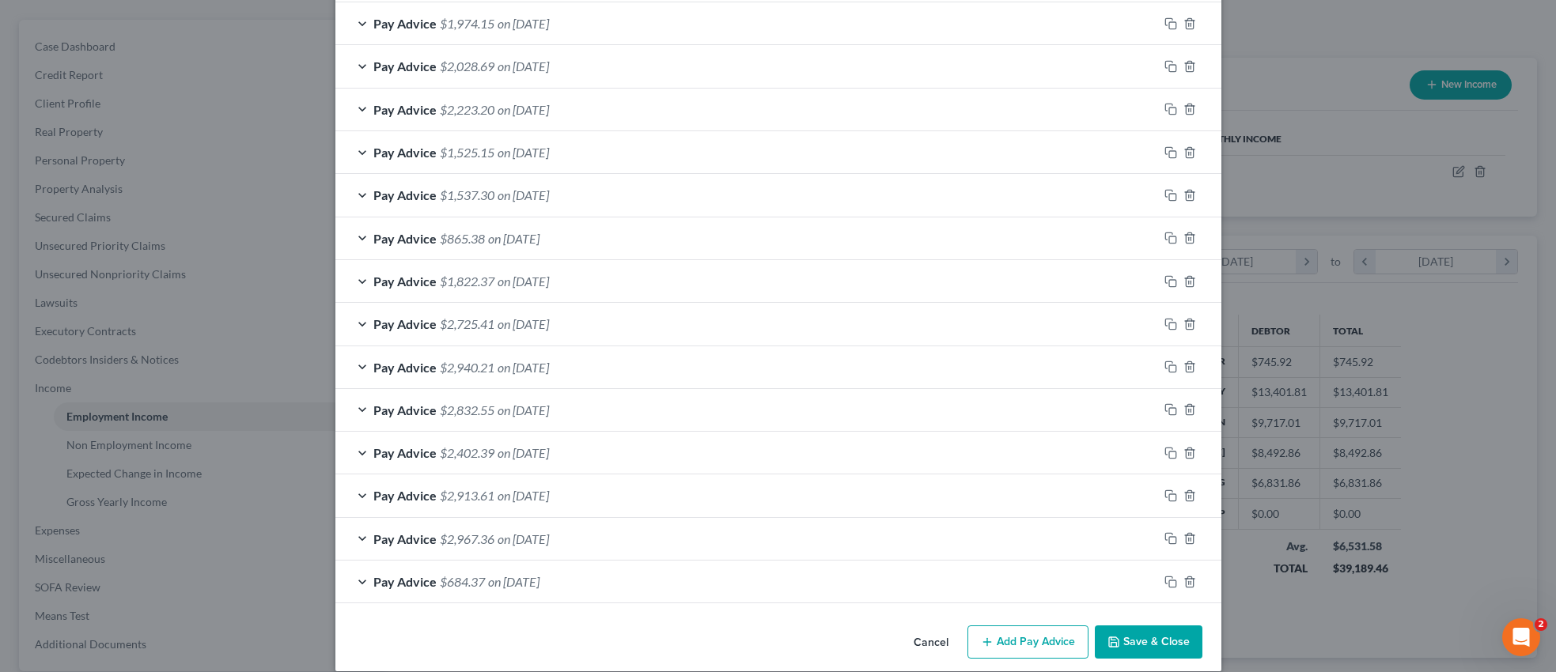
scroll to position [637, 0]
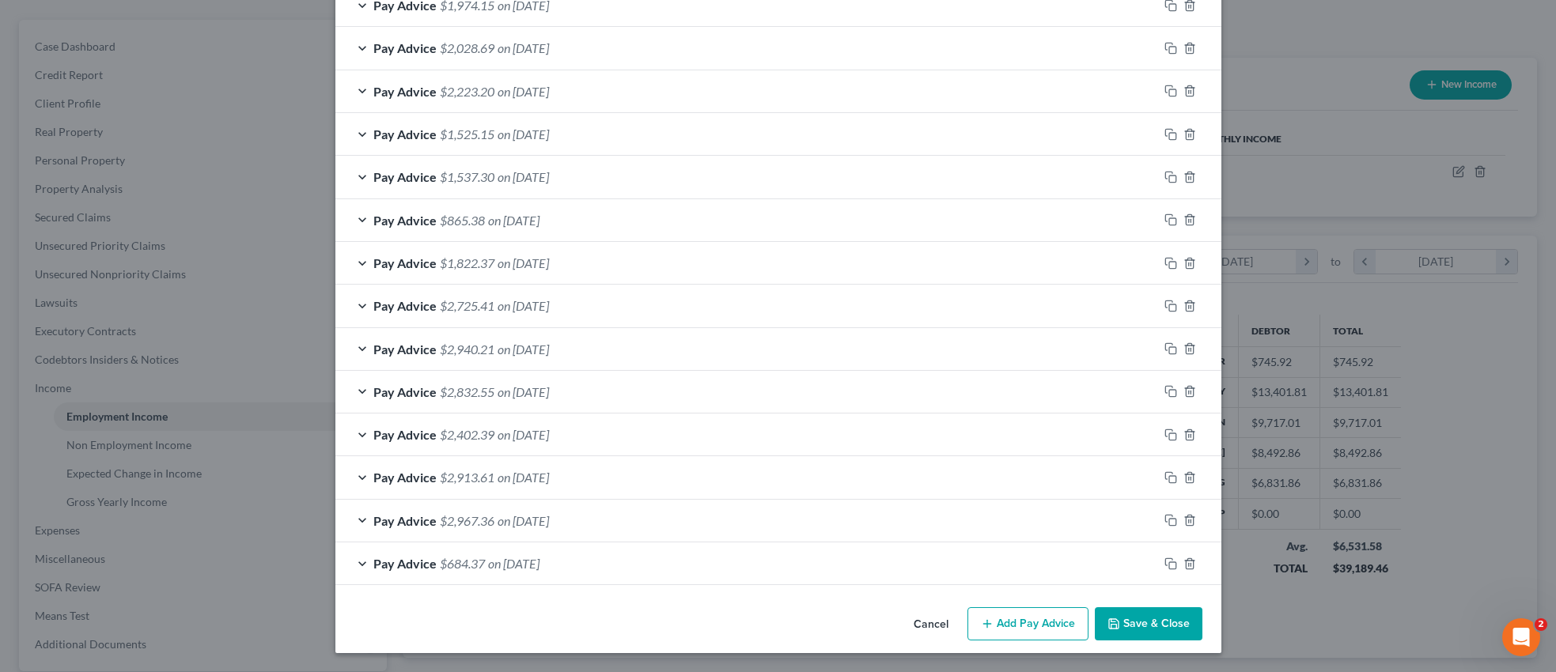
click at [1016, 628] on button "Add Pay Advice" at bounding box center [1027, 624] width 121 height 33
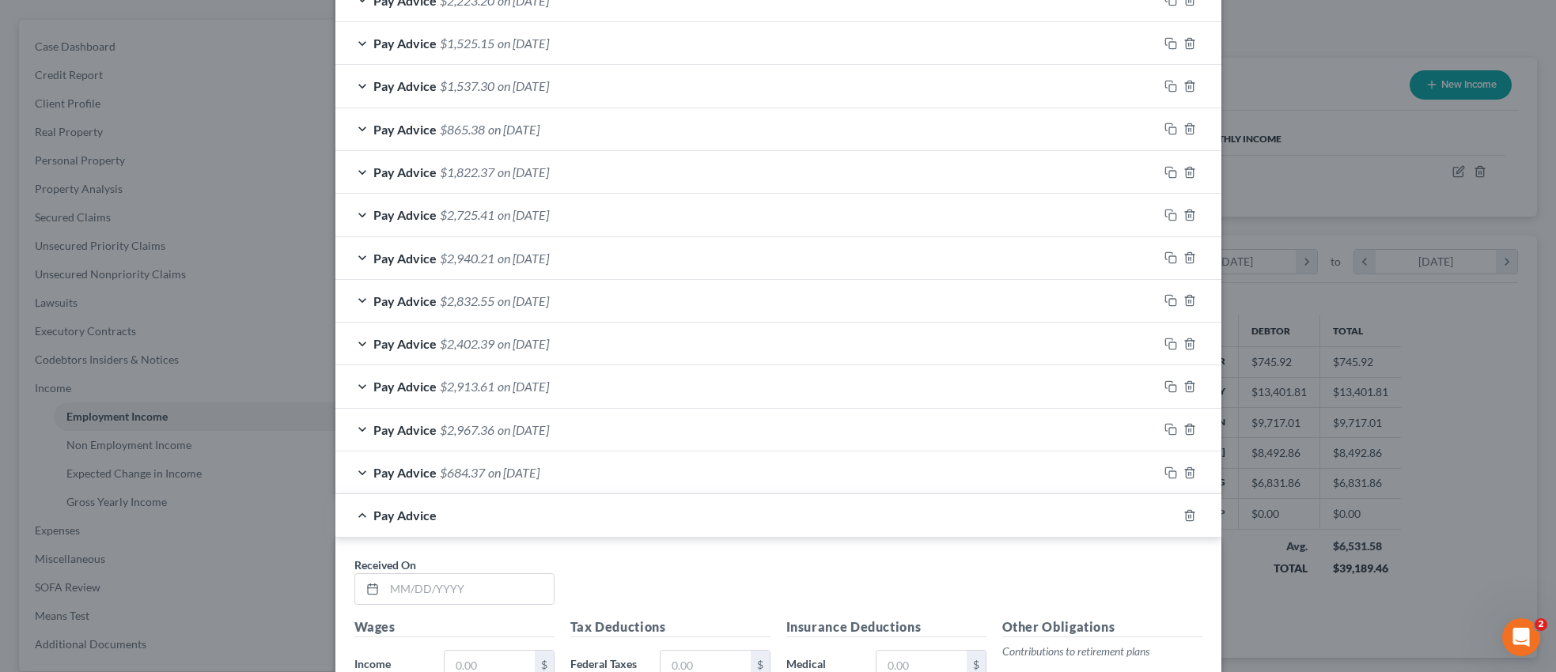
scroll to position [730, 0]
click at [494, 583] on input "text" at bounding box center [468, 587] width 169 height 30
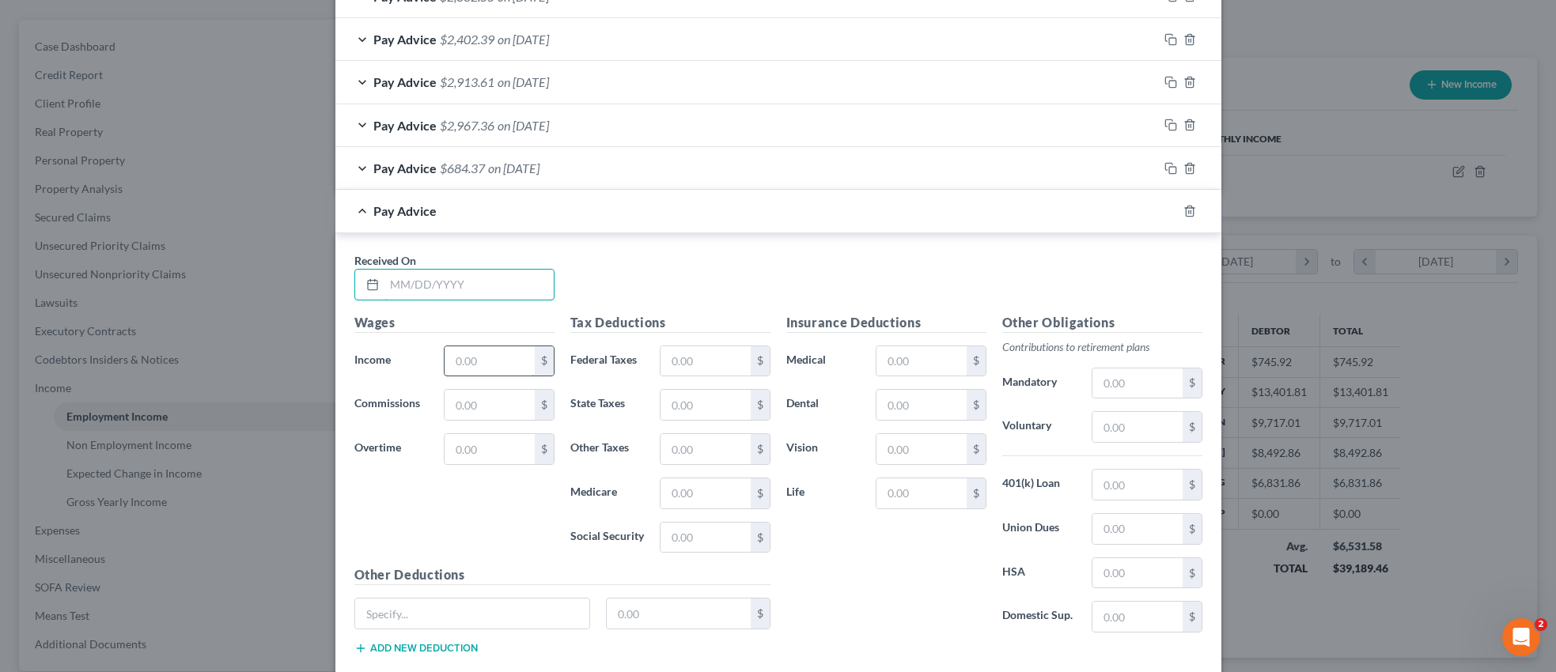
scroll to position [1030, 0]
type input "[DATE]"
click at [510, 370] on input "text" at bounding box center [489, 364] width 89 height 30
type input "2,284.20"
click at [724, 357] on input "text" at bounding box center [705, 364] width 89 height 30
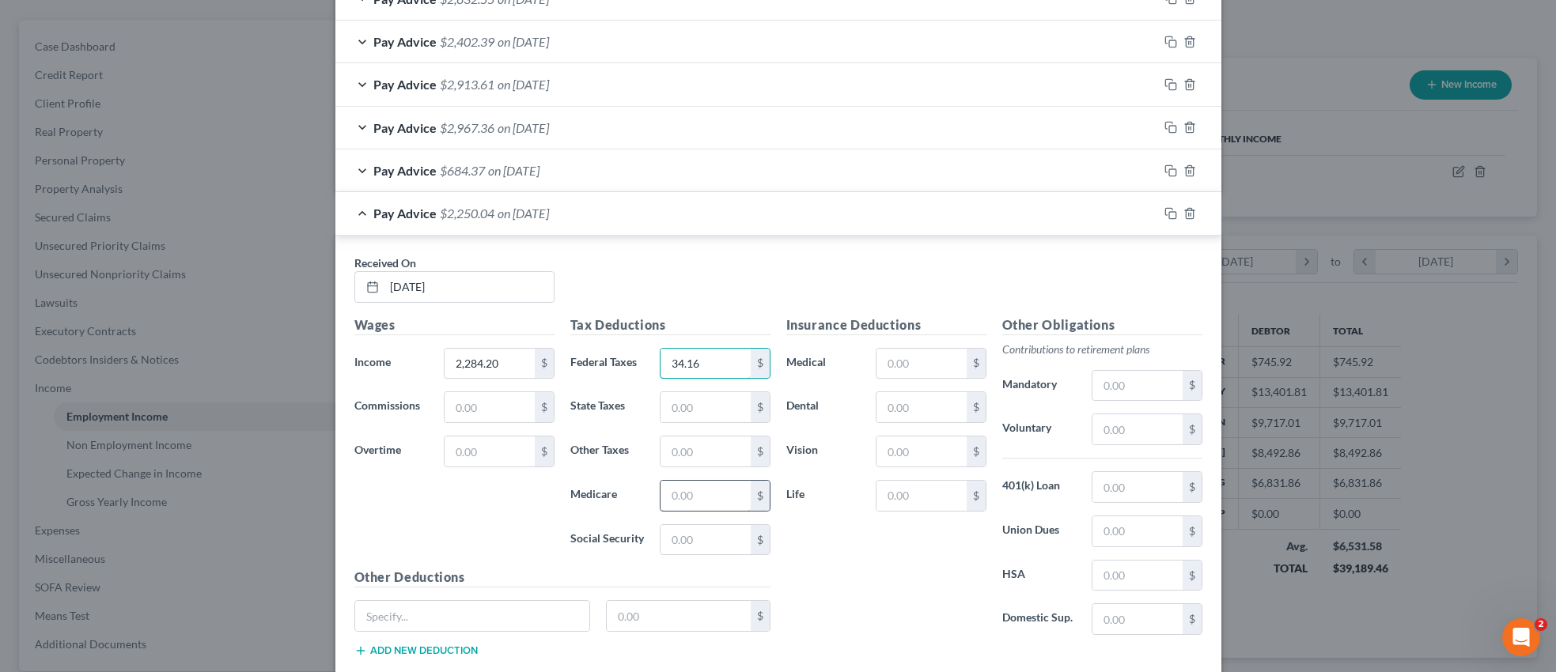
type input "34.16"
click at [696, 502] on input "text" at bounding box center [705, 496] width 89 height 30
type input "24.06"
click at [693, 537] on input "text" at bounding box center [705, 540] width 89 height 30
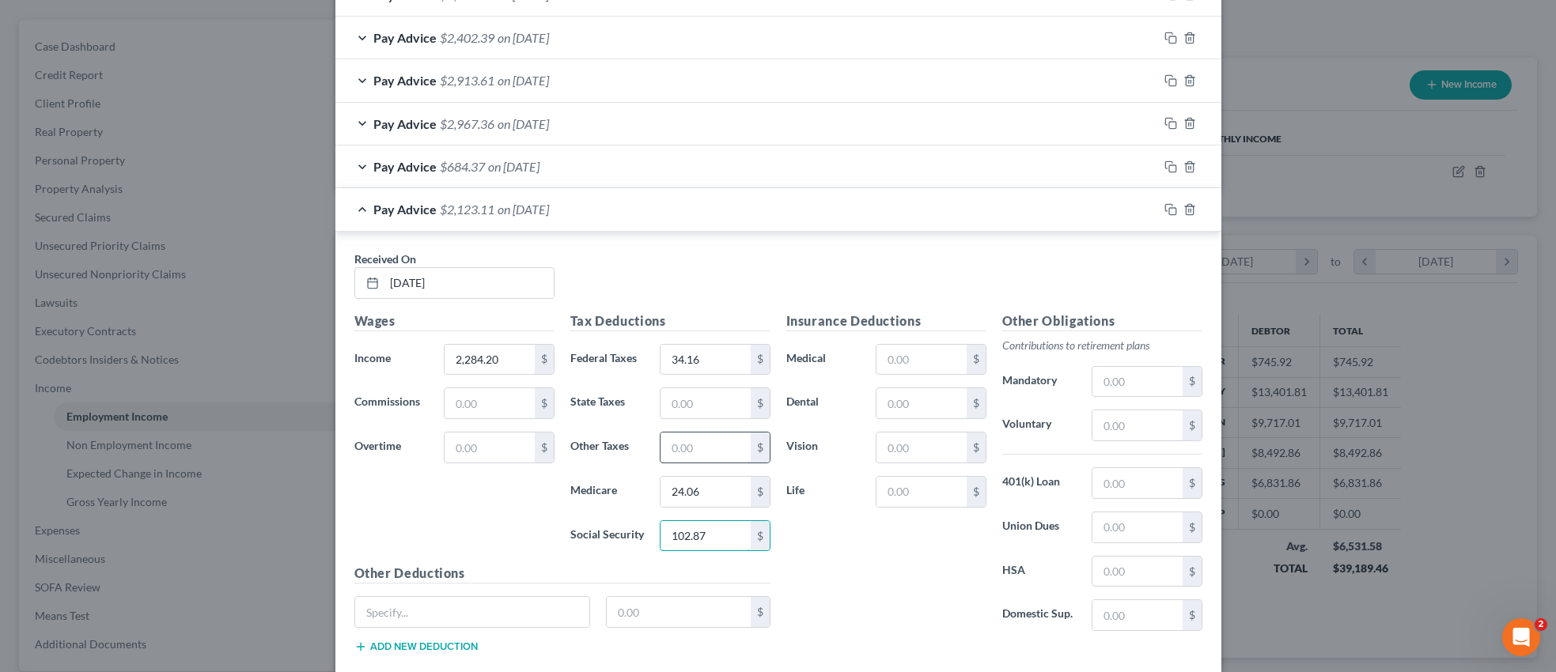
scroll to position [1032, 0]
type input "102.87"
click at [695, 412] on input "text" at bounding box center [705, 405] width 89 height 30
type input "63.85"
click at [716, 452] on input "text" at bounding box center [705, 449] width 89 height 30
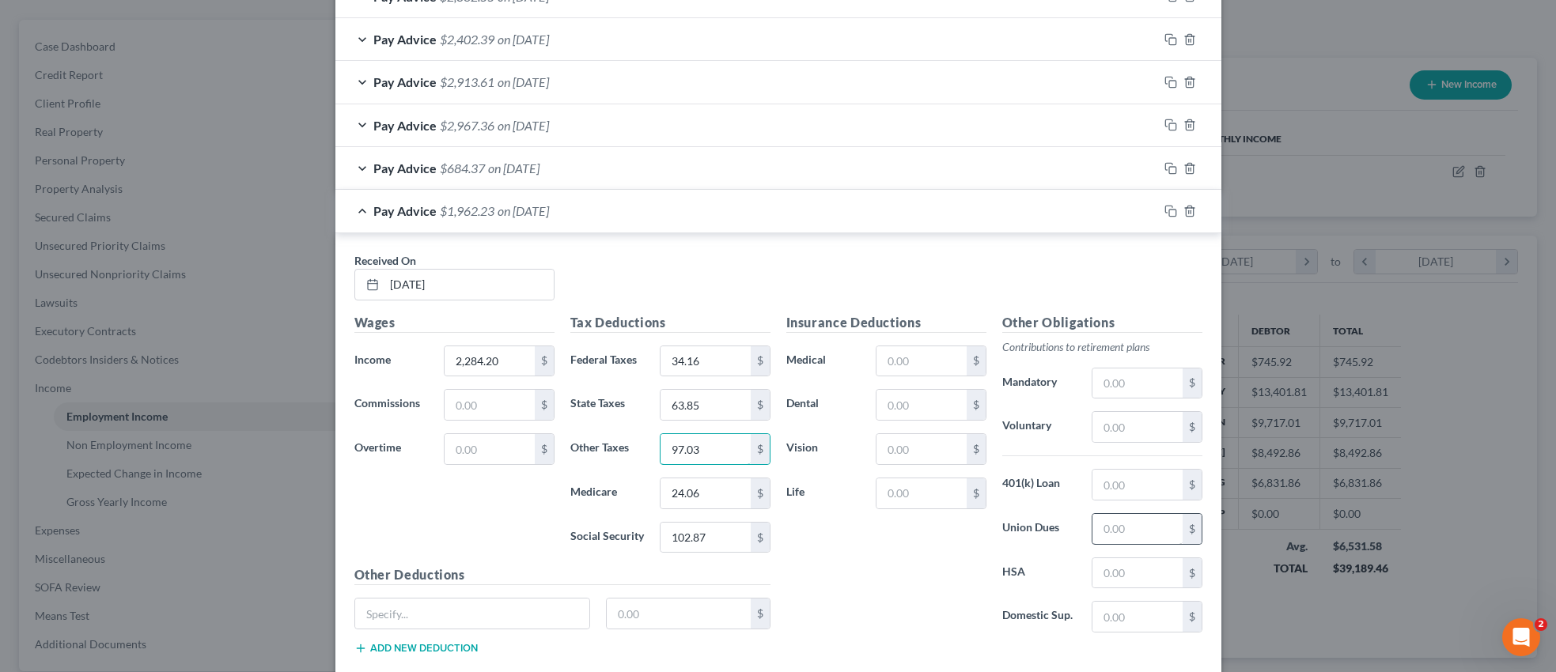
type input "97.03"
click at [1111, 531] on input "text" at bounding box center [1136, 529] width 89 height 30
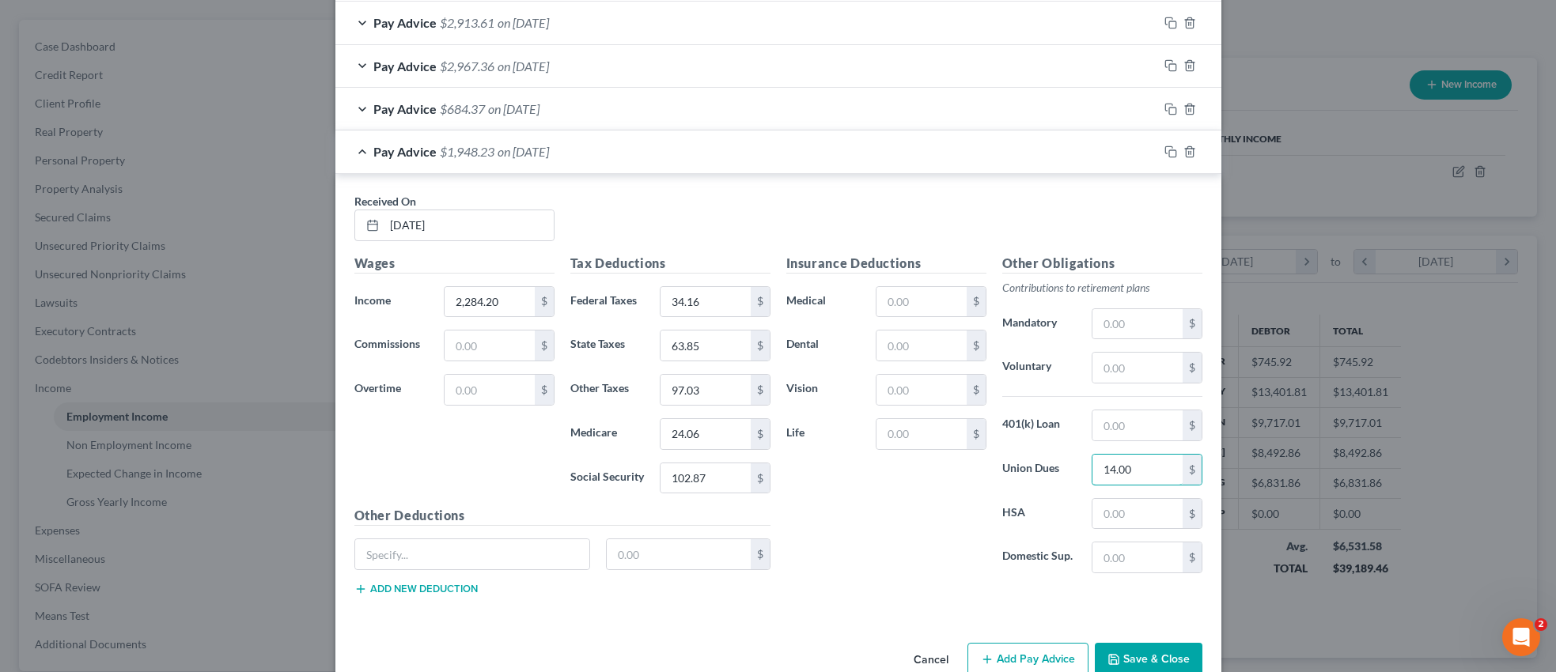
scroll to position [1127, 0]
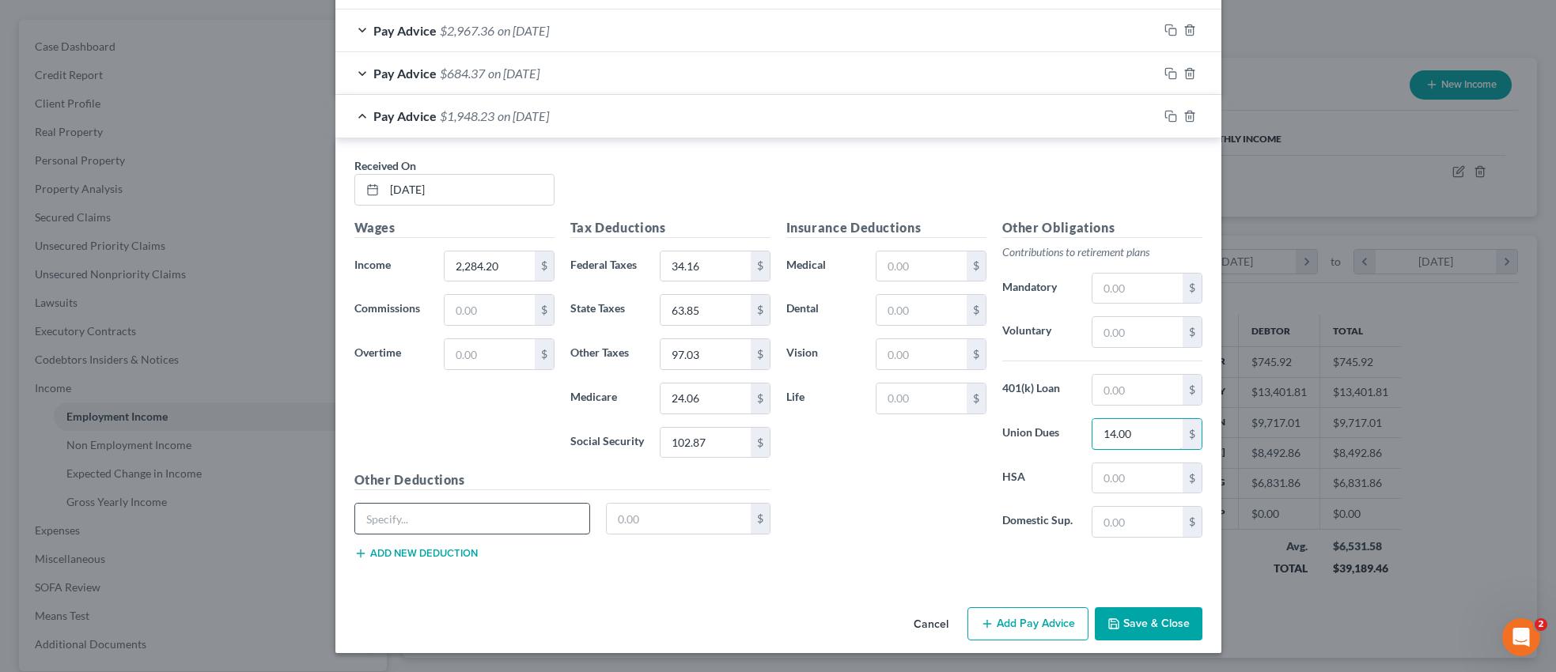
type input "14.00"
click at [490, 522] on input "text" at bounding box center [472, 519] width 235 height 30
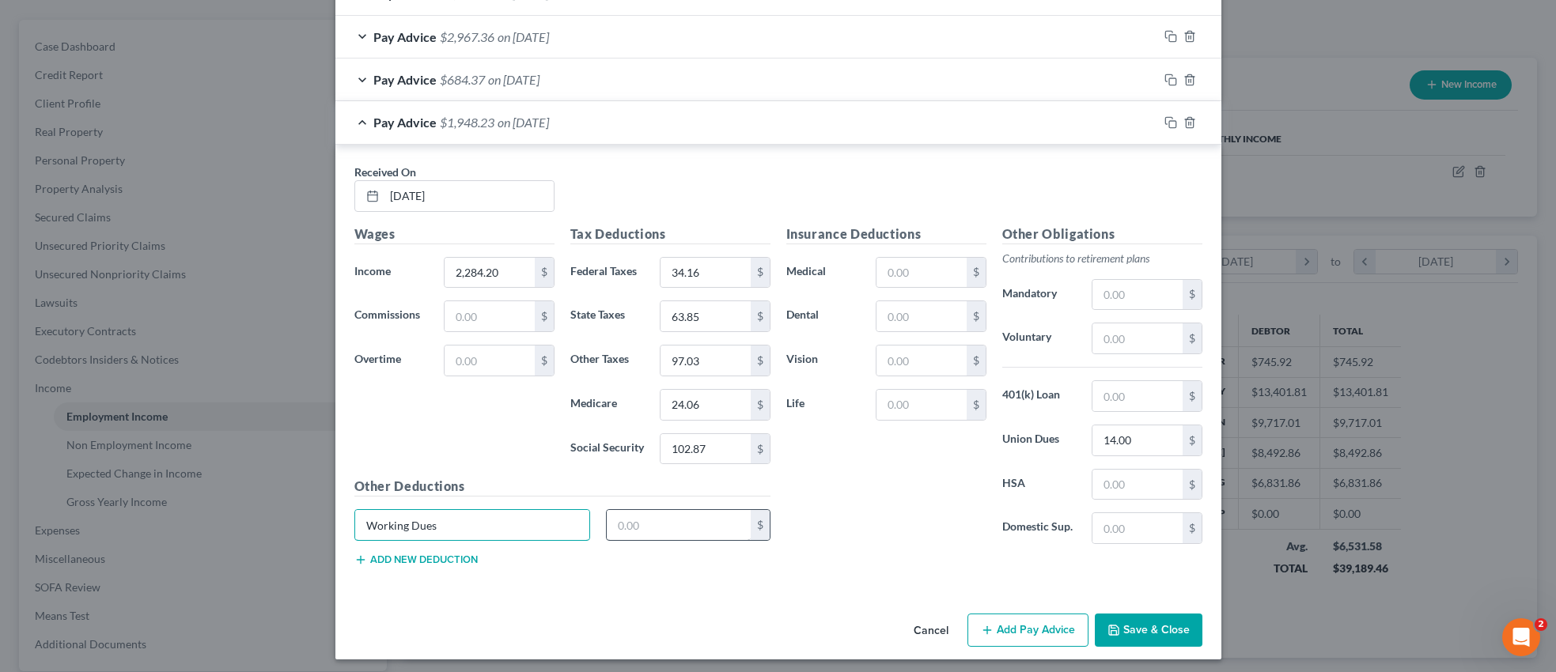
type input "Working Dues"
click at [642, 521] on input "text" at bounding box center [679, 525] width 144 height 30
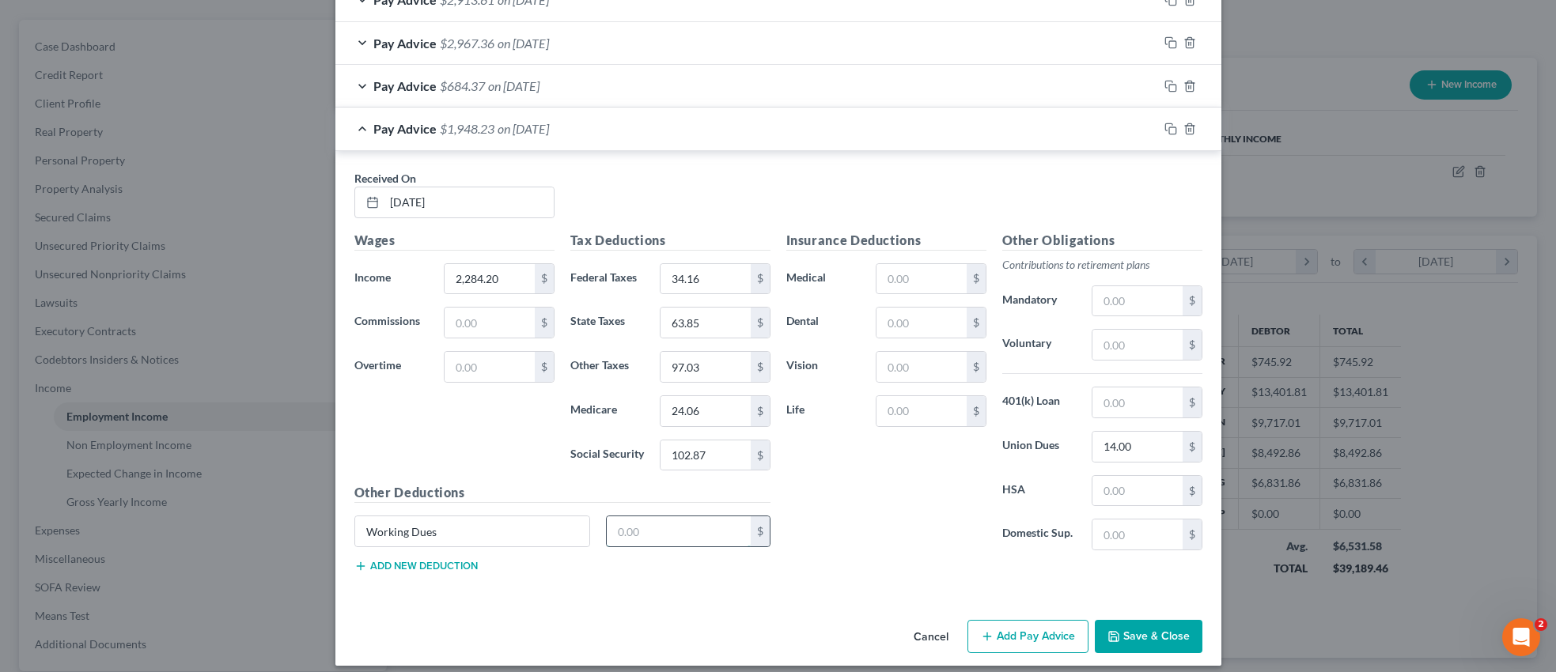
scroll to position [1107, 0]
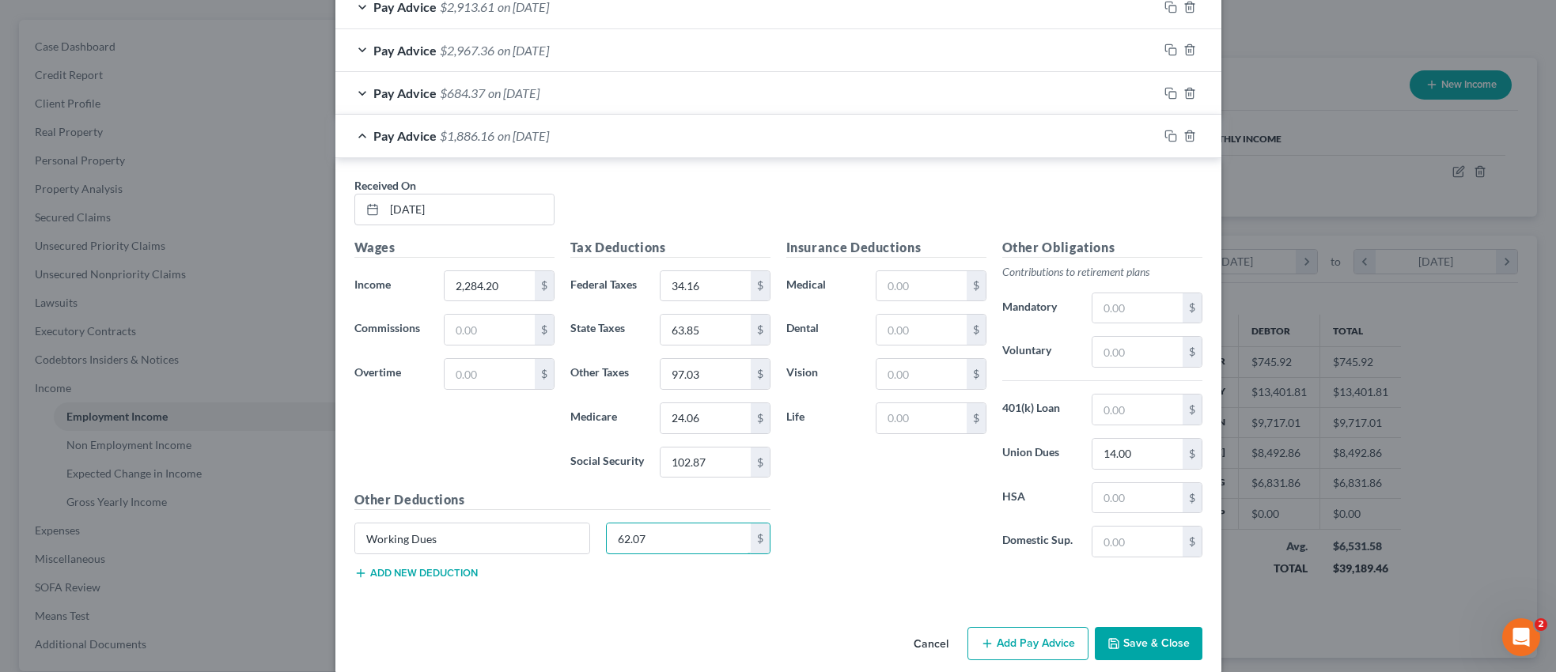
type input "62.07"
click at [417, 577] on button "Add new deduction" at bounding box center [415, 573] width 123 height 13
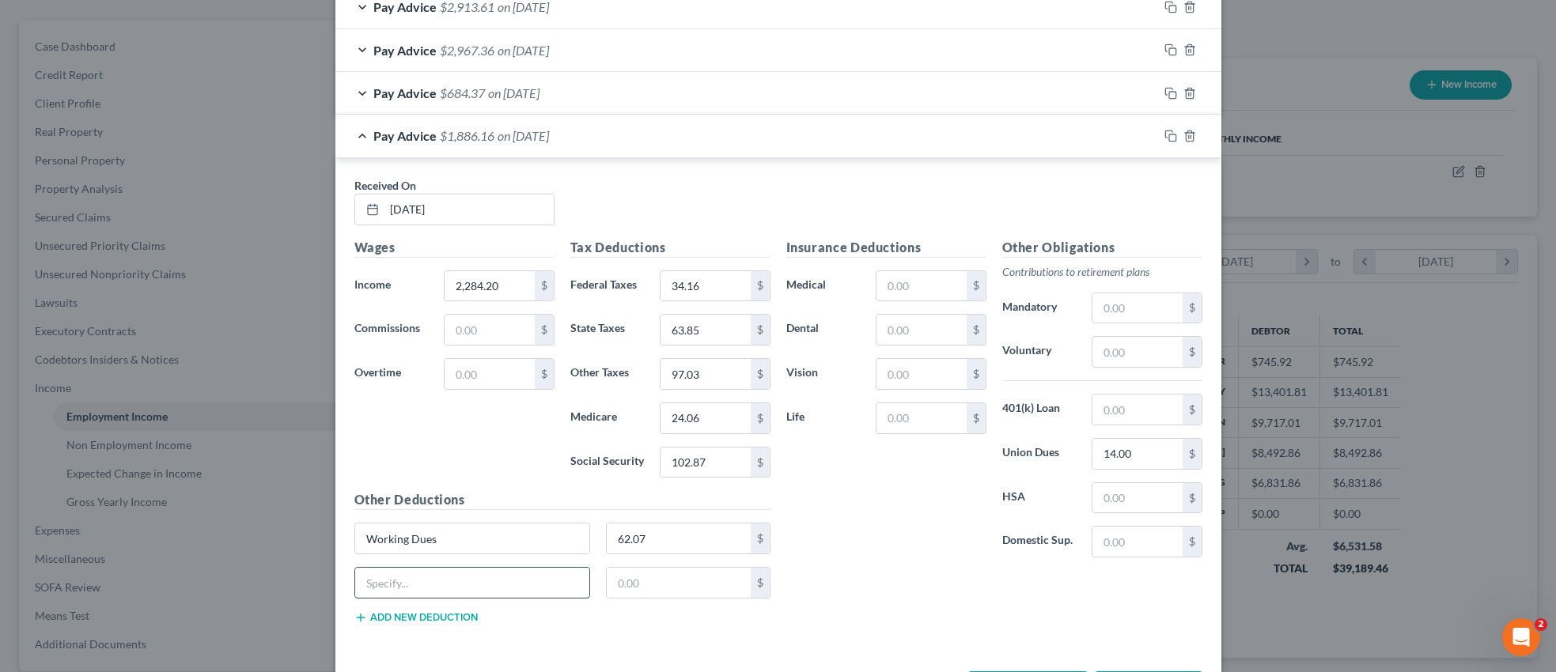
click at [421, 584] on input "text" at bounding box center [472, 583] width 235 height 30
type input "UBC/UCAN"
click at [624, 580] on input "text" at bounding box center [679, 583] width 144 height 30
type input "5.60"
click at [428, 610] on div "UBC/UCAN 5.60 $" at bounding box center [562, 589] width 432 height 44
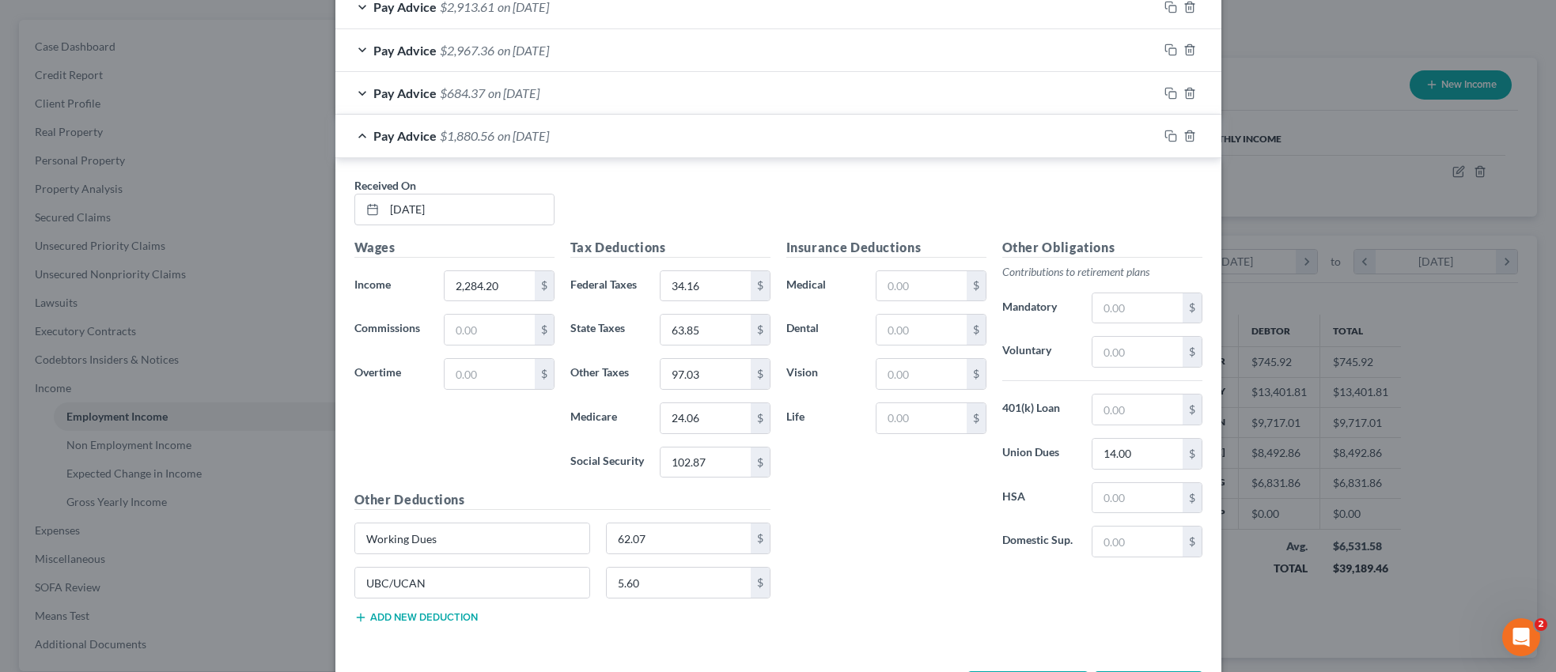
click at [426, 620] on button "Add new deduction" at bounding box center [415, 617] width 123 height 13
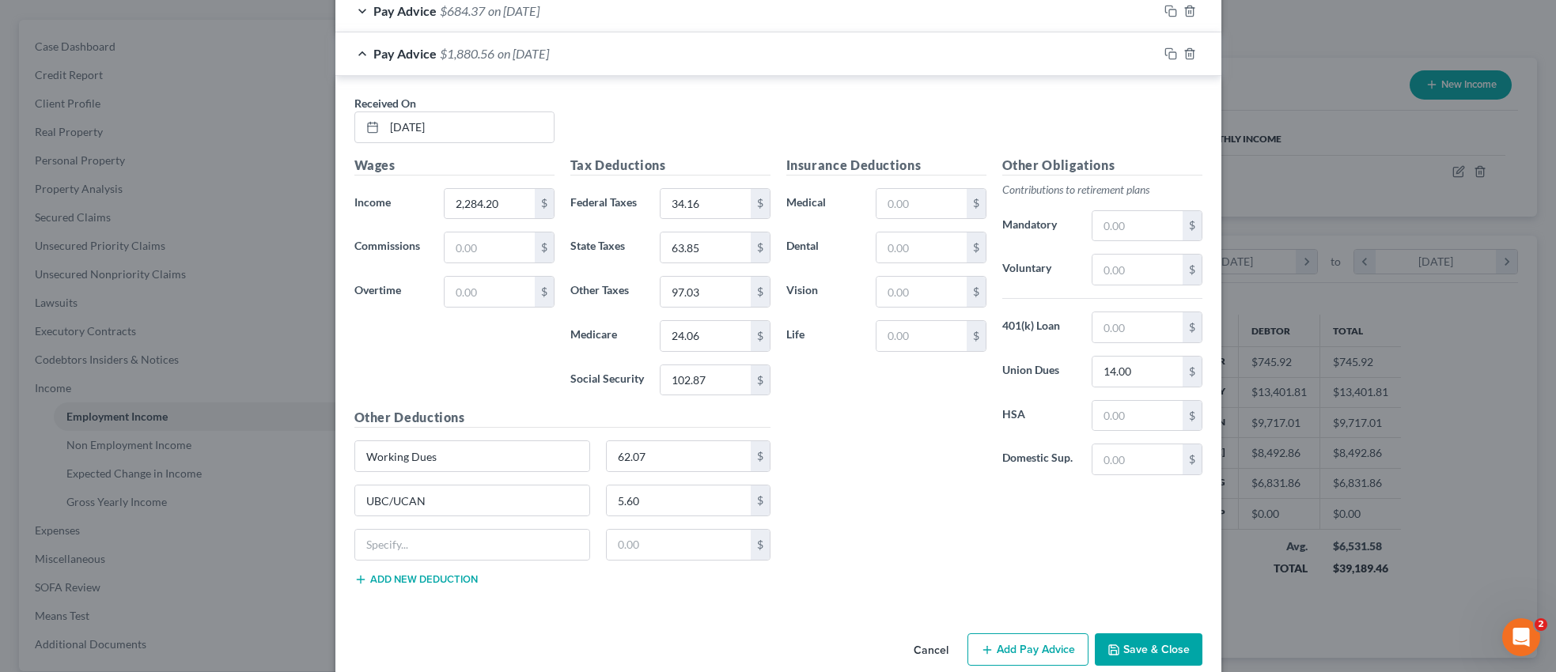
scroll to position [1215, 0]
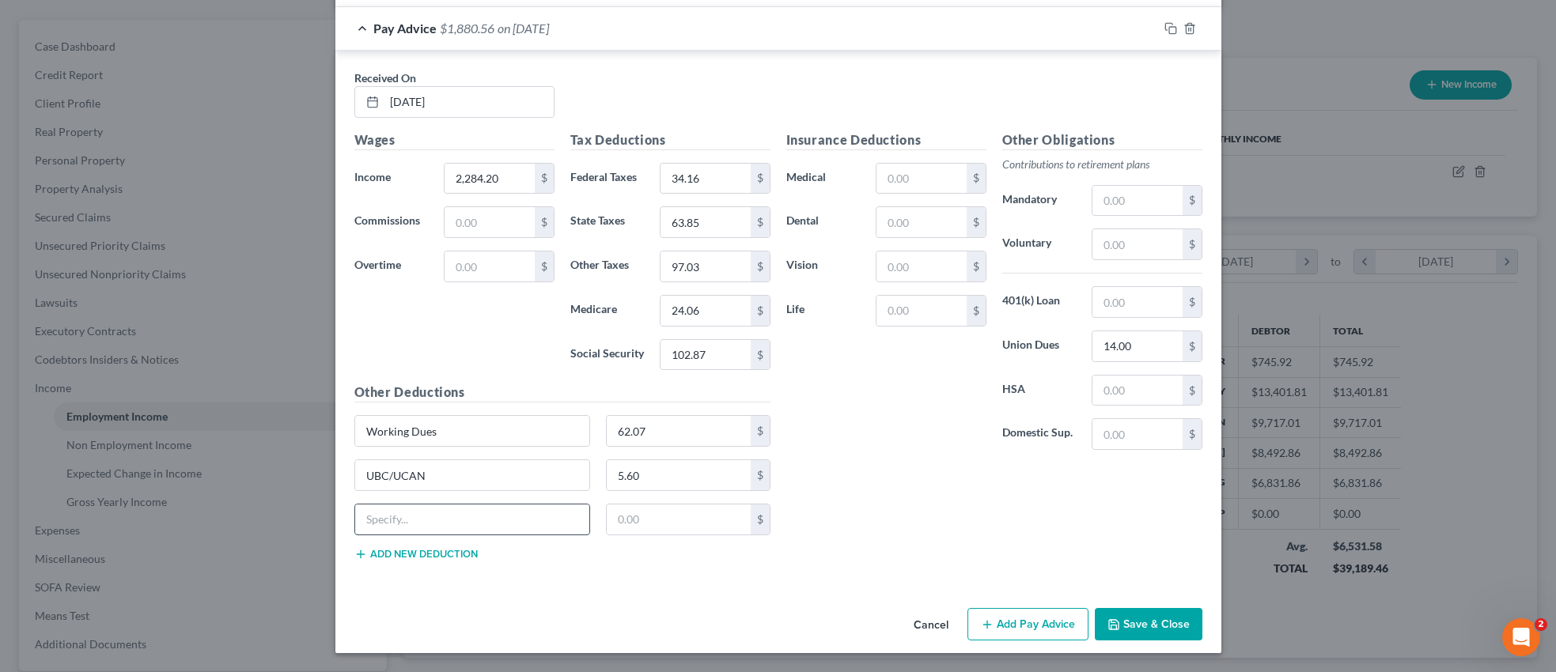
click at [470, 521] on input "text" at bounding box center [472, 520] width 235 height 30
type input "Tristate Trades"
click at [661, 518] on input "text" at bounding box center [679, 520] width 144 height 30
type input "3.20"
click at [426, 554] on button "Add new deduction" at bounding box center [415, 554] width 123 height 13
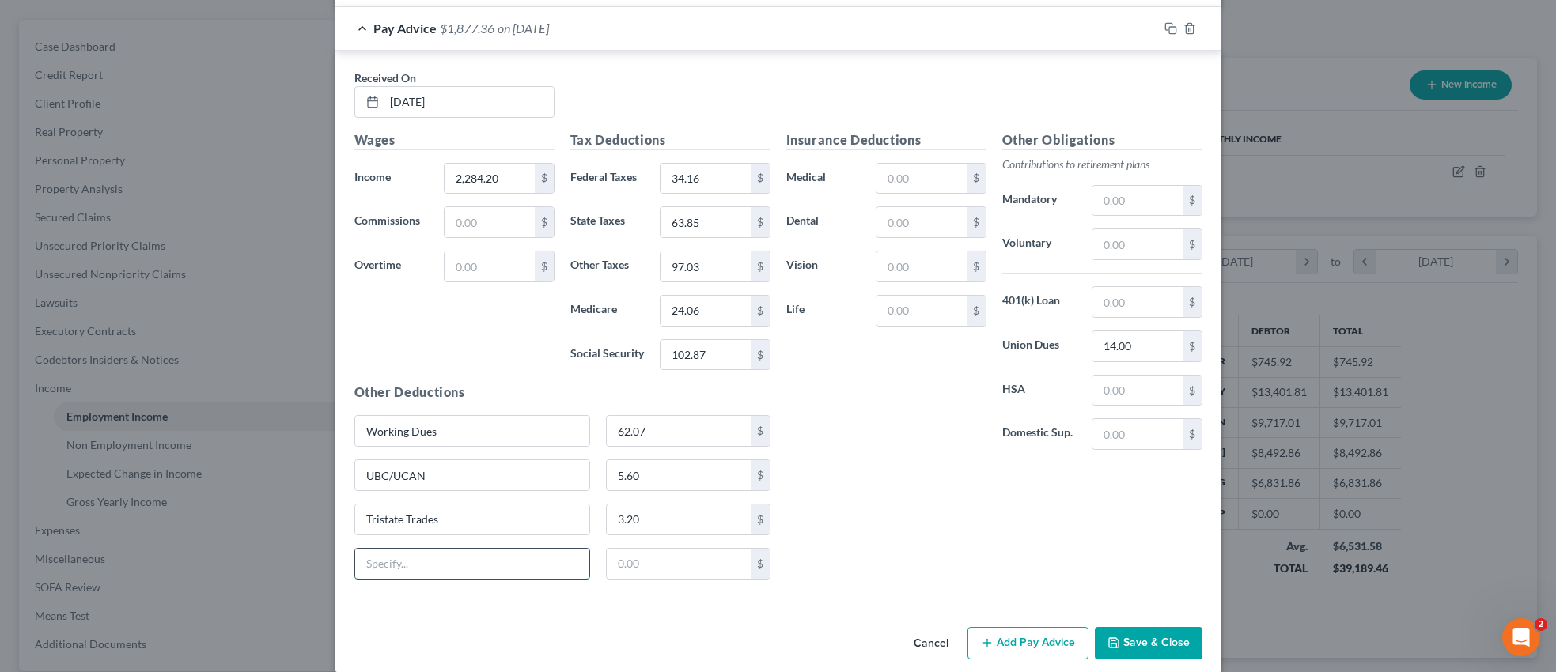
click at [457, 573] on input "text" at bounding box center [472, 564] width 235 height 30
type input "COPE"
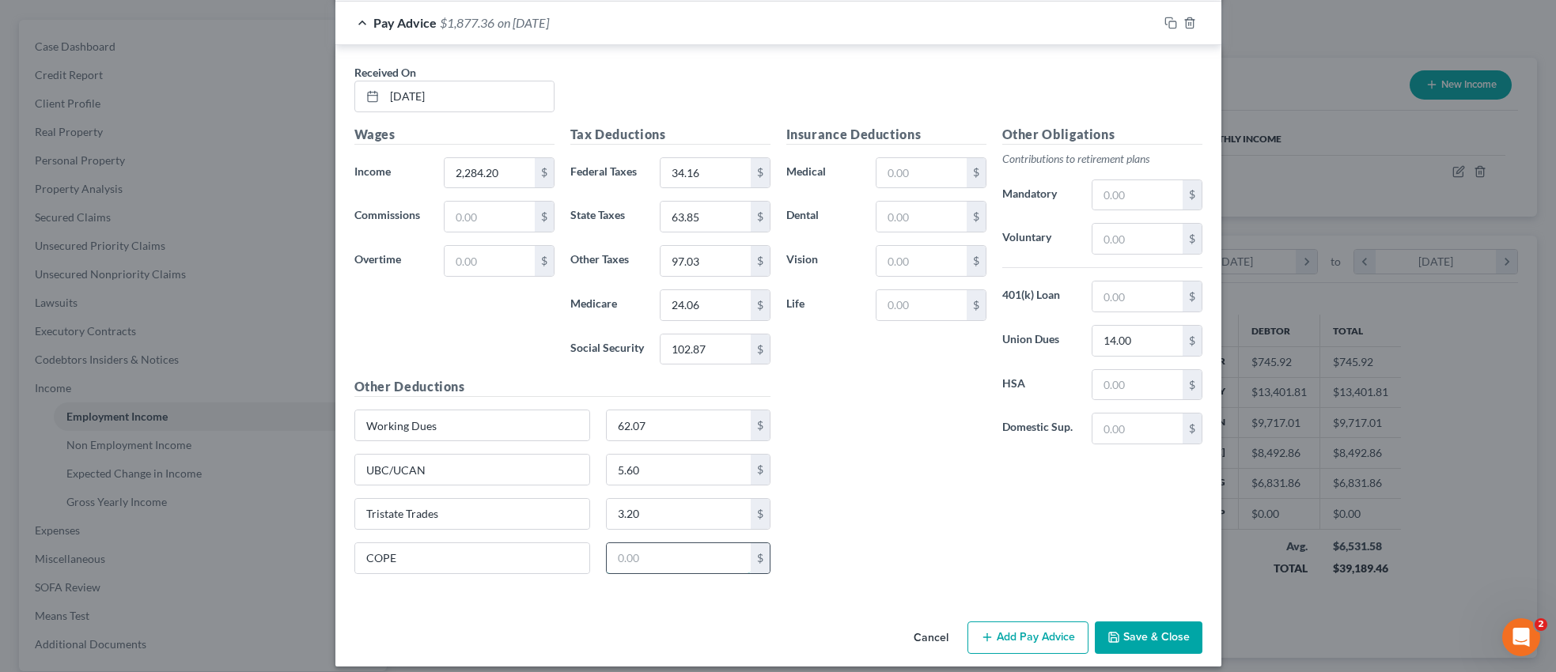
click at [656, 570] on input "text" at bounding box center [679, 558] width 144 height 30
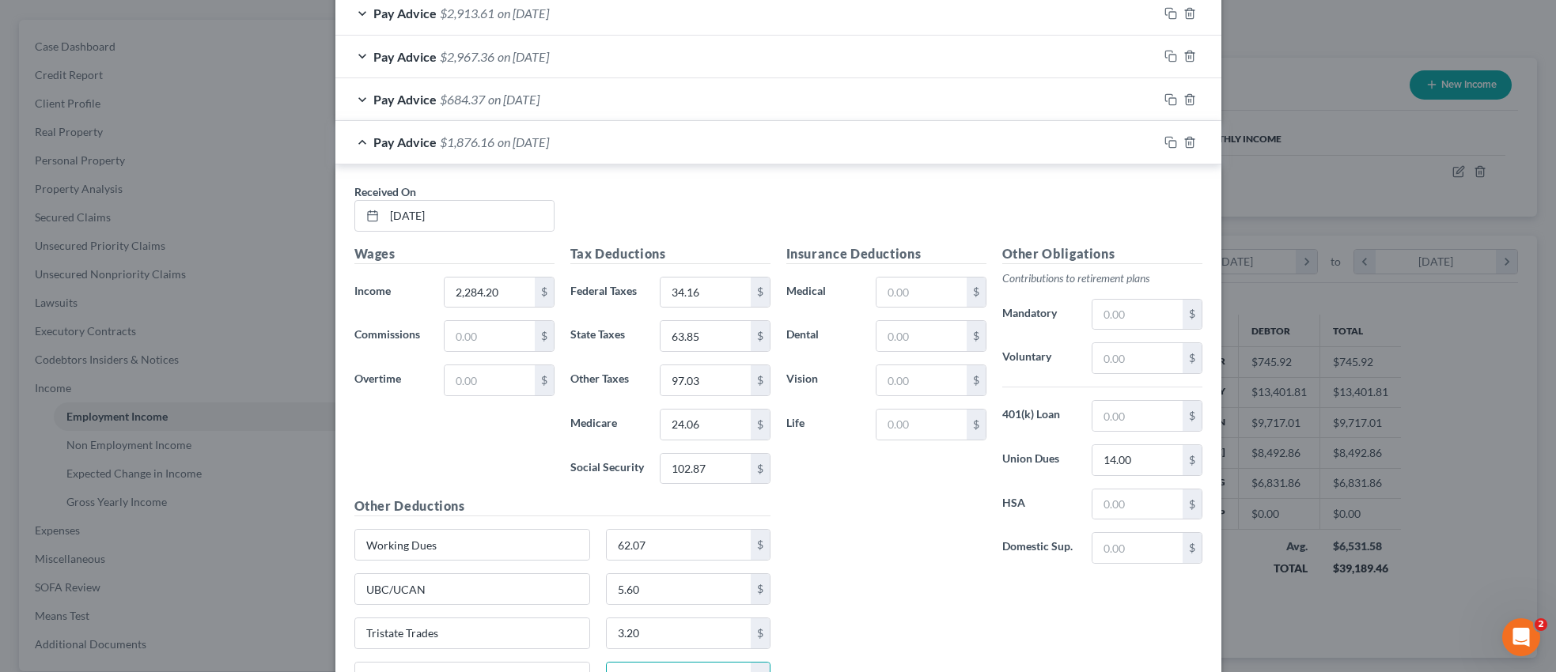
scroll to position [1234, 0]
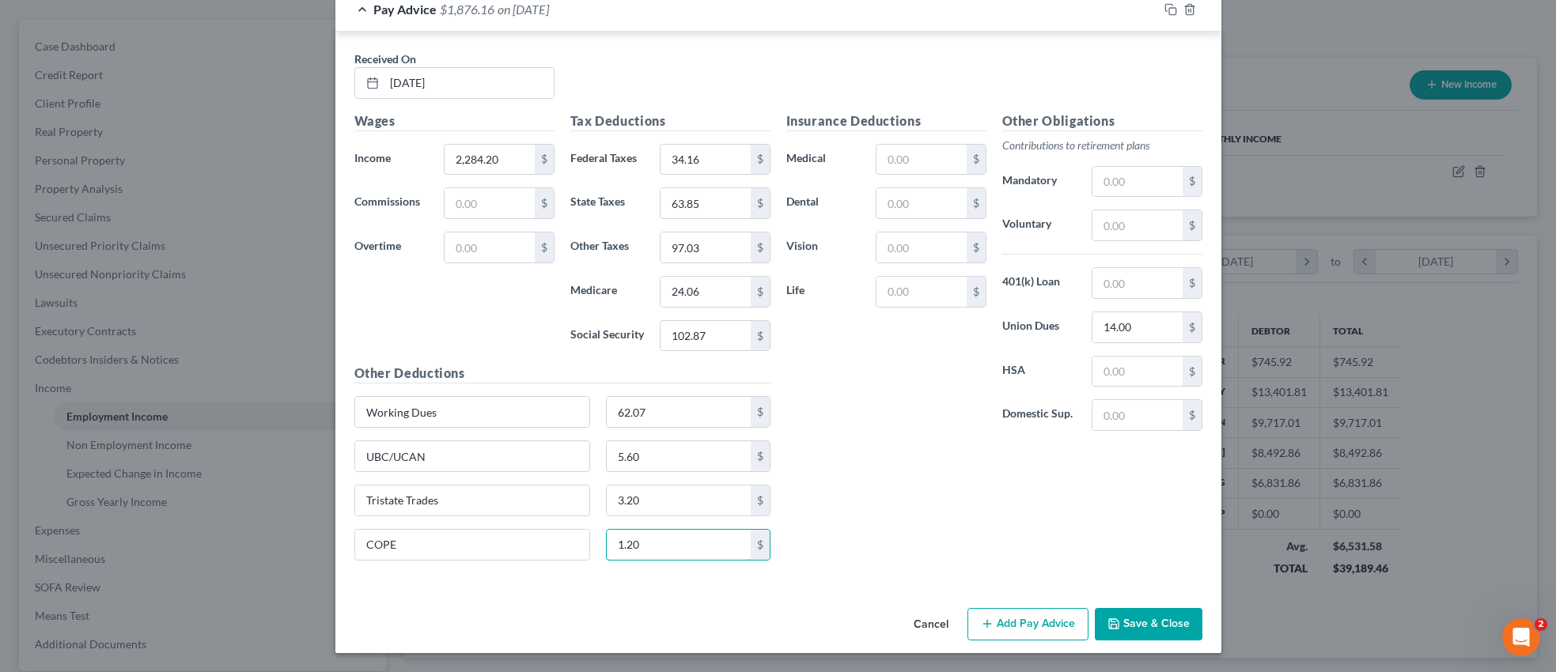
type input "1.20"
click at [1135, 620] on button "Save & Close" at bounding box center [1149, 624] width 108 height 33
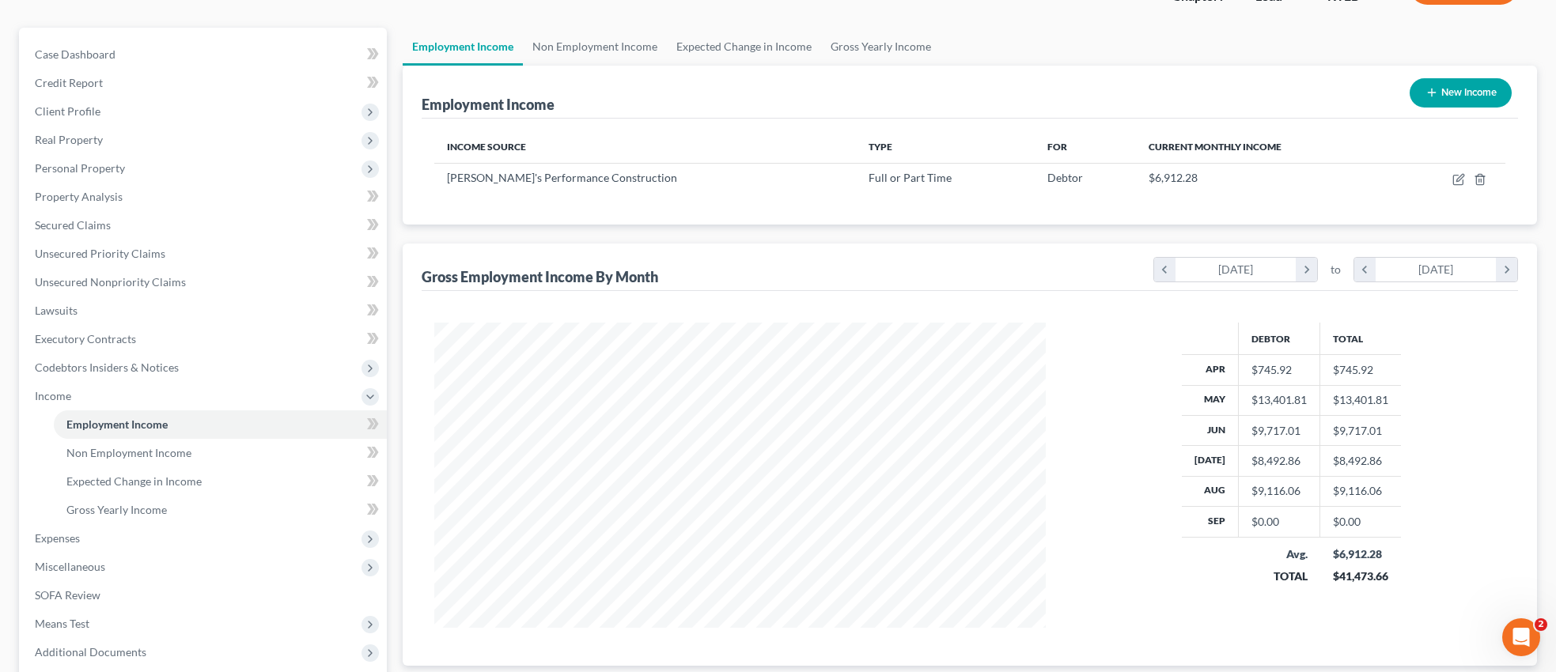
scroll to position [139, 0]
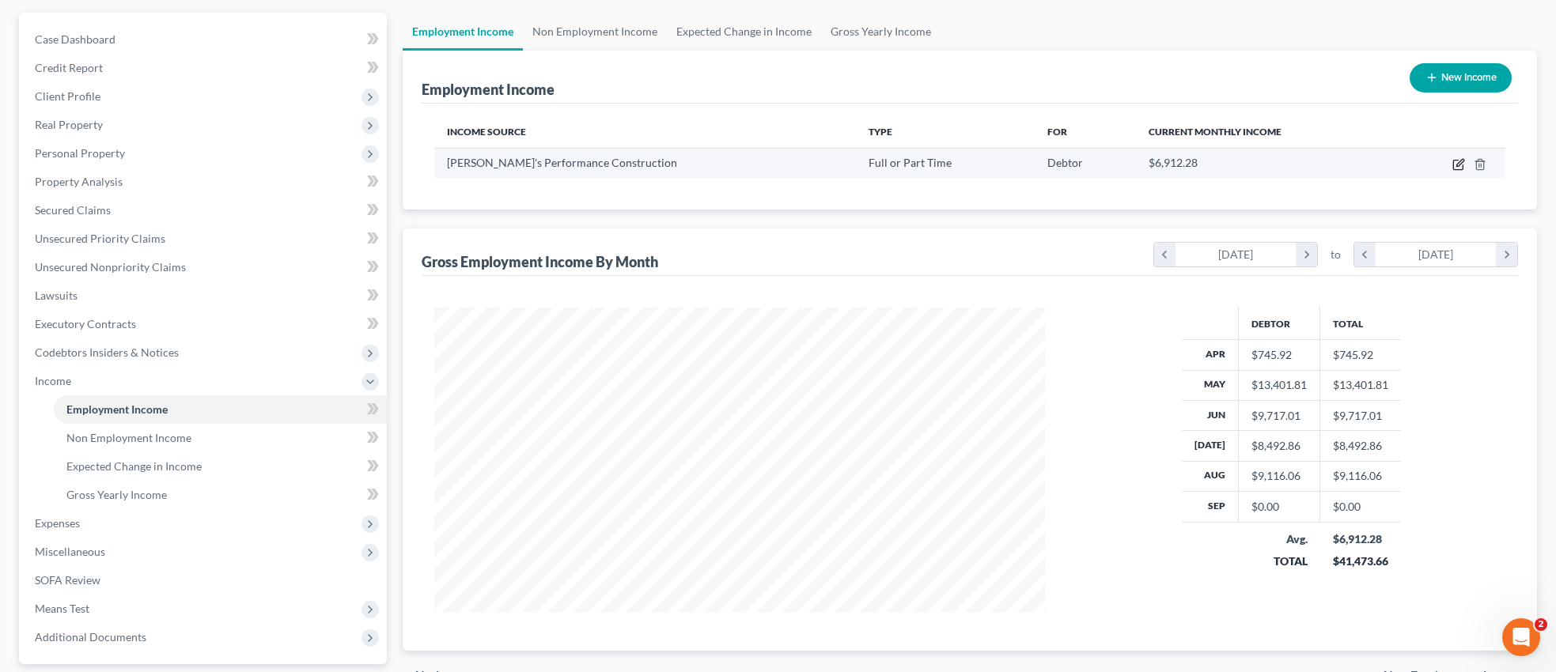
click at [1459, 165] on icon "button" at bounding box center [1459, 162] width 7 height 7
select select "0"
select select "51"
select select "3"
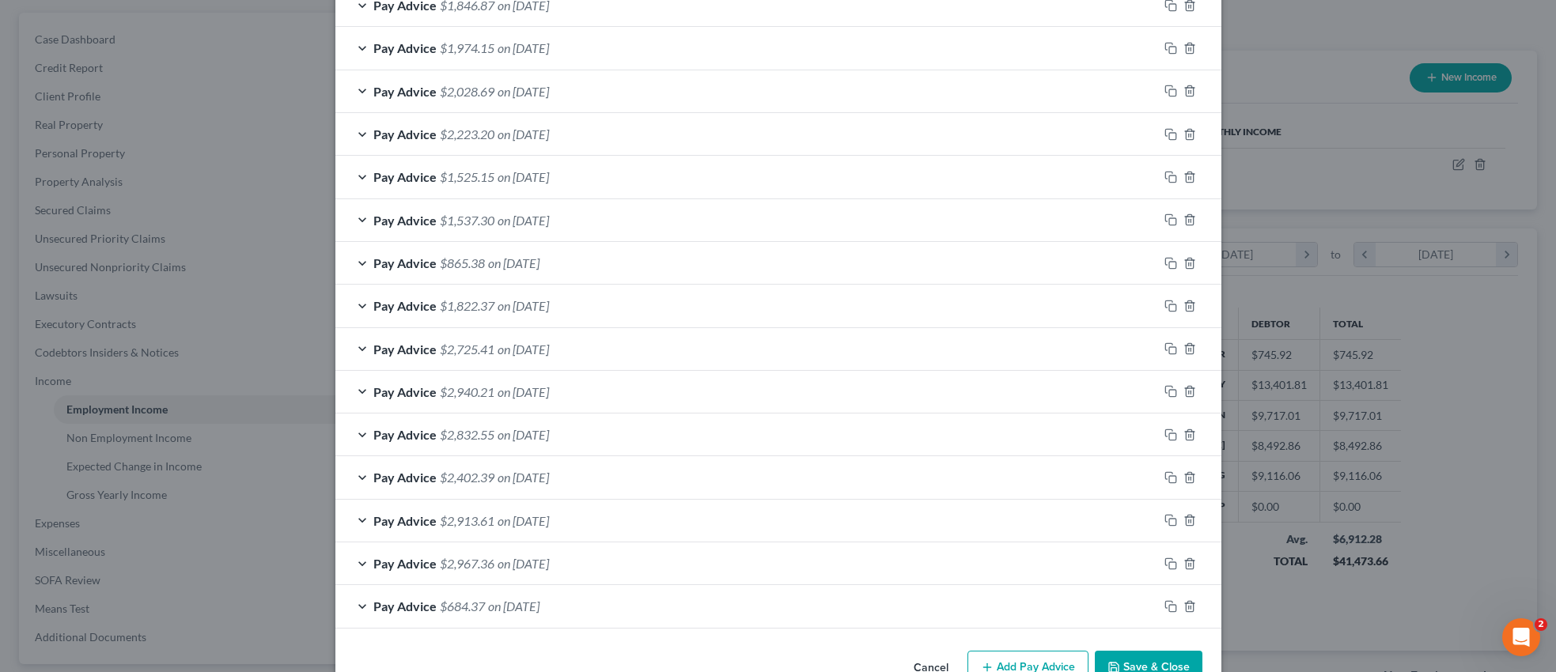
scroll to position [680, 0]
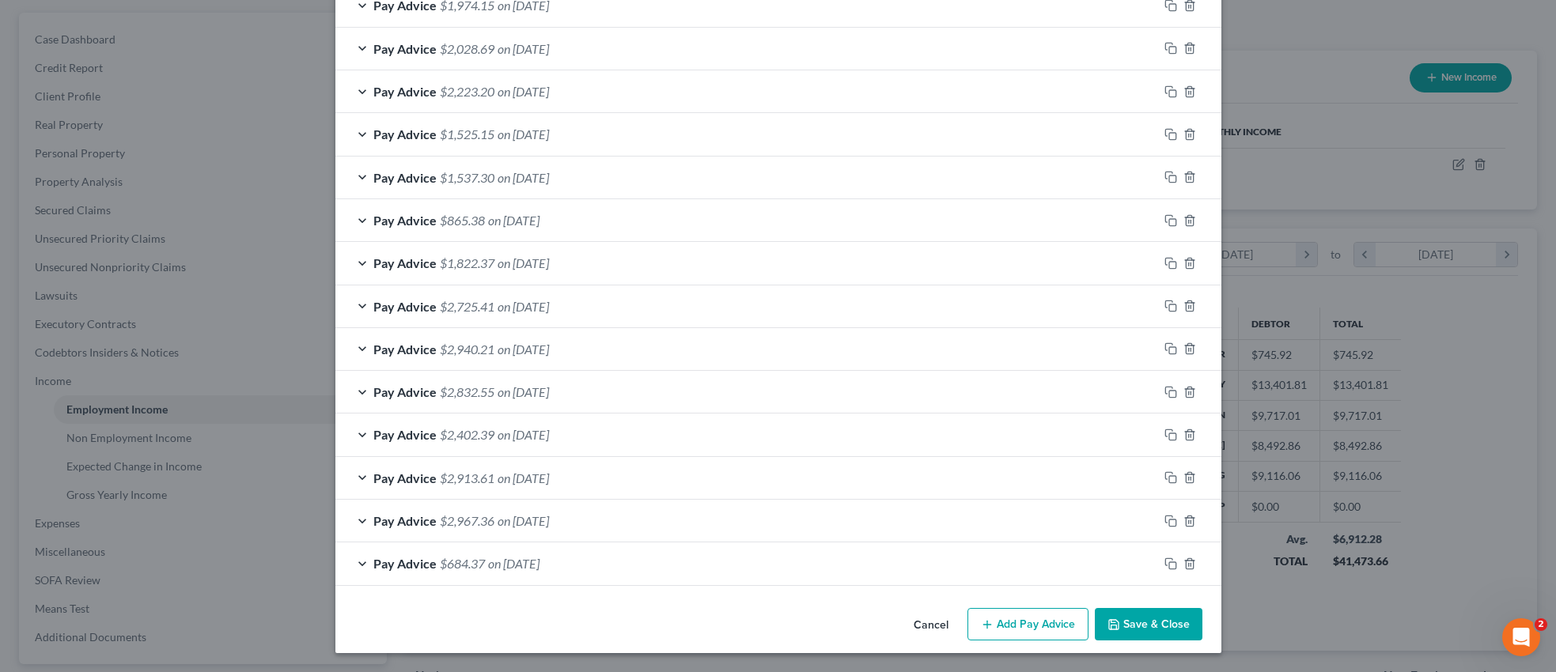
click at [1034, 626] on button "Add Pay Advice" at bounding box center [1027, 624] width 121 height 33
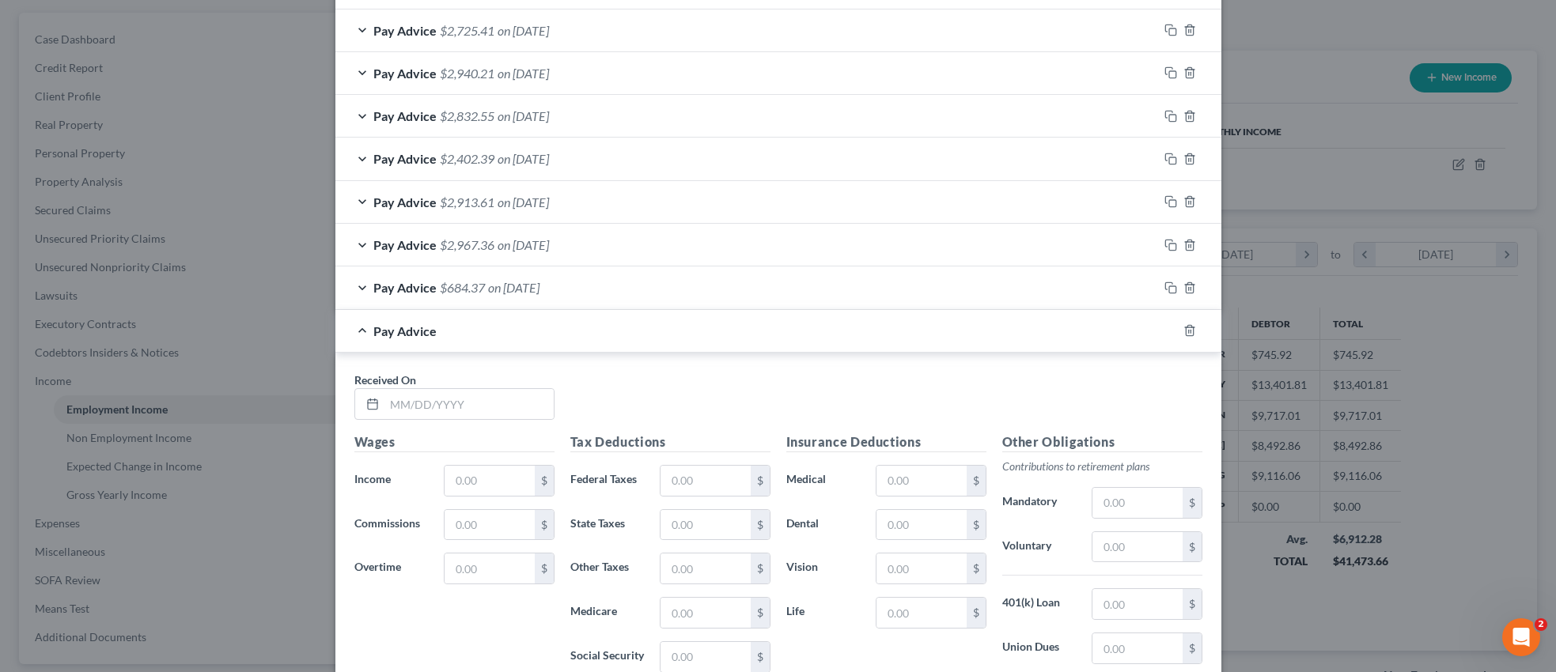
scroll to position [966, 0]
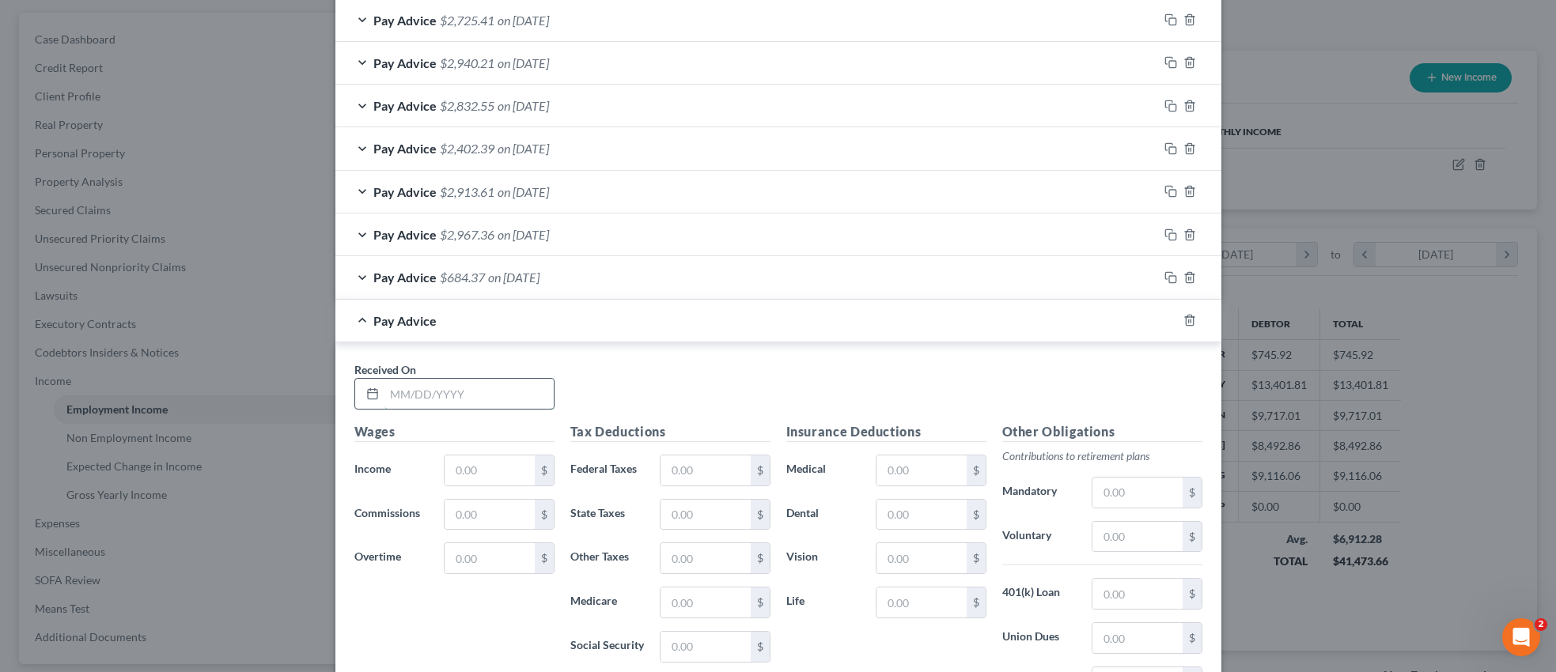
click at [468, 396] on input "text" at bounding box center [468, 394] width 169 height 30
type input "[DATE]"
click at [475, 468] on input "text" at bounding box center [489, 471] width 89 height 30
type input "2,534.20"
click at [484, 561] on input "text" at bounding box center [489, 558] width 89 height 30
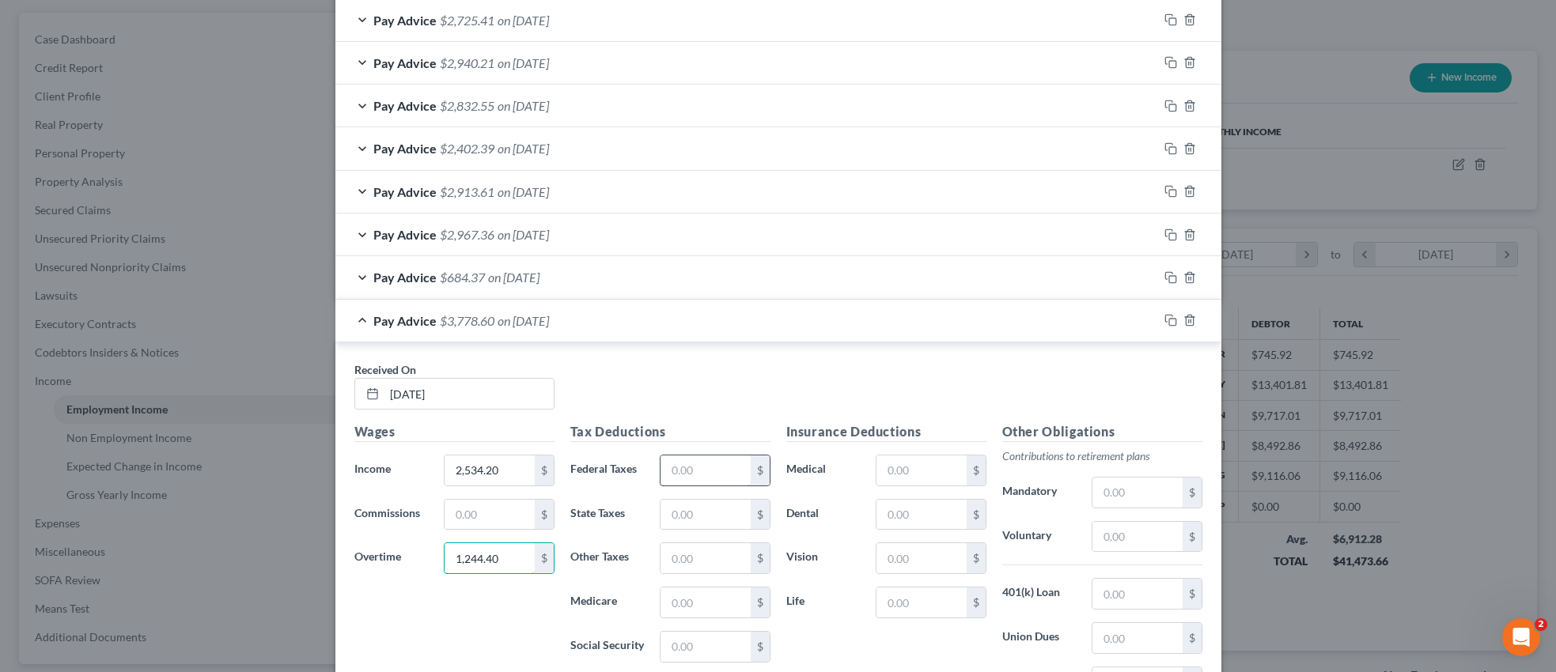
type input "1,244.40"
click at [695, 475] on input "text" at bounding box center [705, 471] width 89 height 30
type input "229.72"
click at [698, 513] on input "text" at bounding box center [705, 515] width 89 height 30
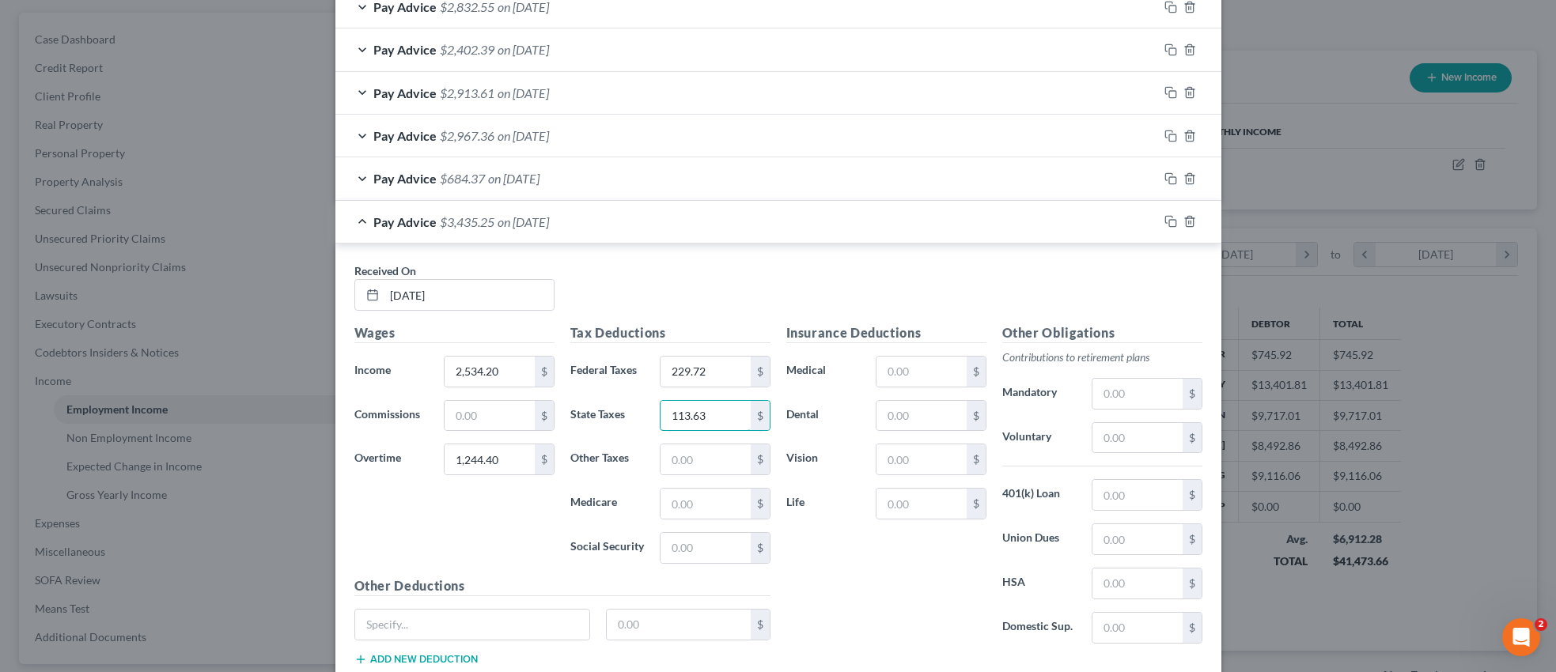
scroll to position [1066, 0]
type input "113.63"
click at [676, 502] on input "text" at bounding box center [705, 503] width 89 height 30
click at [684, 514] on input "text" at bounding box center [705, 503] width 89 height 30
click at [702, 505] on input "text" at bounding box center [705, 503] width 89 height 30
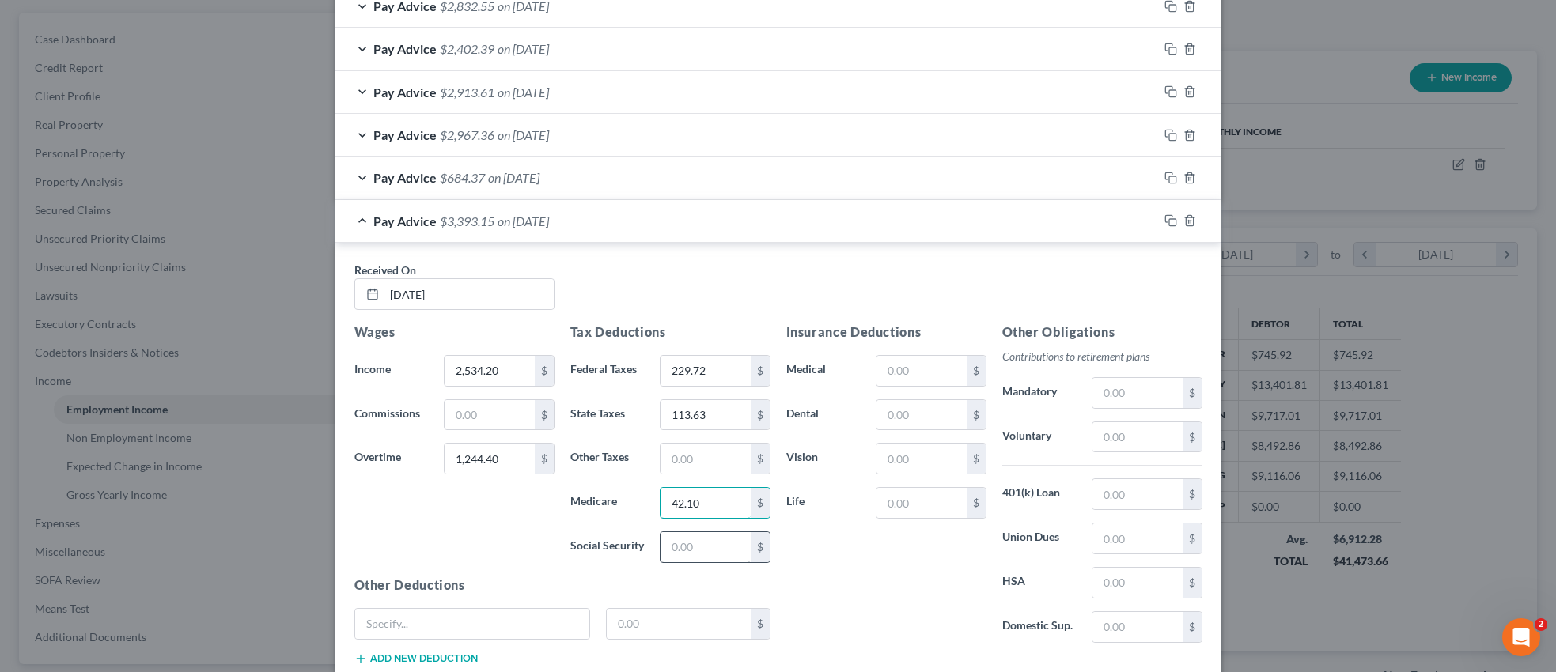
type input "42.10"
click at [690, 549] on input "text" at bounding box center [705, 547] width 89 height 30
type input "180.03"
click at [1129, 536] on input "text" at bounding box center [1136, 539] width 89 height 30
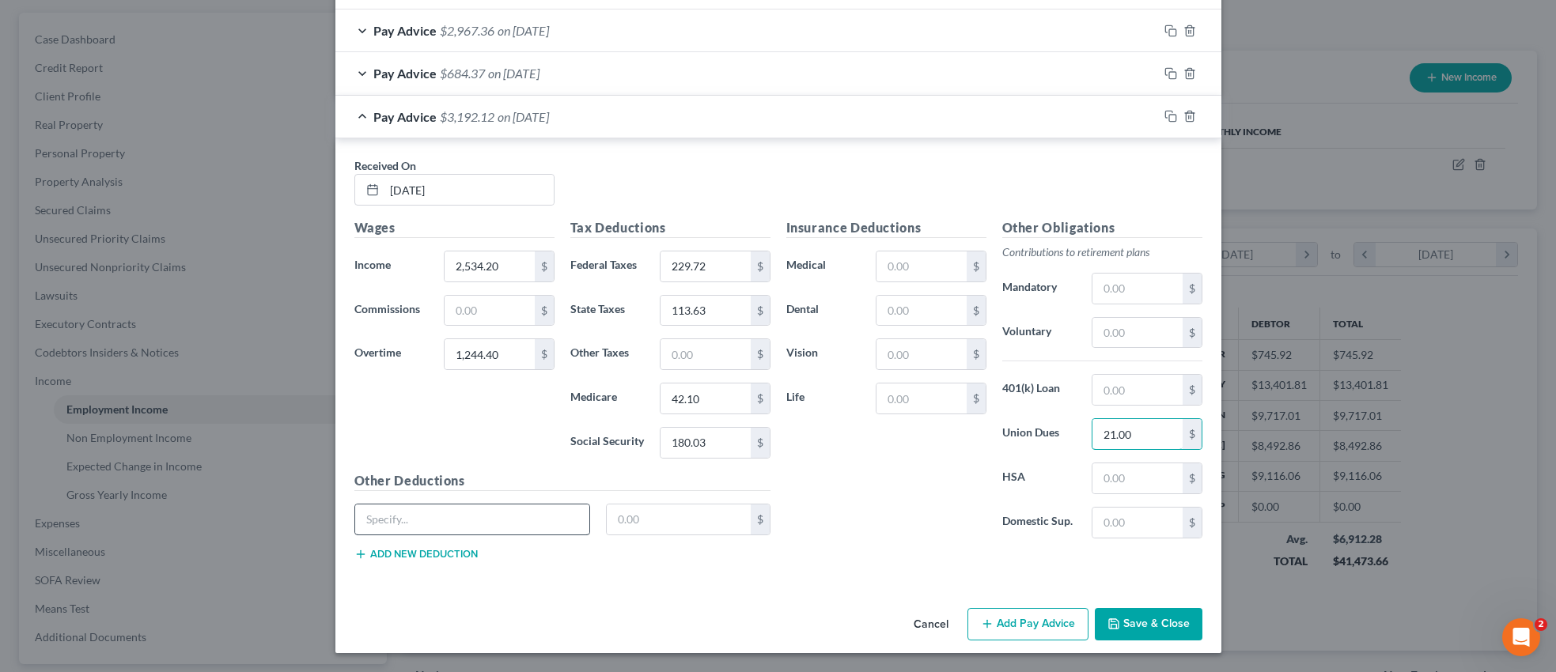
type input "21.00"
click at [439, 519] on input "text" at bounding box center [472, 520] width 235 height 30
type input "Working Dues"
click at [627, 520] on input "text" at bounding box center [679, 520] width 144 height 30
type input "107.63"
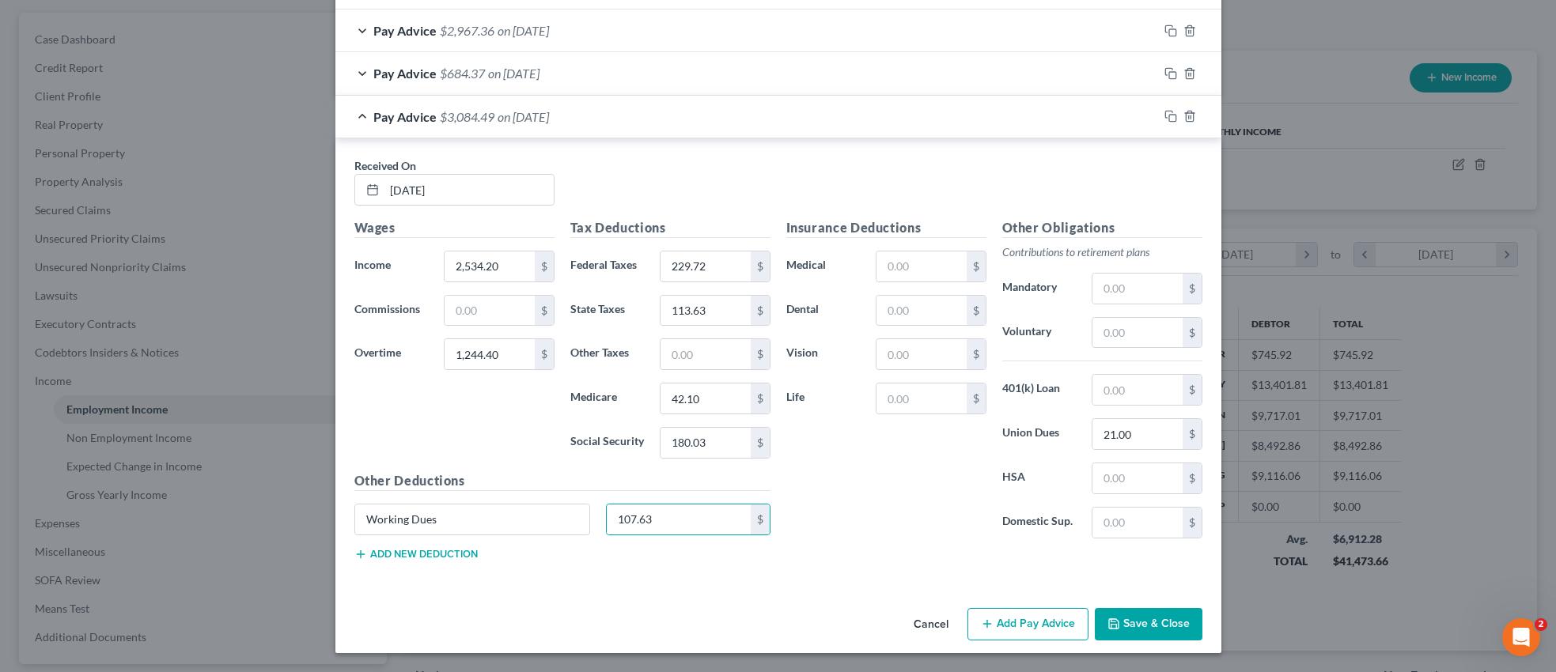
click at [429, 557] on button "Add new deduction" at bounding box center [415, 554] width 123 height 13
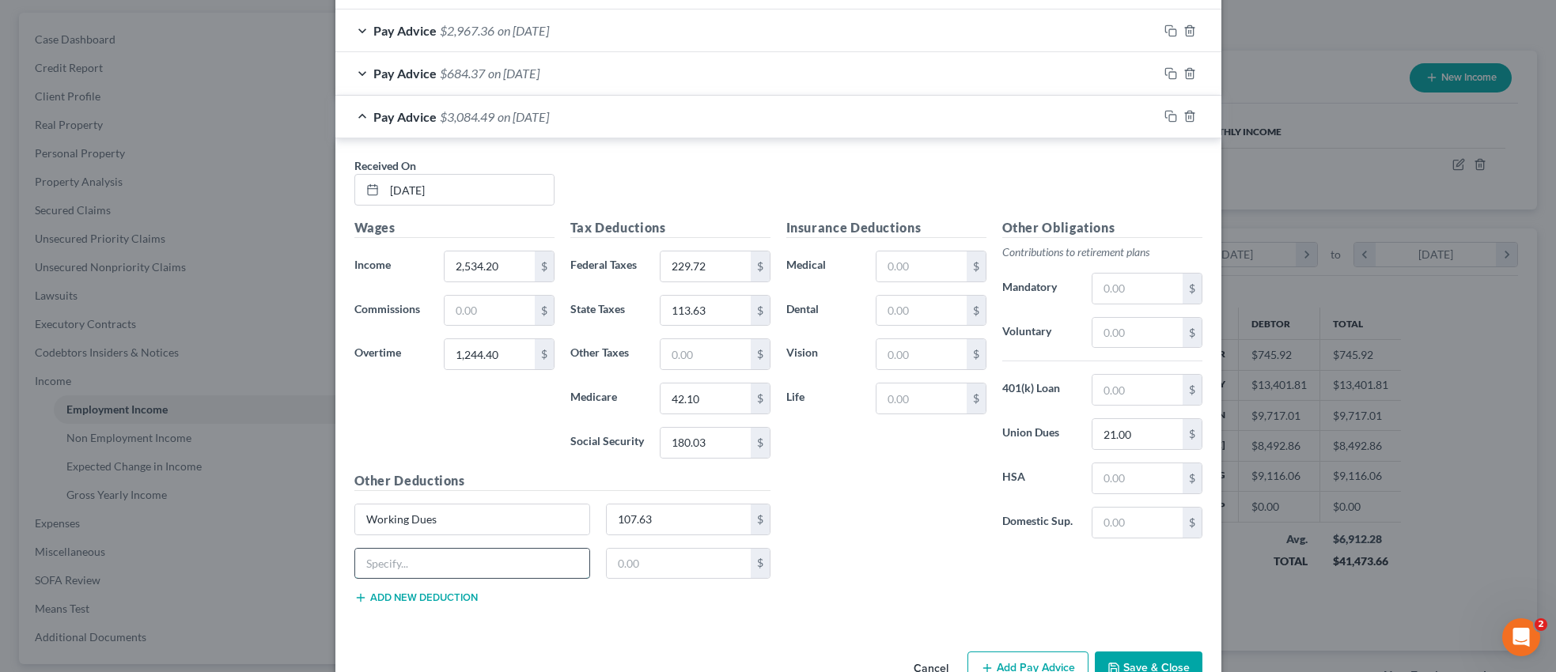
click at [438, 565] on input "text" at bounding box center [472, 564] width 235 height 30
click at [420, 569] on input "text" at bounding box center [472, 564] width 235 height 30
type input "UBC/UCAN"
click at [672, 573] on input "text" at bounding box center [679, 564] width 144 height 30
type input "8.40"
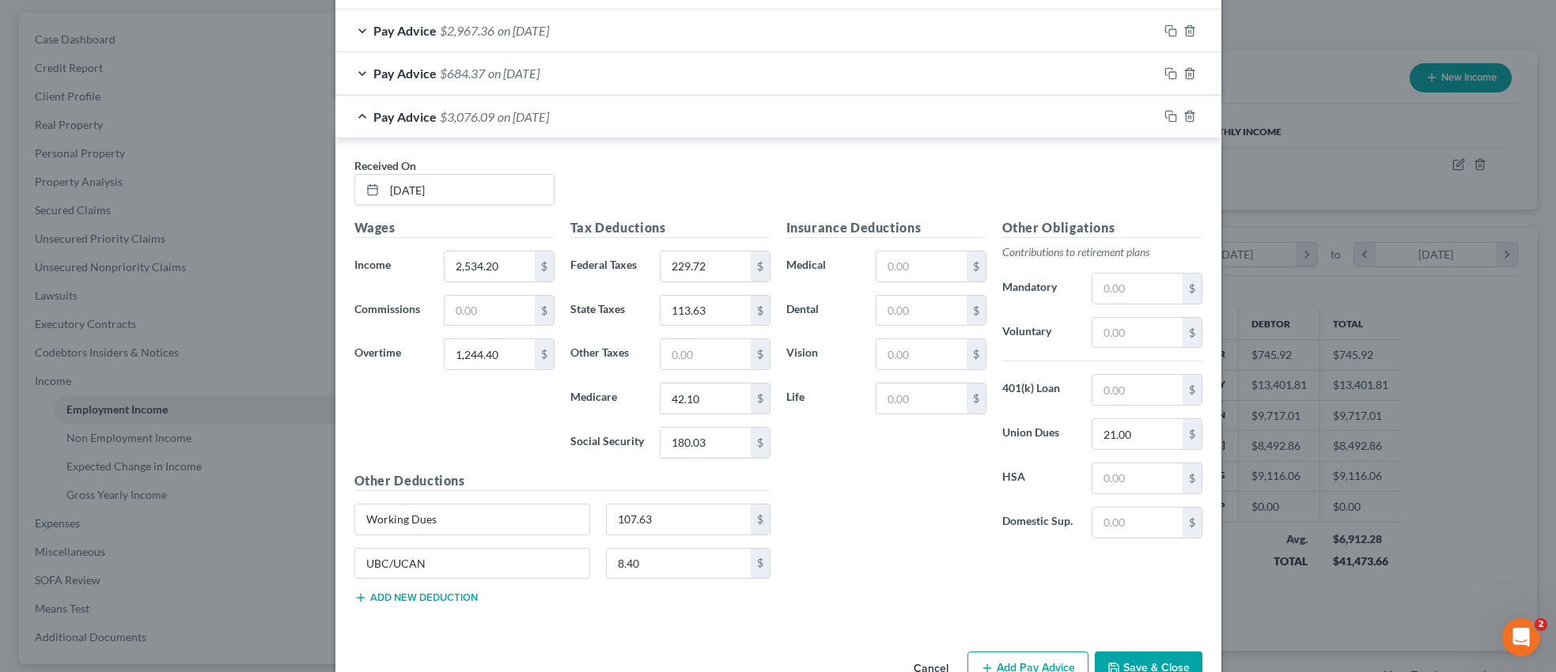
click at [436, 596] on button "Add new deduction" at bounding box center [415, 598] width 123 height 13
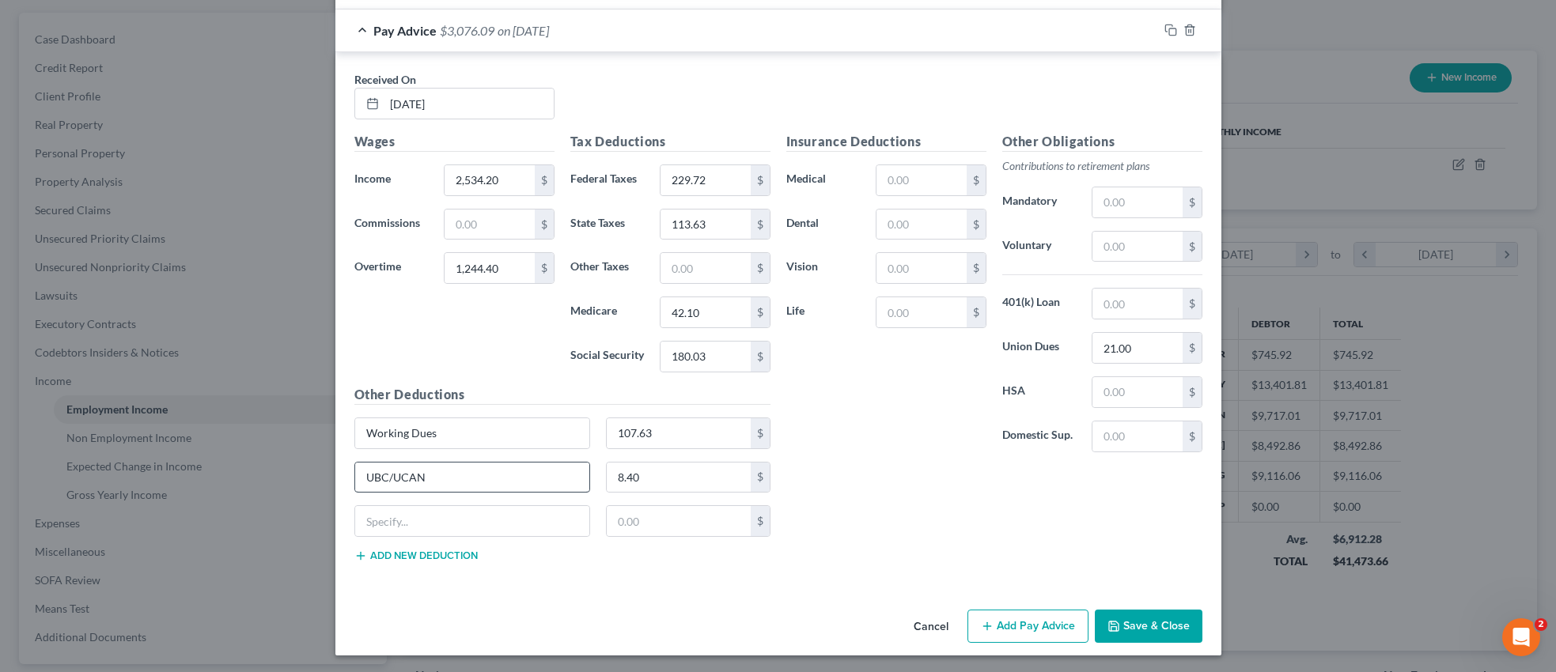
scroll to position [1259, 0]
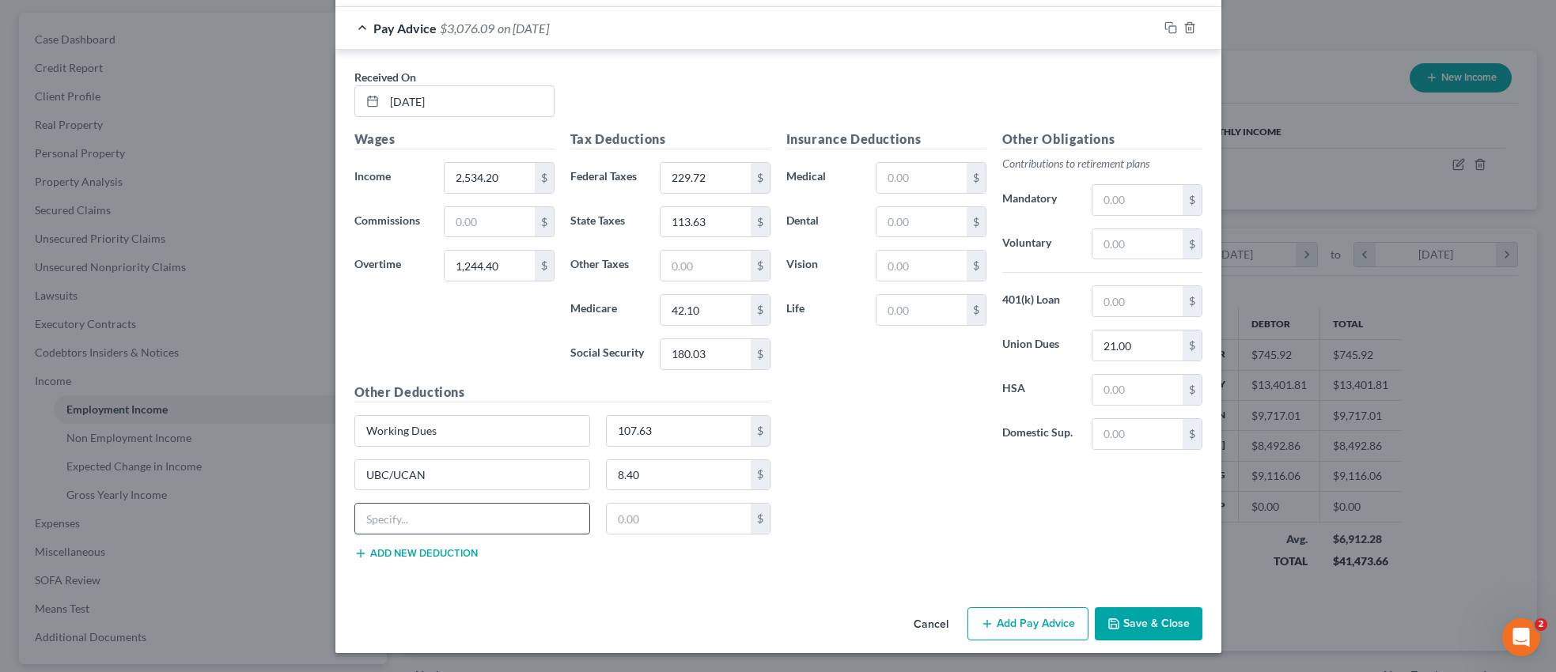
click at [443, 520] on input "text" at bounding box center [472, 519] width 235 height 30
type input "Tristate Trades"
click at [654, 521] on input "text" at bounding box center [679, 519] width 144 height 30
type input "4.80"
click at [415, 557] on button "Add new deduction" at bounding box center [415, 553] width 123 height 13
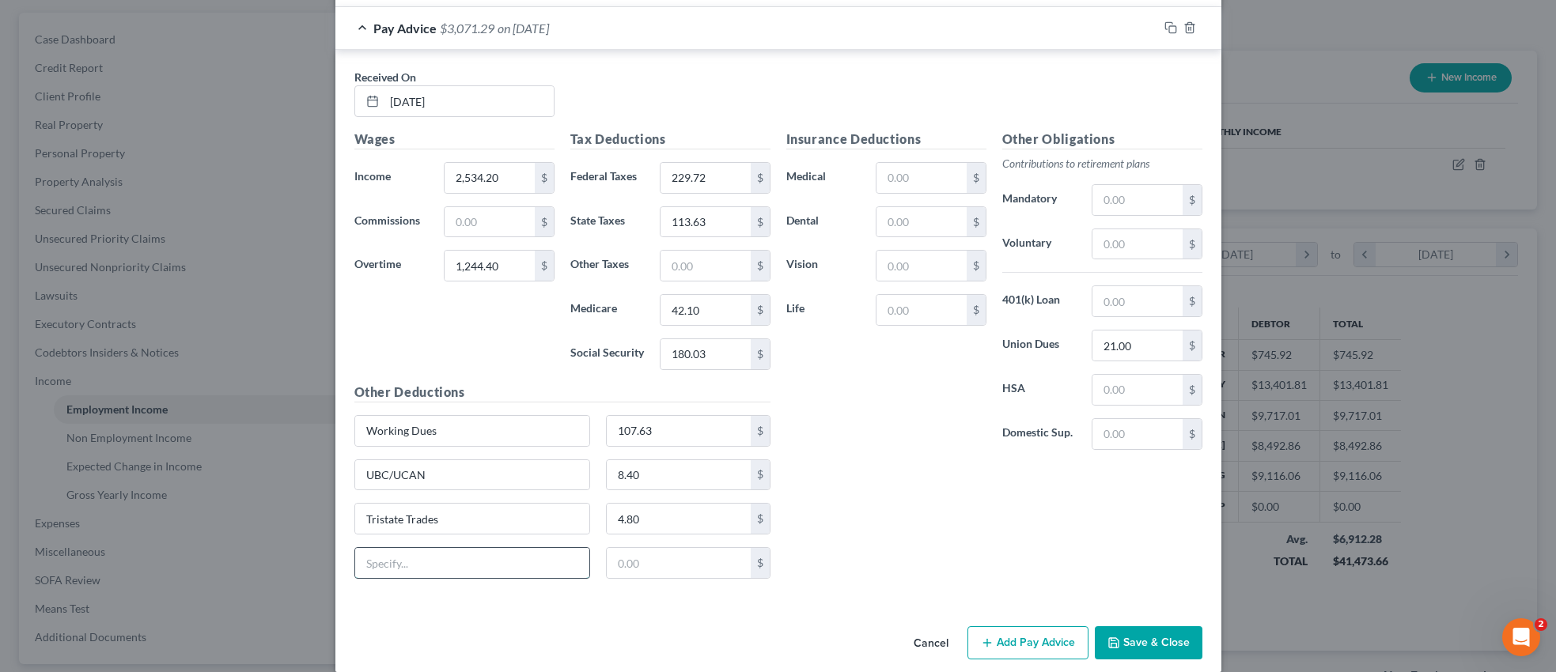
click at [561, 558] on input "text" at bounding box center [472, 563] width 235 height 30
type input "COPE"
click at [661, 563] on input "text" at bounding box center [679, 563] width 144 height 30
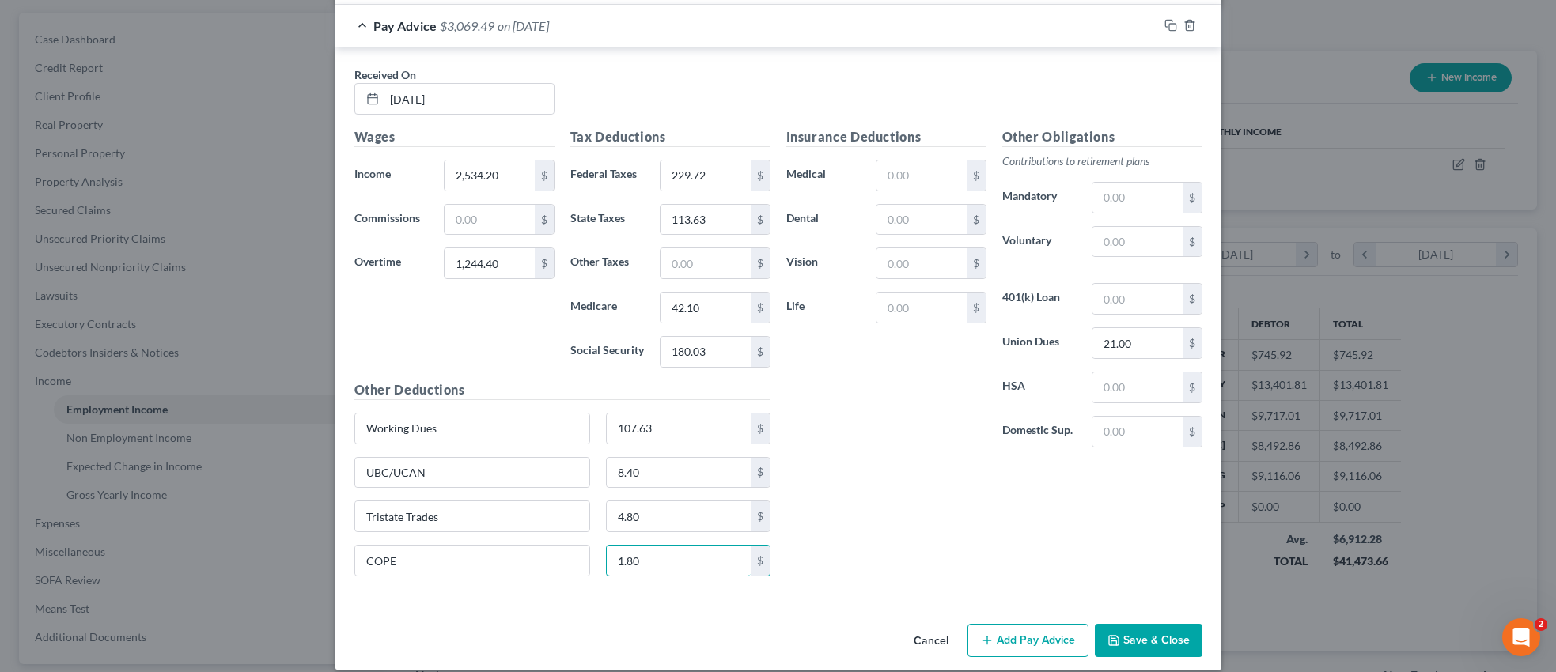
scroll to position [1277, 0]
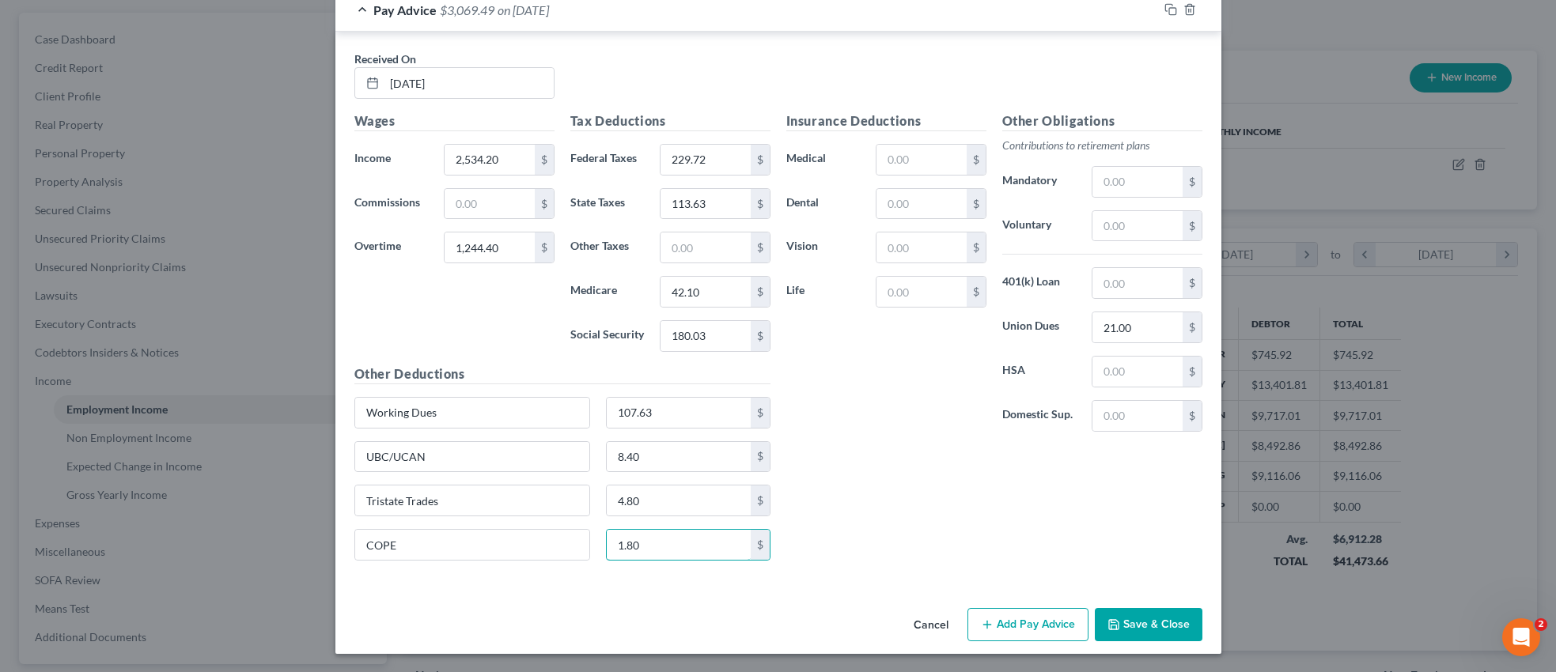
type input "1.80"
click at [699, 248] on input "text" at bounding box center [705, 248] width 89 height 30
type input "87.11"
click at [1162, 630] on button "Save & Close" at bounding box center [1149, 624] width 108 height 33
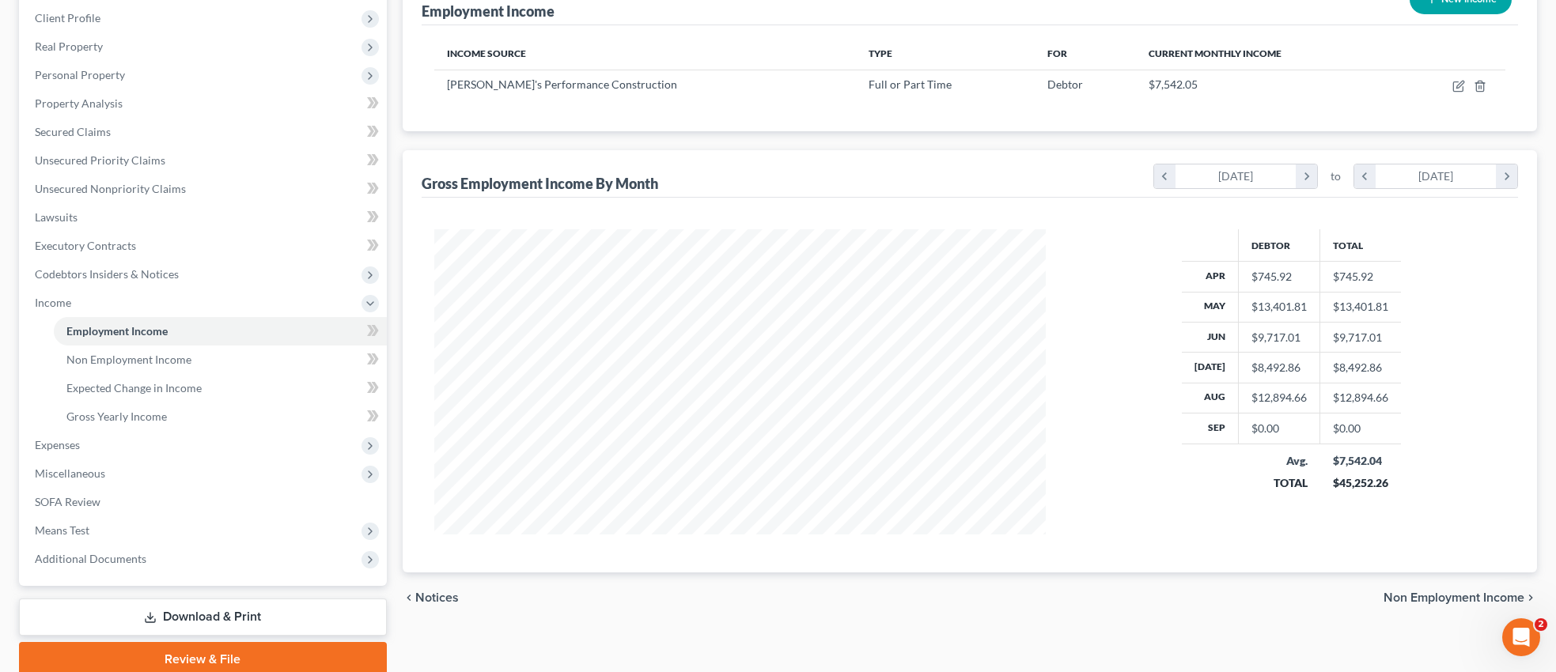
scroll to position [281, 0]
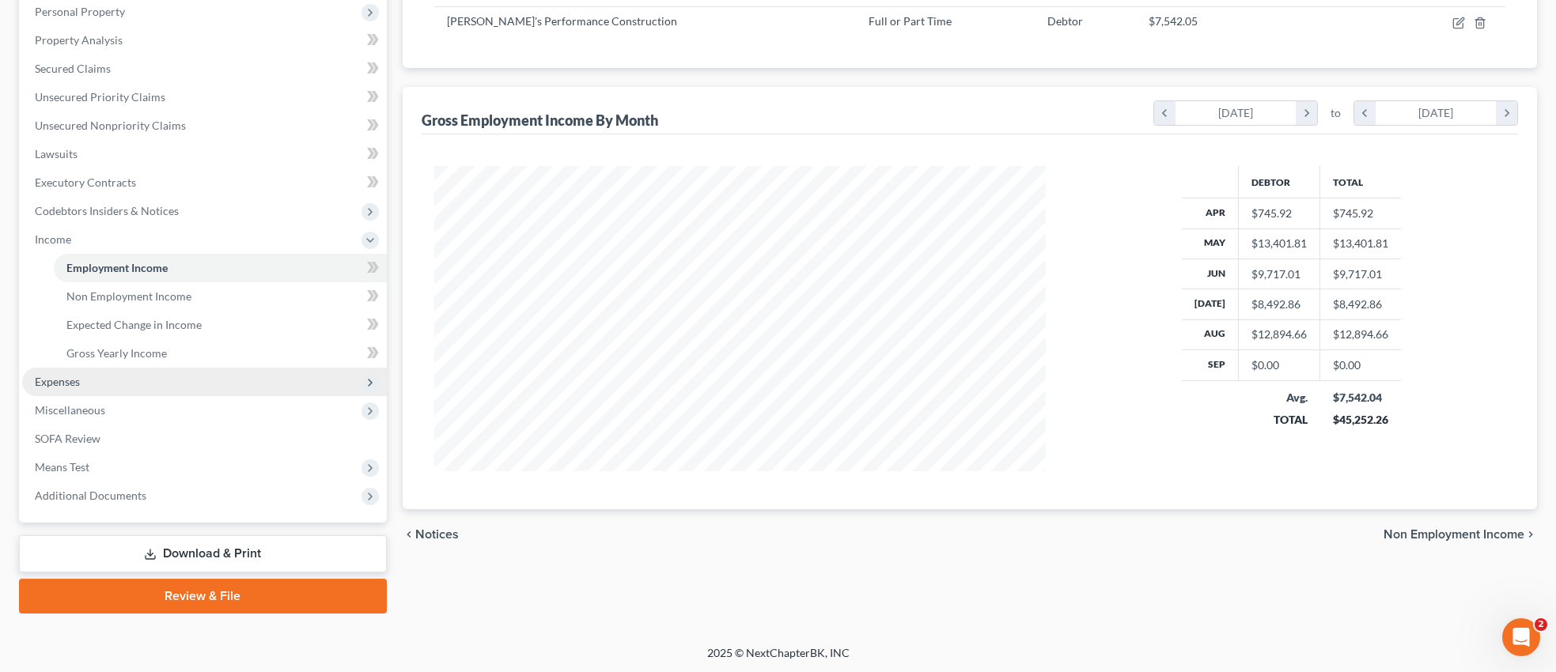
click at [57, 381] on span "Expenses" at bounding box center [57, 381] width 45 height 13
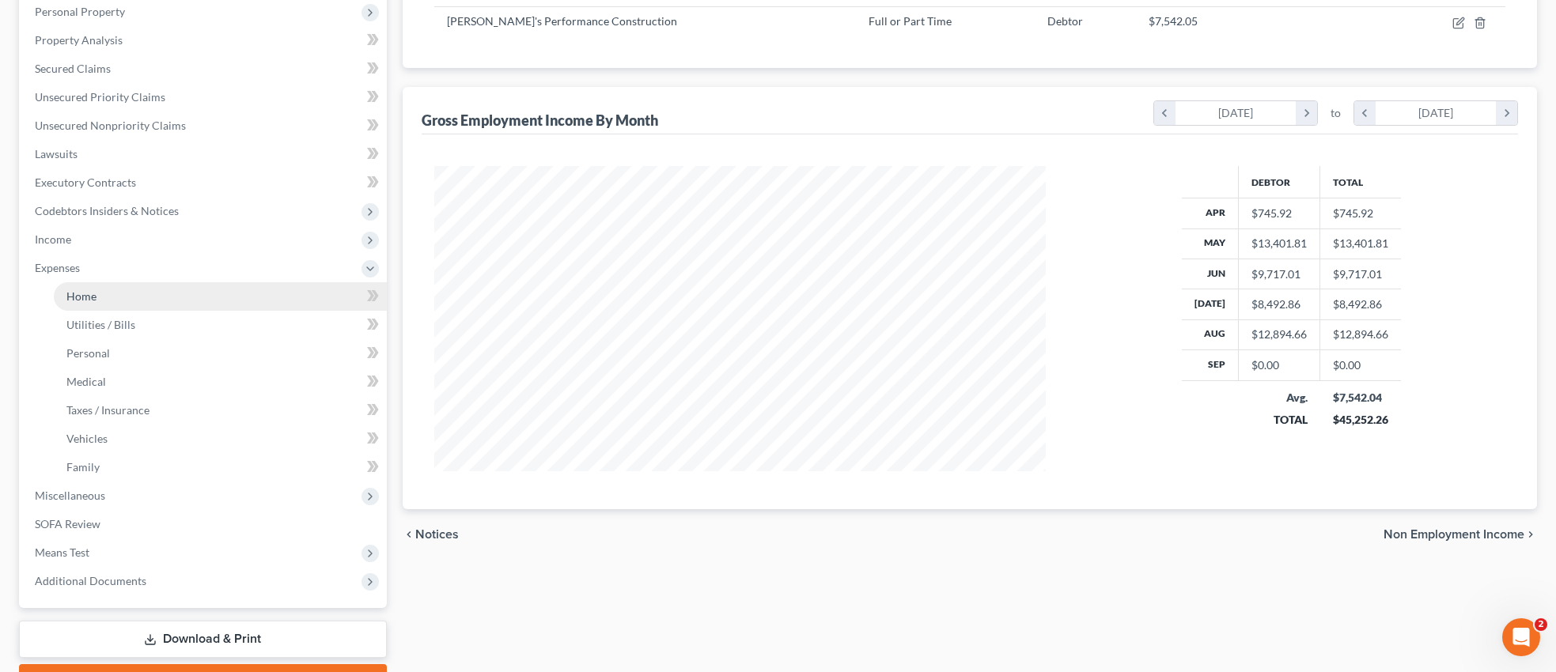
click at [100, 297] on link "Home" at bounding box center [220, 296] width 333 height 28
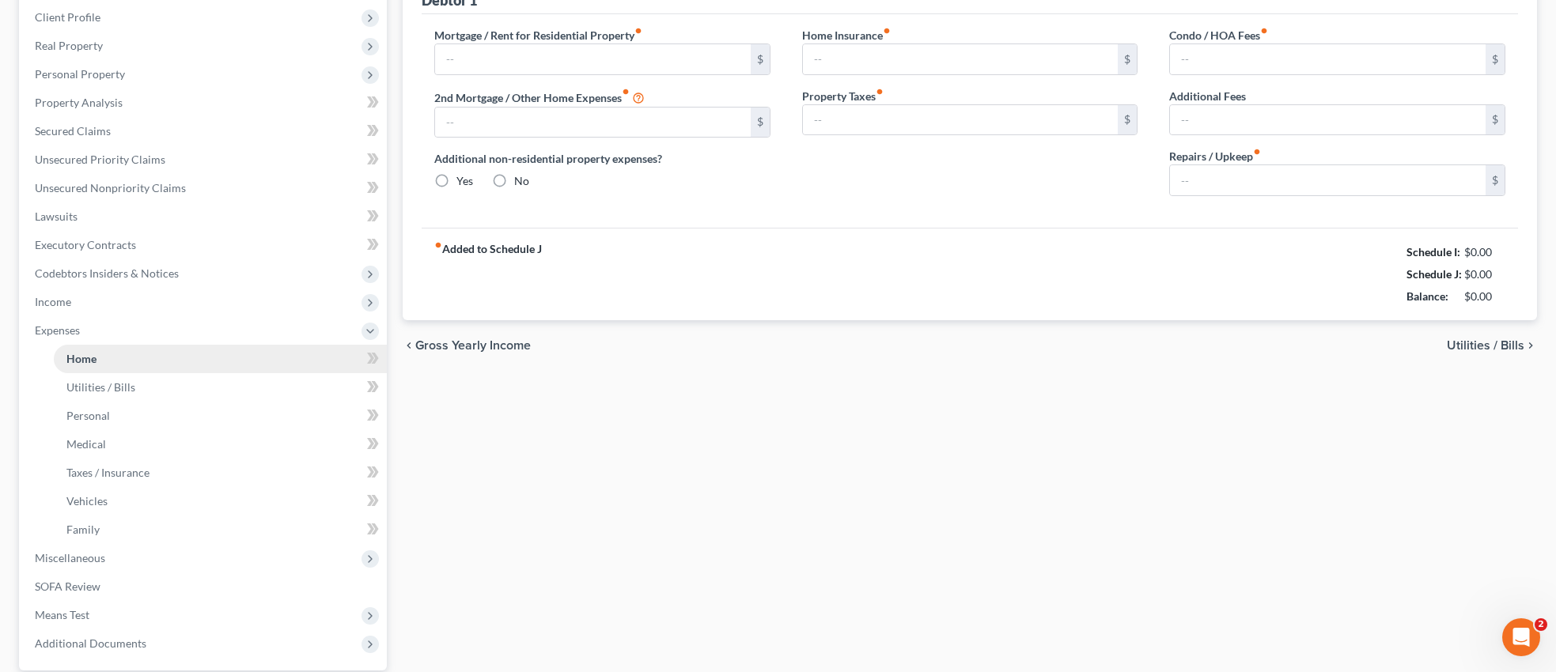
type input "300.00"
type input "0.00"
radio input "true"
type input "0.00"
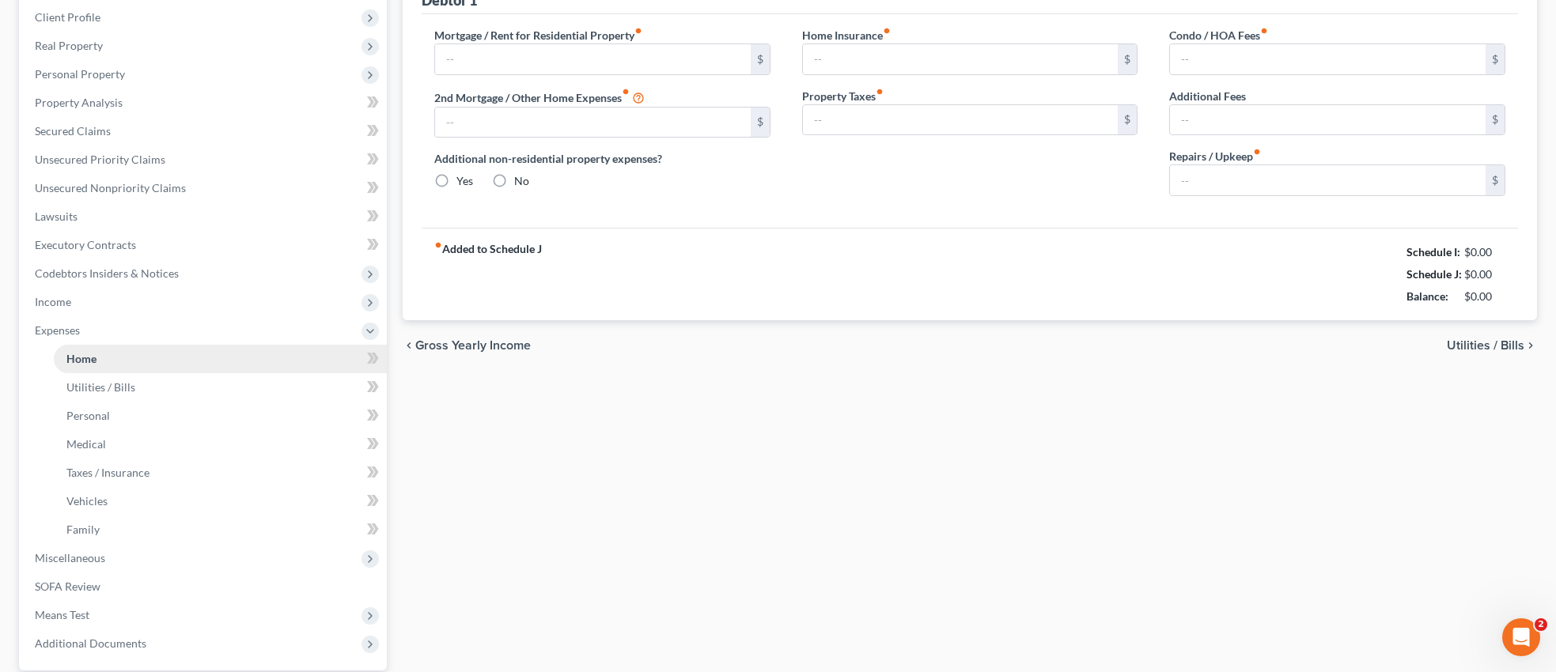
type input "0.00"
type input "150.00"
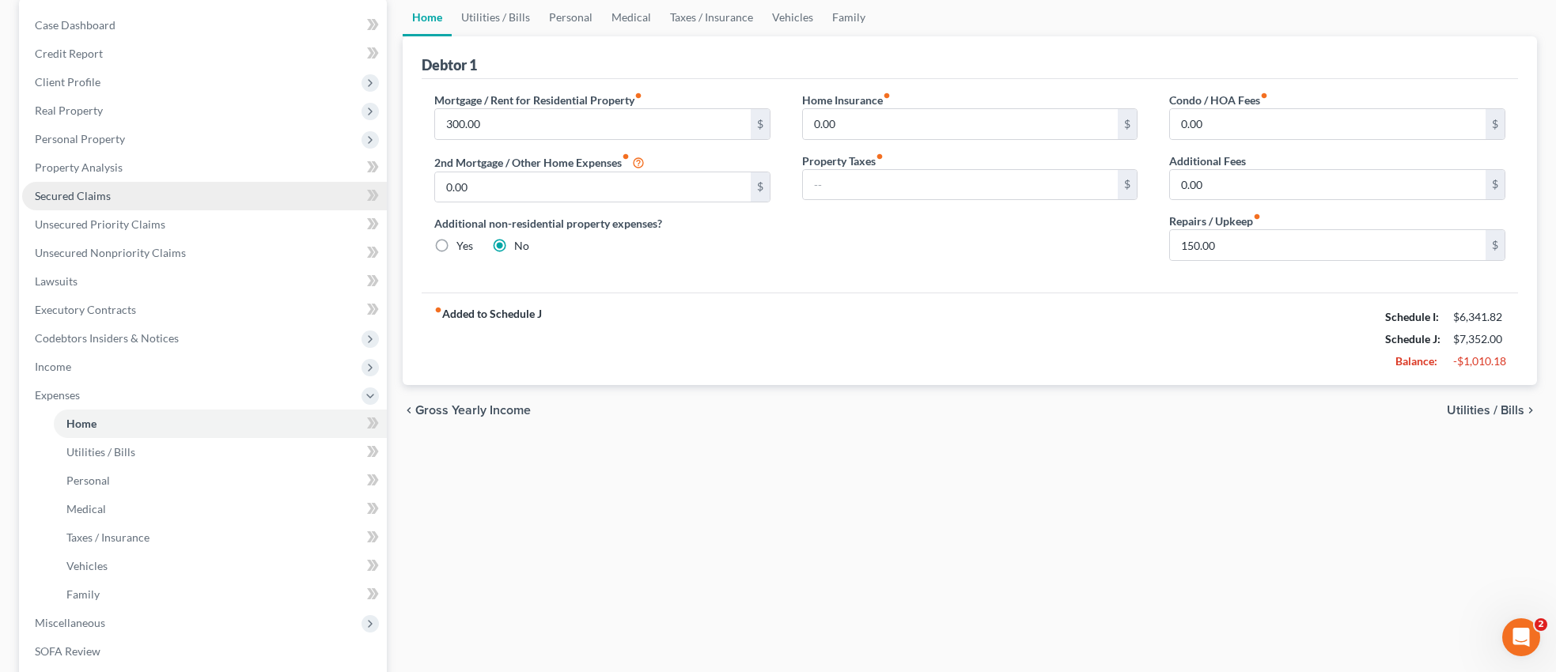
scroll to position [366, 0]
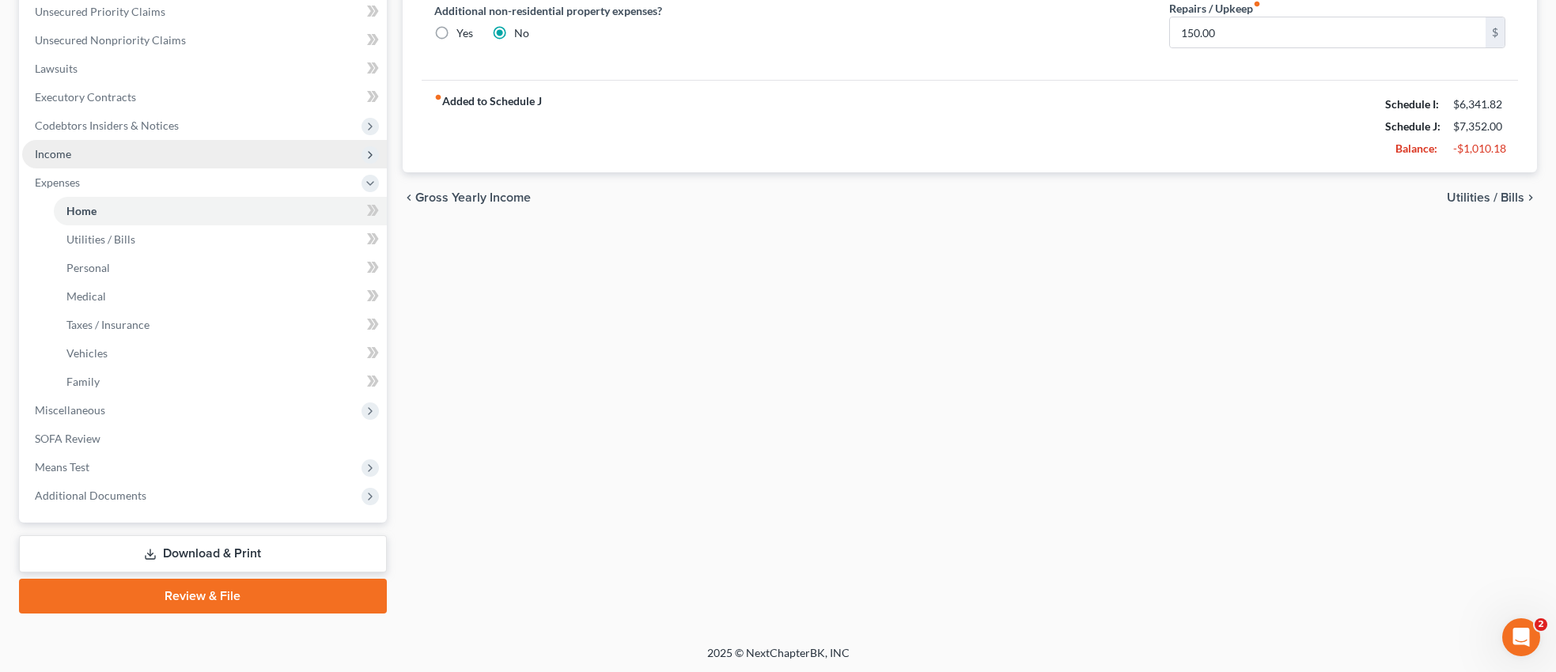
click at [62, 150] on span "Income" at bounding box center [53, 153] width 36 height 13
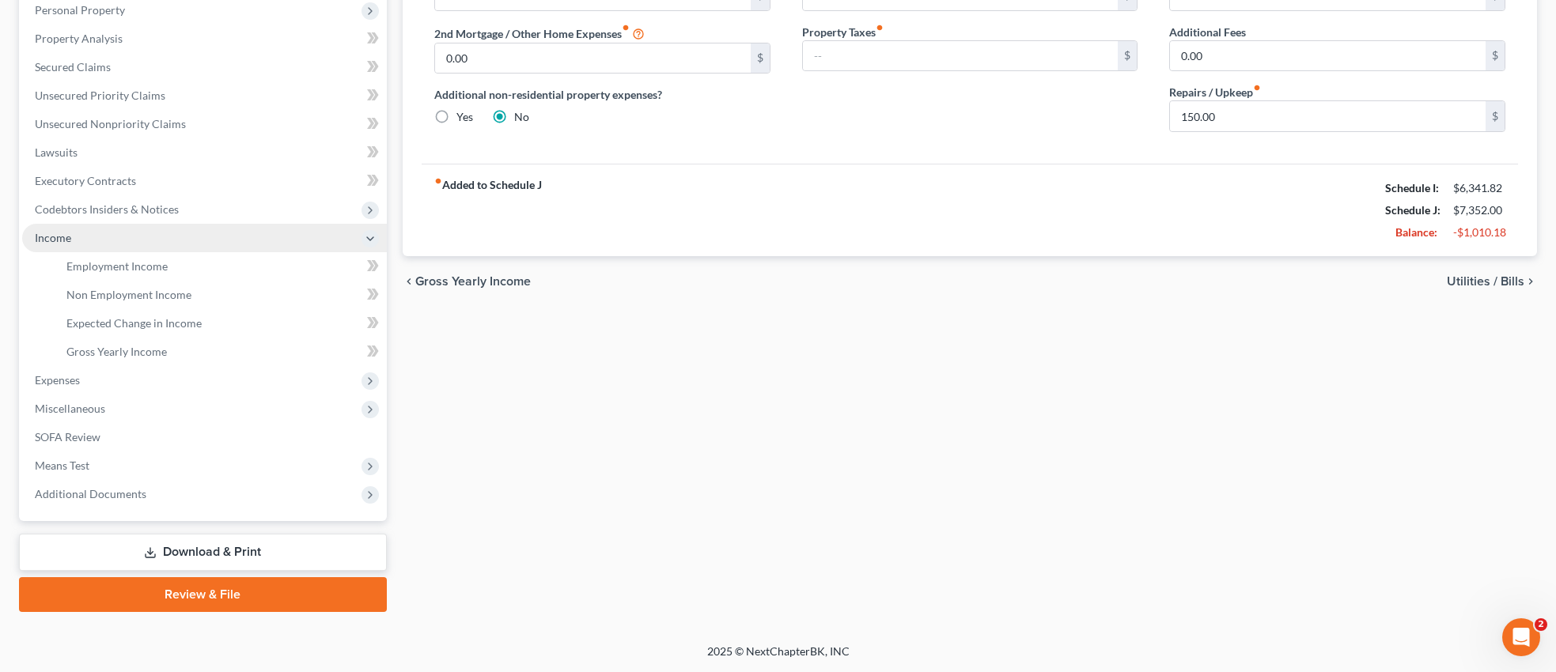
scroll to position [281, 0]
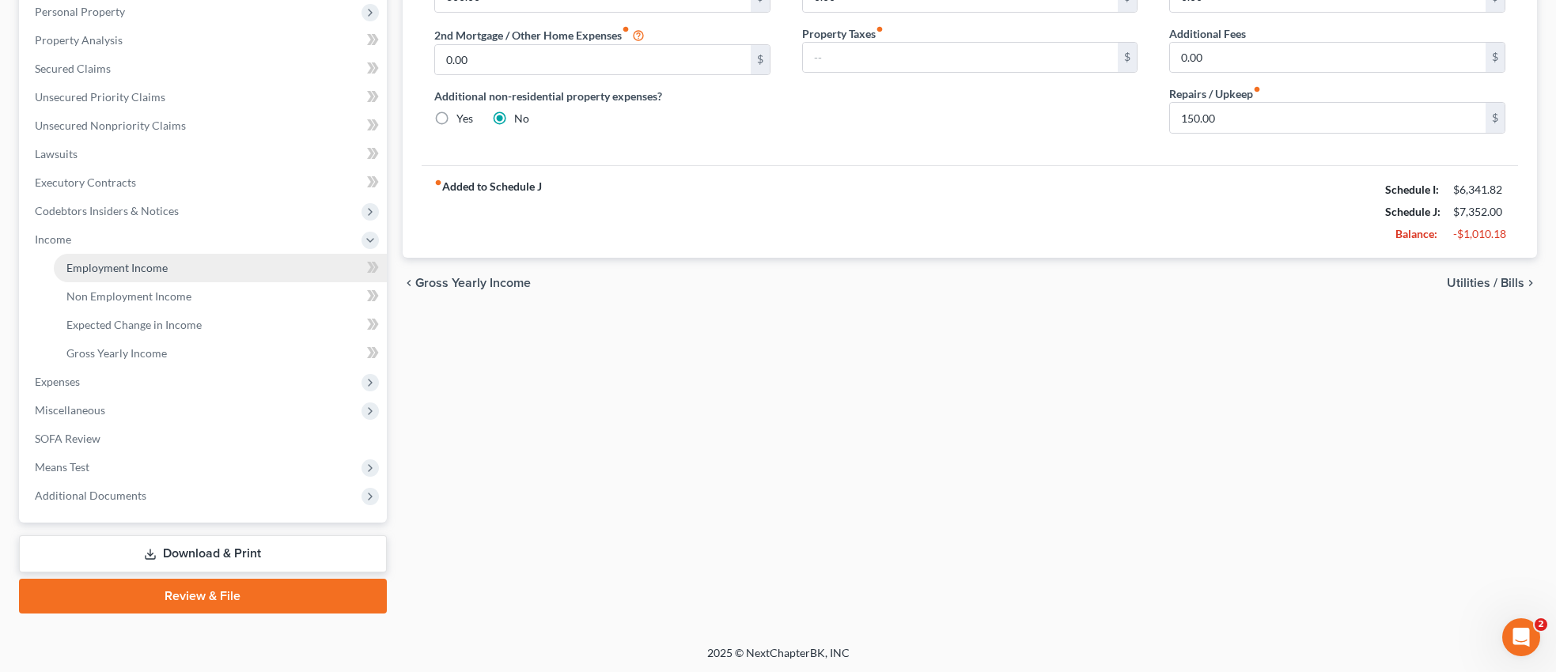
click at [127, 264] on span "Employment Income" at bounding box center [116, 267] width 101 height 13
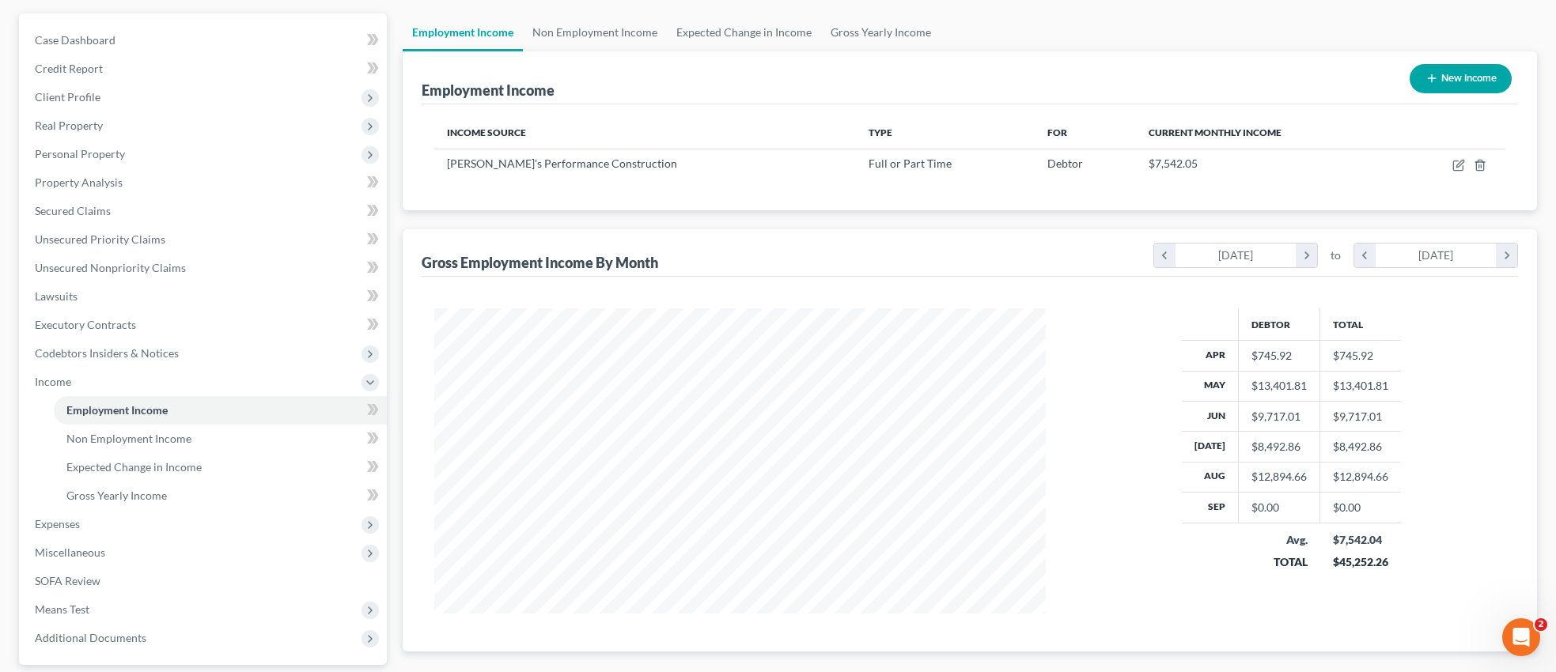
scroll to position [281, 0]
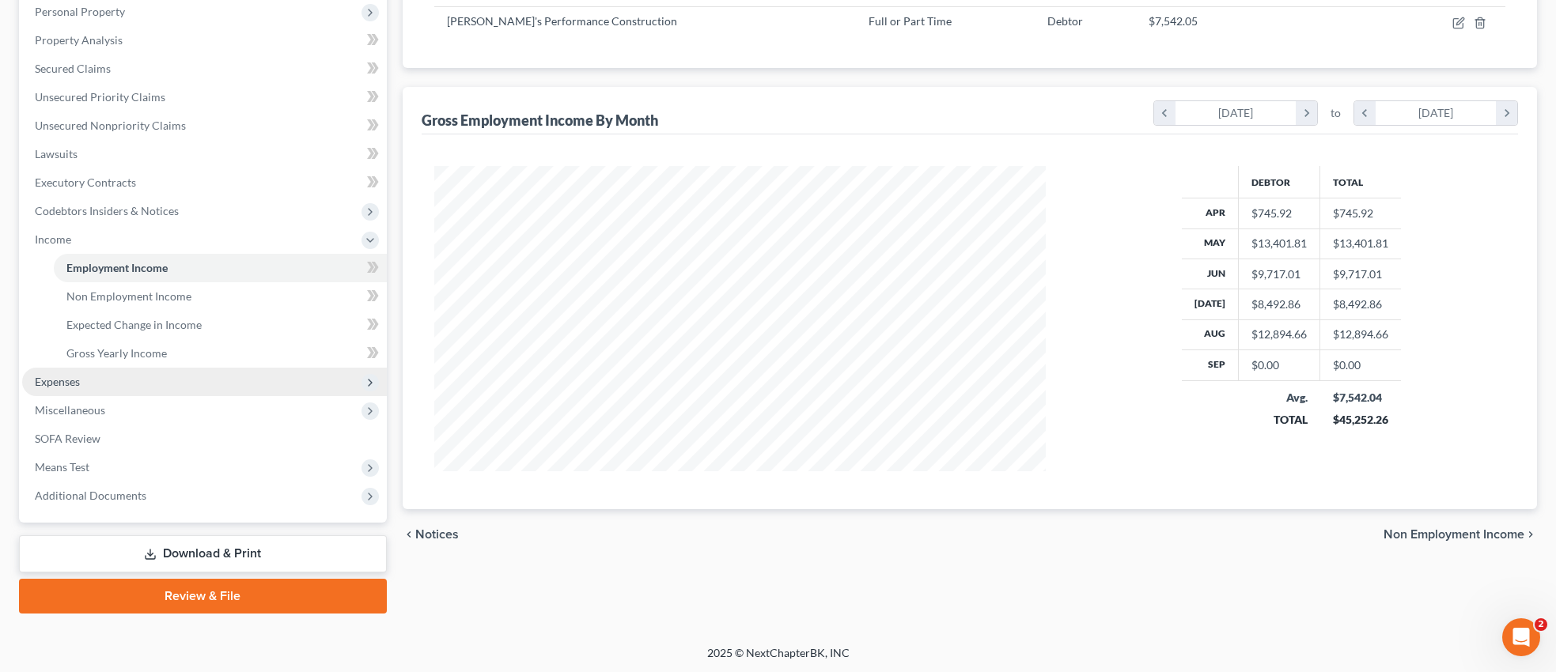
click at [68, 378] on span "Expenses" at bounding box center [57, 381] width 45 height 13
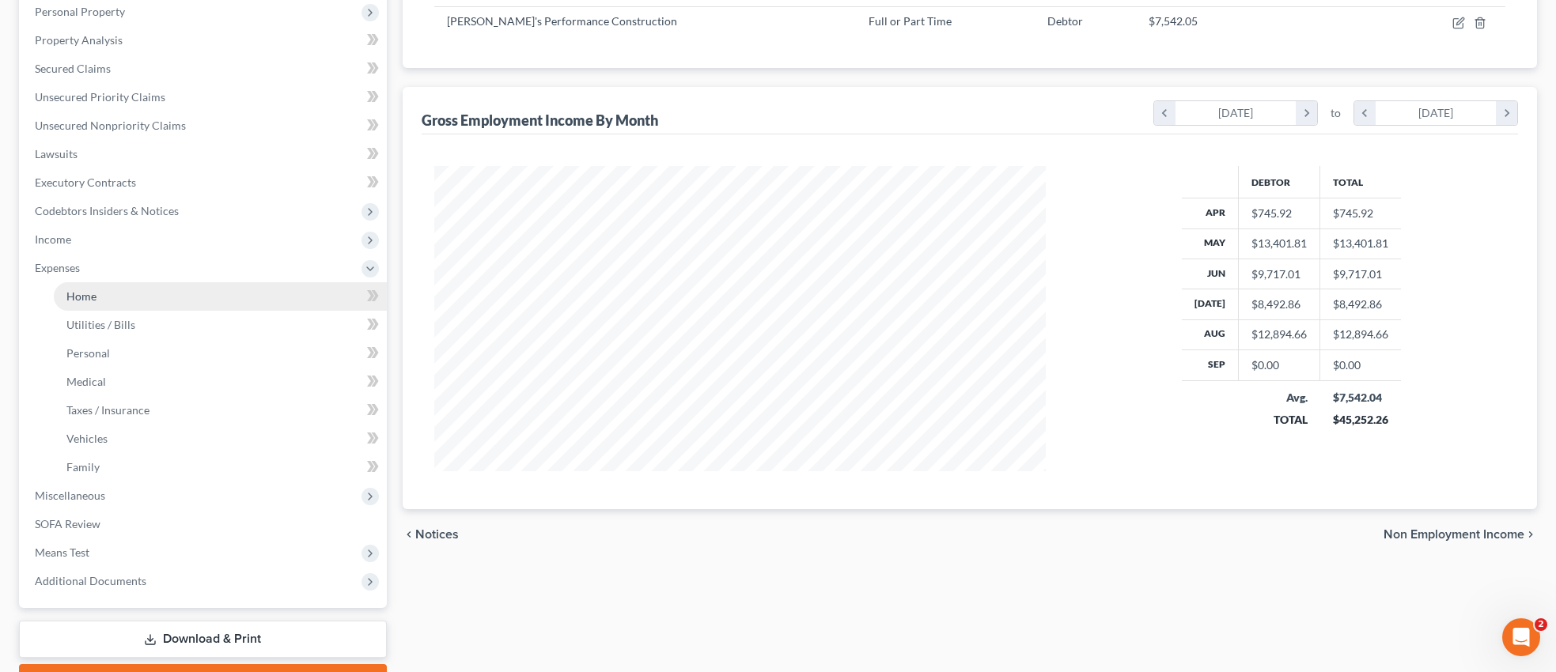
click at [93, 292] on span "Home" at bounding box center [81, 296] width 30 height 13
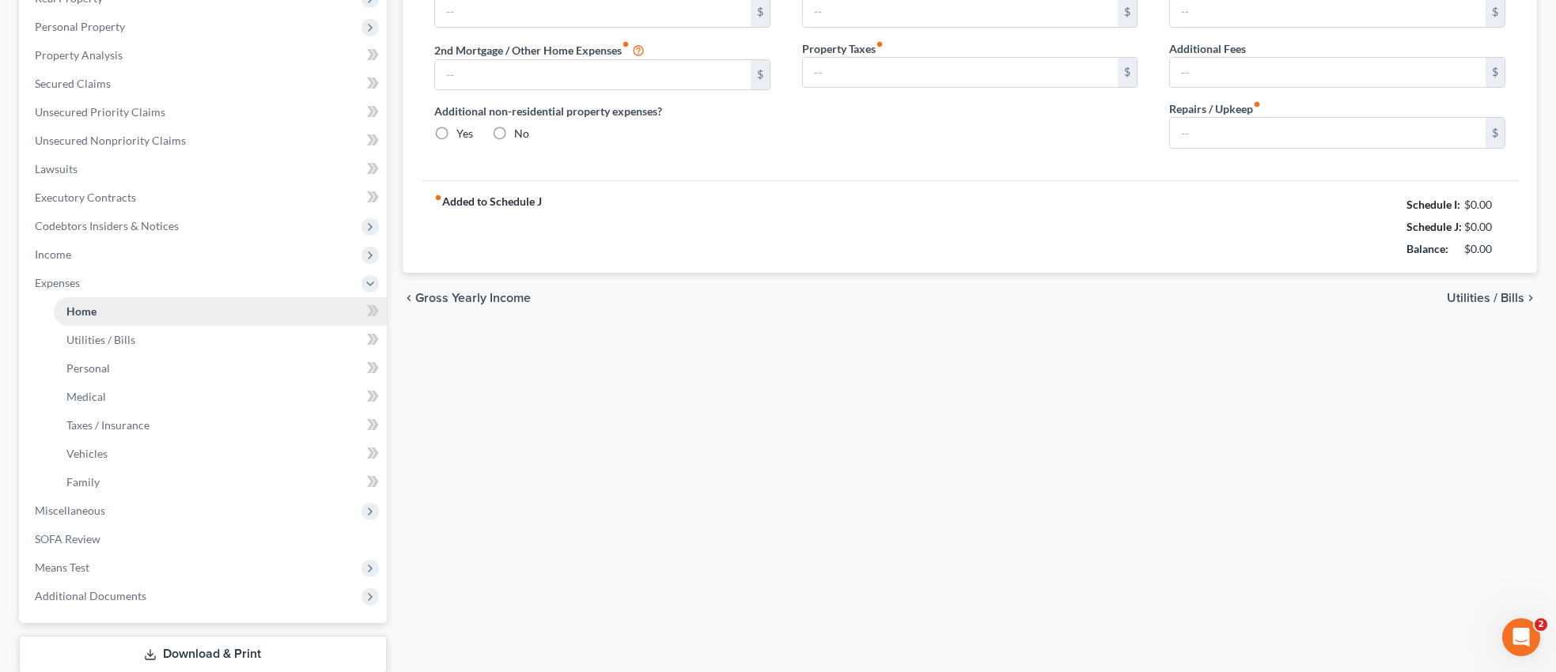
type input "300.00"
type input "0.00"
radio input "true"
type input "0.00"
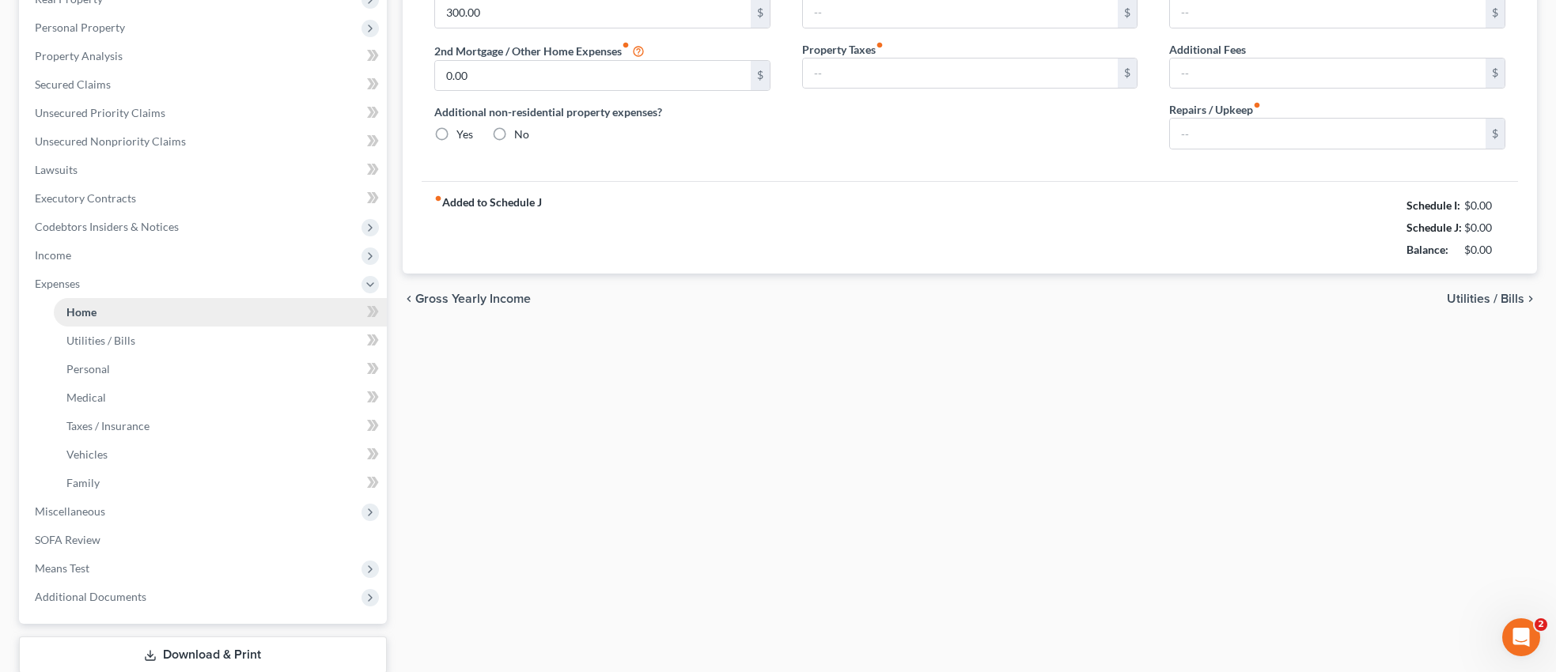
type input "0.00"
type input "150.00"
